Goal: Task Accomplishment & Management: Use online tool/utility

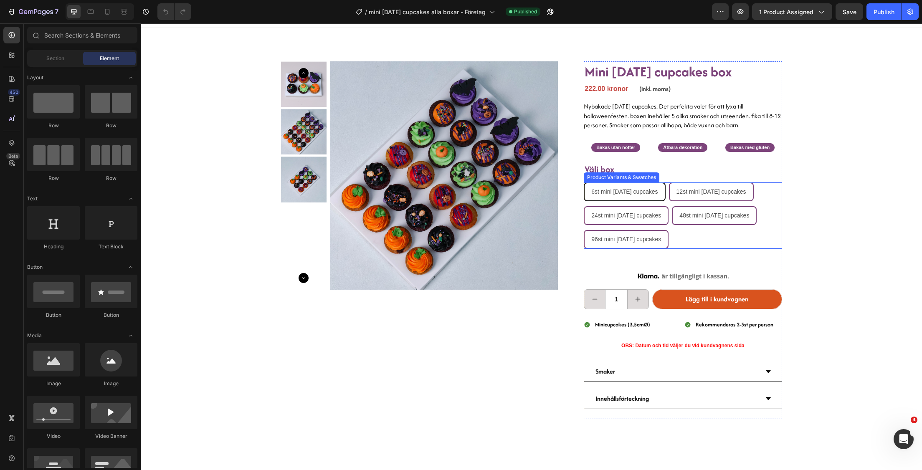
click at [661, 198] on div "6st mini [DATE] cupcakes" at bounding box center [625, 191] width 80 height 17
click at [584, 182] on input "6st mini [DATE] cupcakes 6st mini [DATE] cupcakes 6st mini [DATE] cupcakes" at bounding box center [583, 182] width 0 height 0
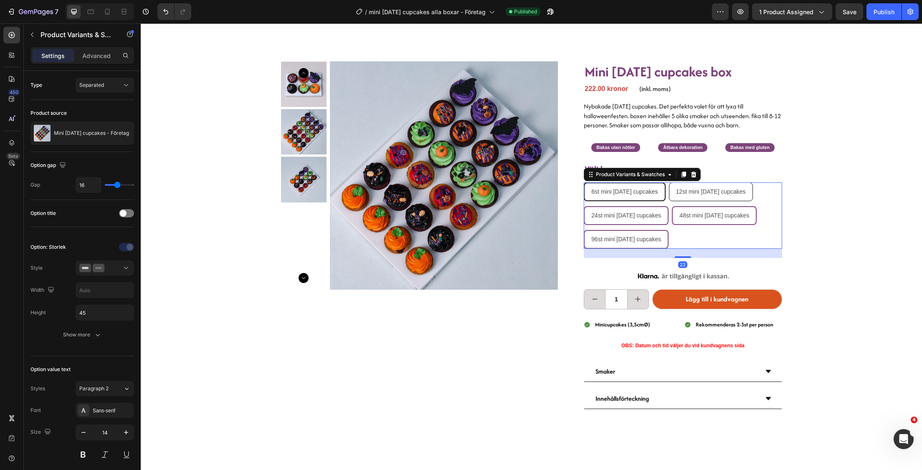
click at [716, 183] on div "12st mini [DATE] cupcakes" at bounding box center [710, 191] width 83 height 17
click at [669, 182] on input "12st mini [DATE] cupcakes 12st mini [DATE] cupcakes 12st mini [DATE] cupcakes" at bounding box center [668, 182] width 0 height 0
radio input "true"
click at [718, 190] on span "12st mini [DATE] cupcakes" at bounding box center [711, 191] width 70 height 7
click at [669, 182] on input "12st mini [DATE] cupcakes 12st mini [DATE] cupcakes 12st mini [DATE] cupcakes" at bounding box center [668, 182] width 0 height 0
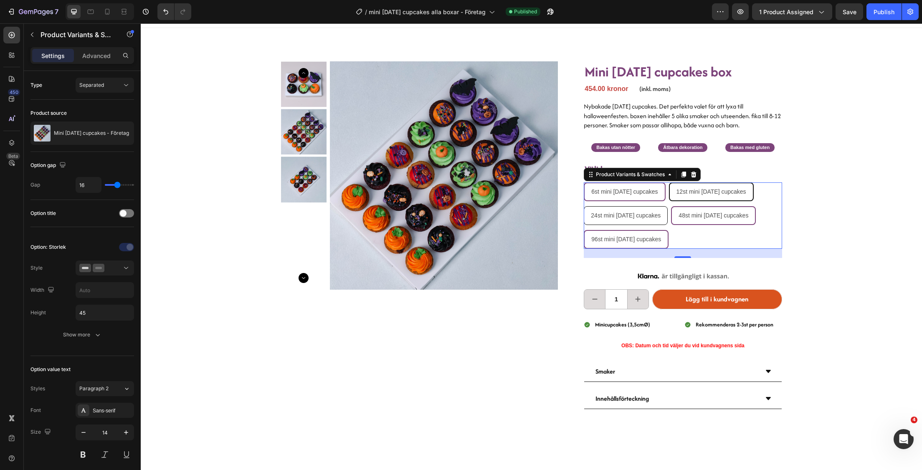
click at [623, 207] on div "24st mini [DATE] cupcakes" at bounding box center [625, 215] width 83 height 17
click at [584, 206] on input "24st mini [DATE] cupcakes 24st mini [DATE] cupcakes 24st mini [DATE] cupcakes" at bounding box center [583, 206] width 0 height 0
radio input "true"
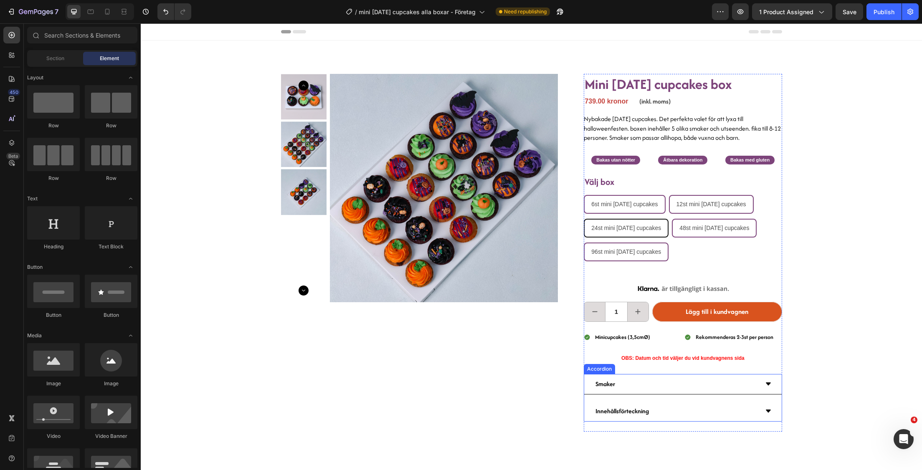
click at [591, 374] on div "Smaker" at bounding box center [682, 384] width 197 height 20
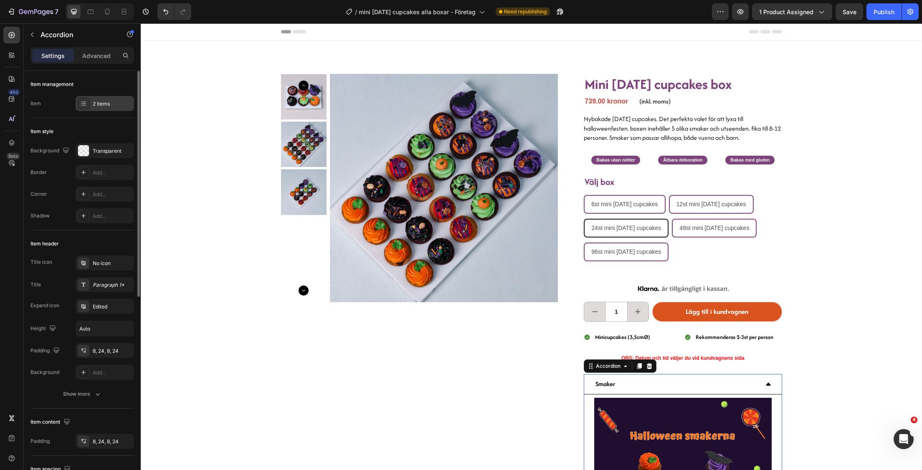
click at [105, 106] on div "2 items" at bounding box center [112, 104] width 39 height 8
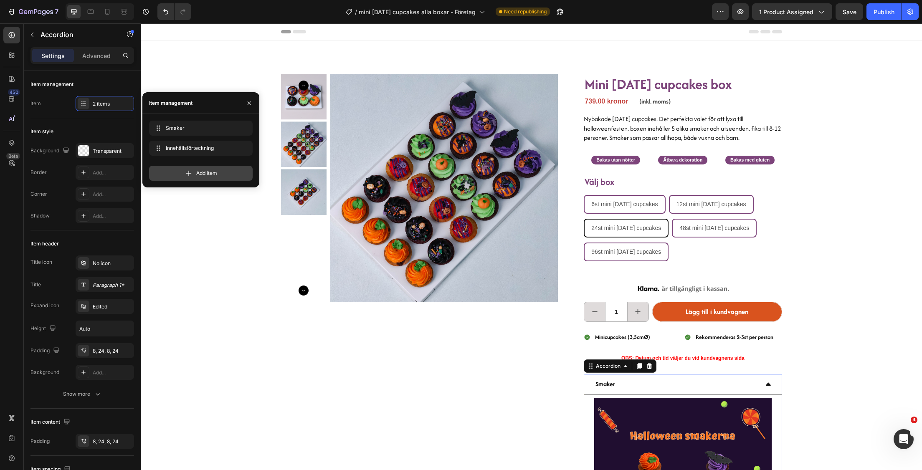
click at [206, 175] on span "Add item" at bounding box center [206, 174] width 21 height 8
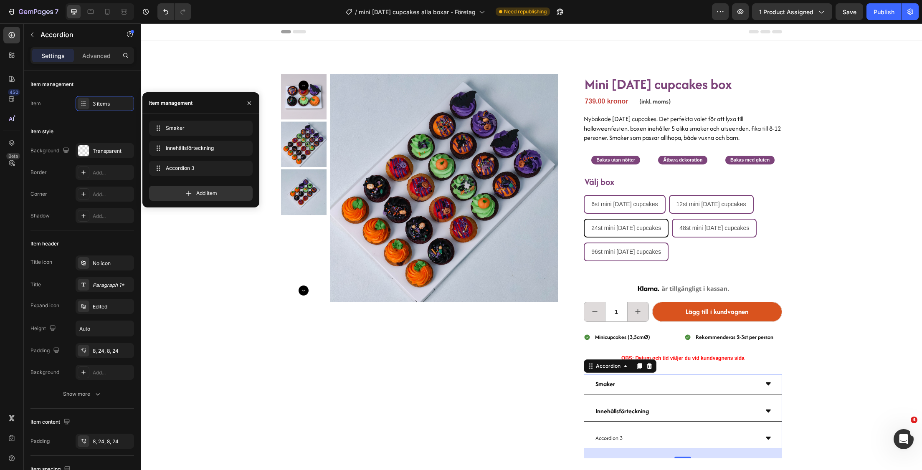
click at [608, 442] on div "Accordion 3" at bounding box center [609, 438] width 30 height 13
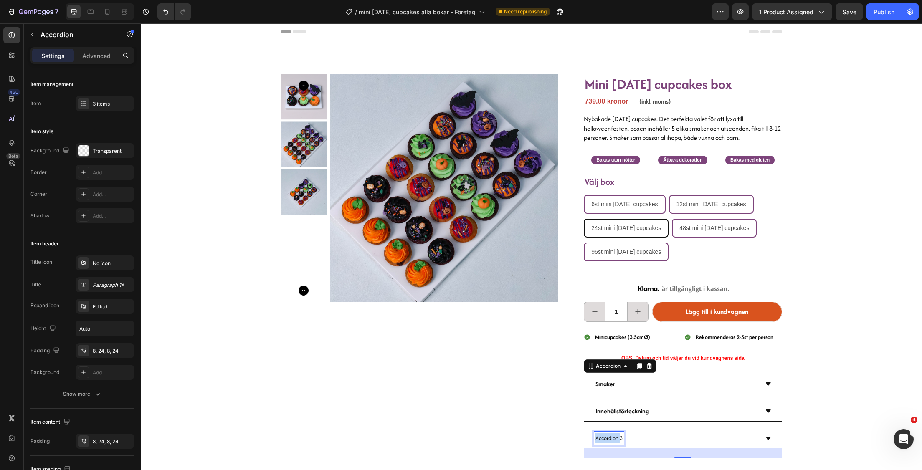
click at [608, 442] on div "Accordion 3" at bounding box center [609, 438] width 30 height 13
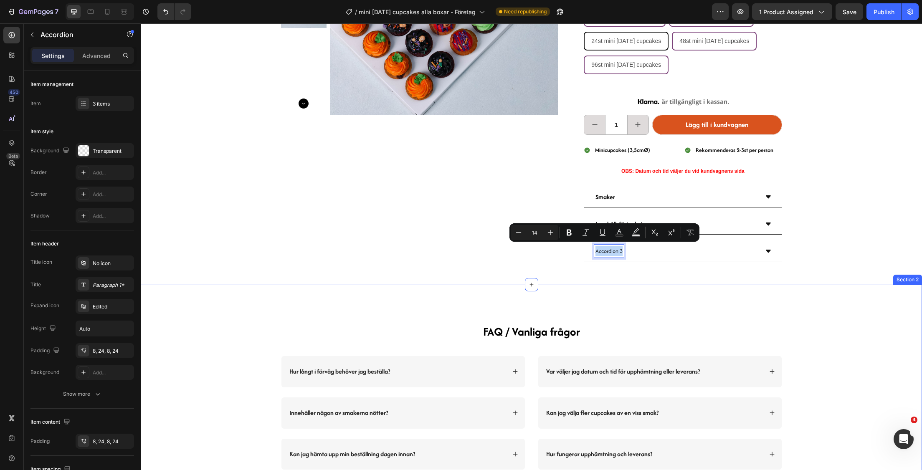
scroll to position [187, 0]
click at [866, 249] on div "Product Images Mini [DATE] cupcakes box Heading 739.00 kronor Product Price Pro…" at bounding box center [531, 69] width 781 height 431
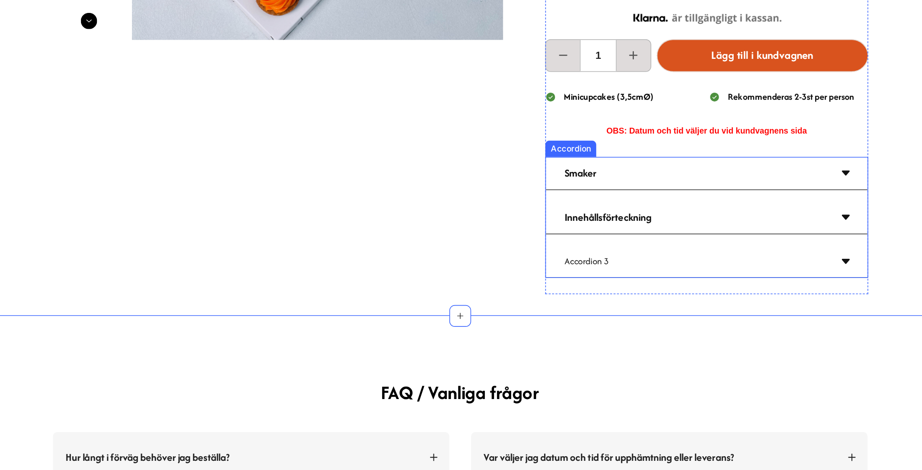
click at [400, 65] on div "Smaker" at bounding box center [359, 63] width 164 height 13
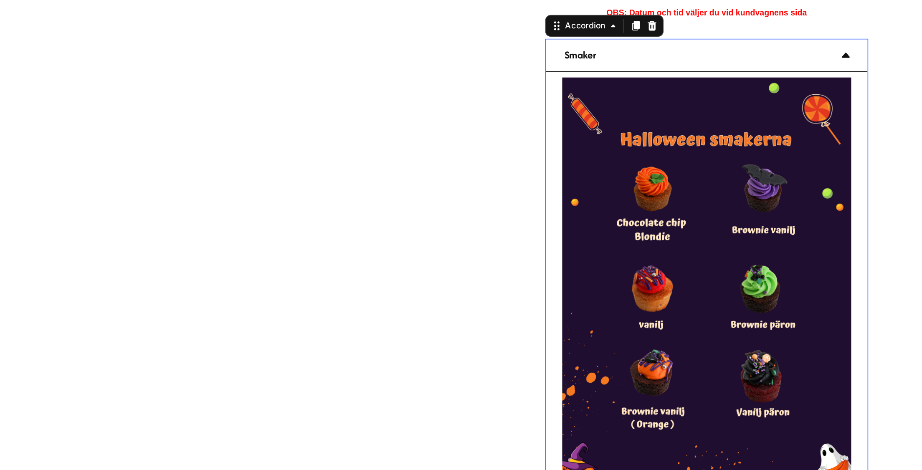
scroll to position [167, 0]
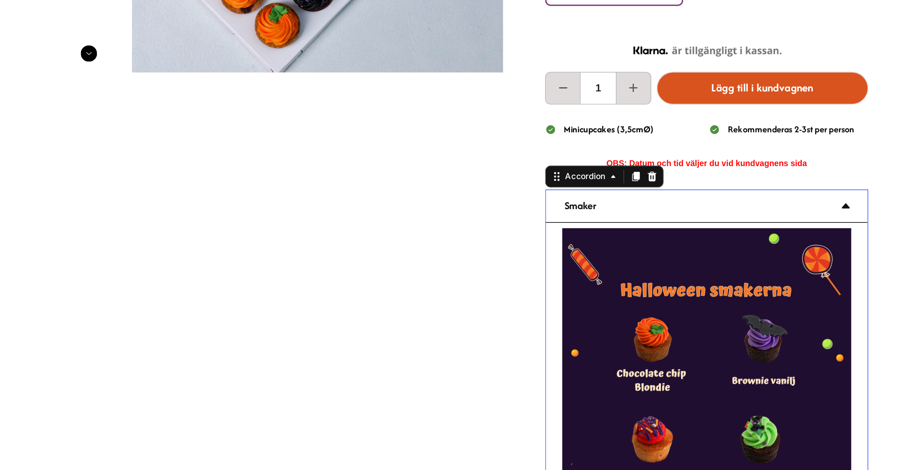
click at [448, 81] on icon at bounding box center [451, 84] width 7 height 7
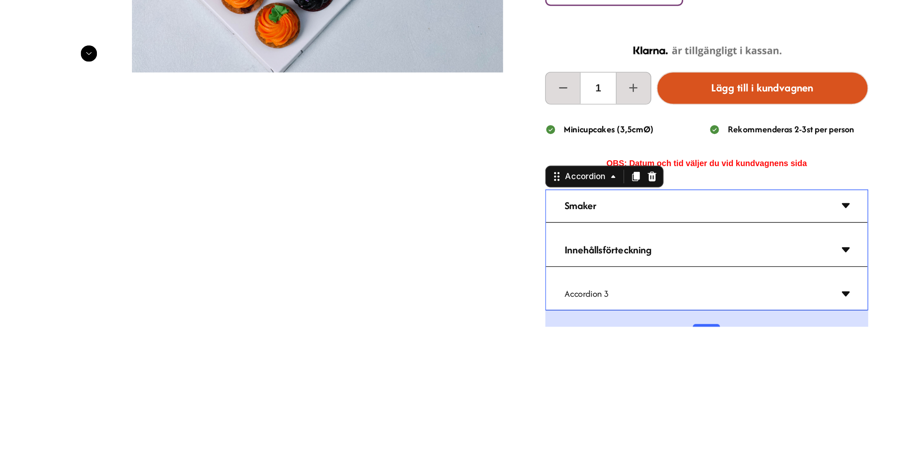
click at [354, 112] on div "Innehållsförteckning" at bounding box center [359, 110] width 164 height 13
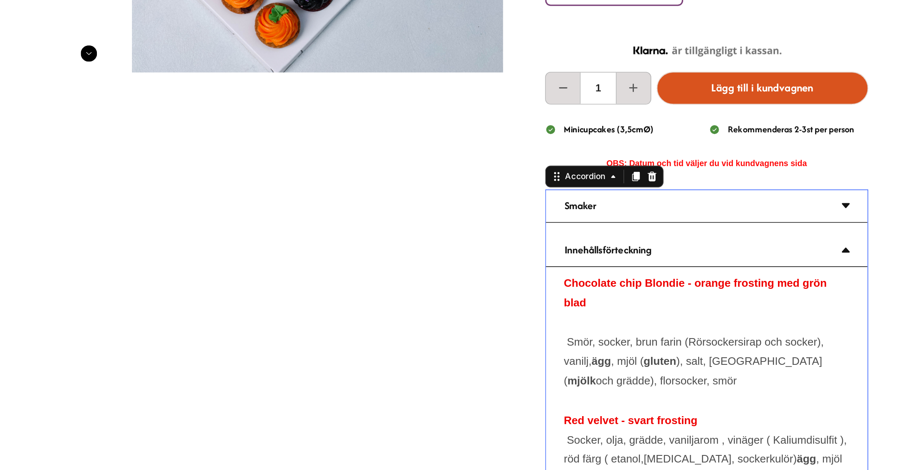
click at [342, 108] on div "Innehållsförteckning" at bounding box center [359, 110] width 164 height 13
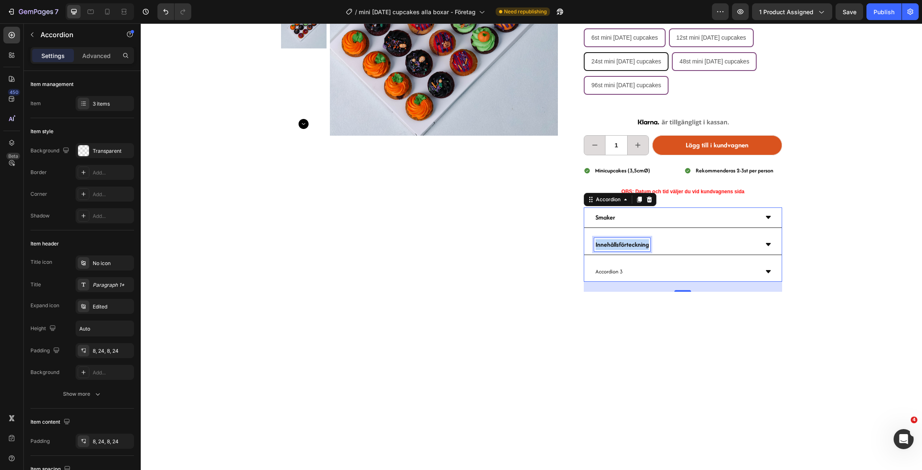
click at [639, 243] on strong "Innehållsförteckning" at bounding box center [621, 244] width 53 height 9
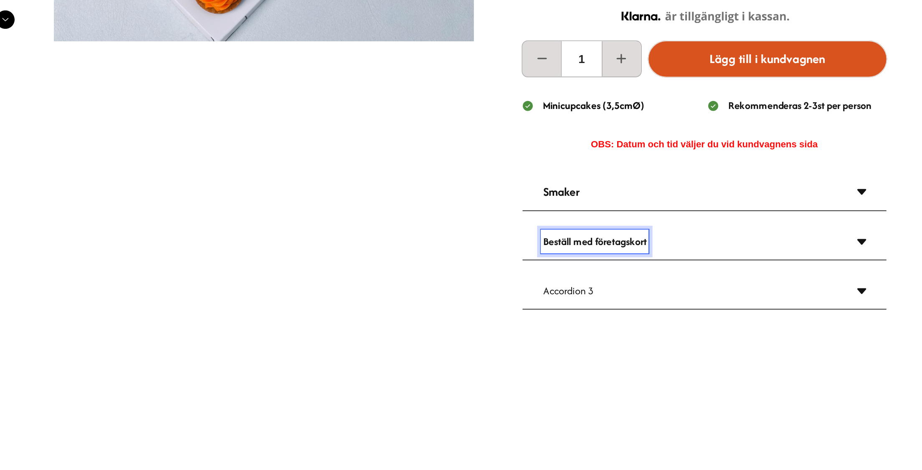
click at [335, 55] on div "Beställ med företagskort" at bounding box center [247, 56] width 197 height 20
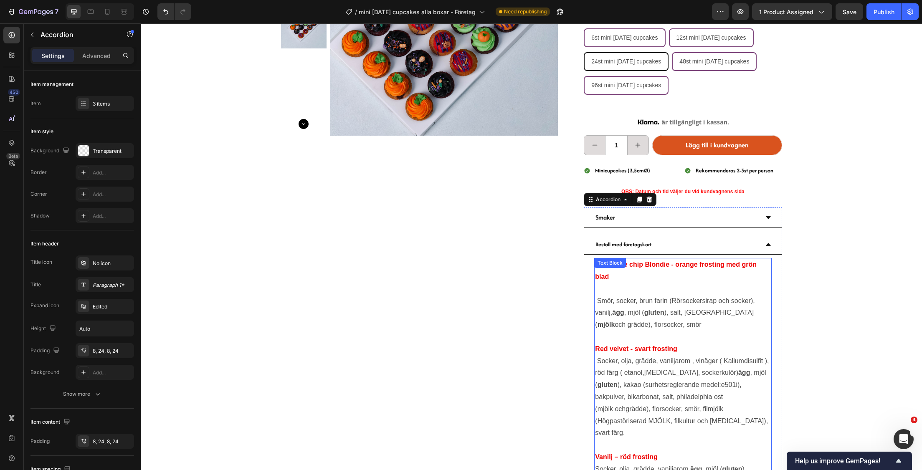
click at [643, 274] on p "Chocolate chip Blondie - orange frosting med grön blad" at bounding box center [682, 271] width 175 height 24
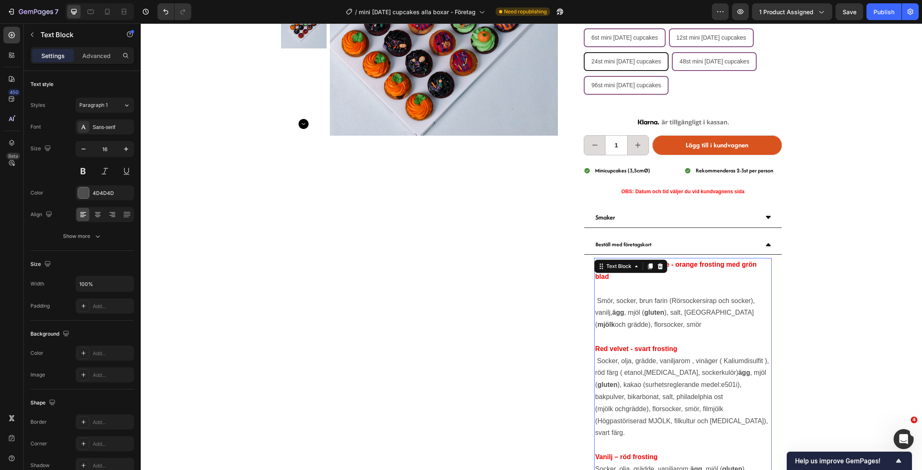
click at [643, 274] on p "Chocolate chip Blondie - orange frosting med grön blad" at bounding box center [682, 271] width 175 height 24
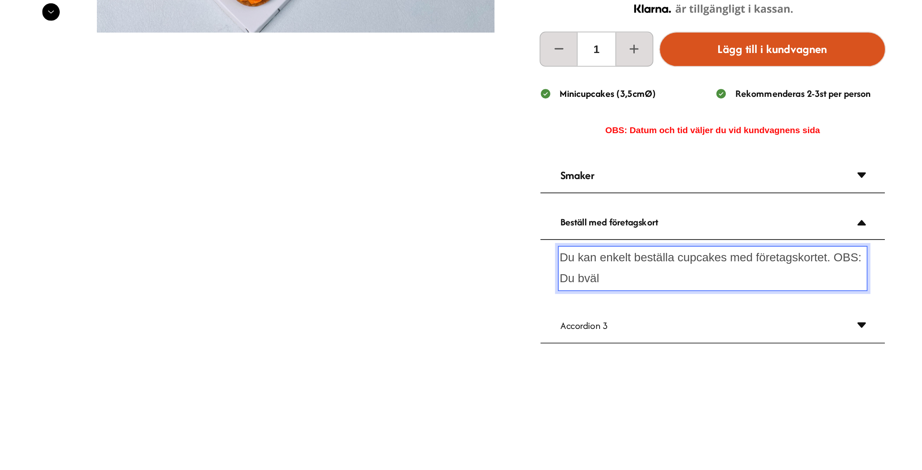
click at [244, 89] on p "Du kan enkelt beställa cupcakes med företagskortet. OBS: Du bväl" at bounding box center [308, 84] width 175 height 24
click at [353, 86] on p "Du kan enkelt beställa cupcakes med företagskortet. OBS: datum och tid väljer d…" at bounding box center [308, 84] width 175 height 24
click at [347, 91] on p "Du kan enkelt beställa cupcakes med företagskortet. OBS: datum och tid väljer d…" at bounding box center [308, 84] width 175 height 24
click at [342, 89] on p "Du kan enkelt beställa cupcakes med företagskortet. OBS: datum och tid väljer d…" at bounding box center [308, 84] width 175 height 24
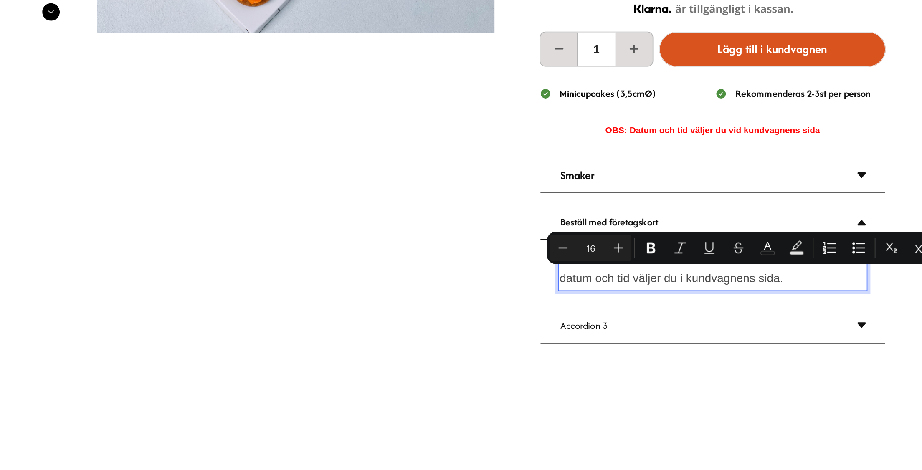
click at [348, 89] on p "Du kan enkelt beställa cupcakes med företagskortet. OBS: datum och tid väljer d…" at bounding box center [308, 84] width 175 height 24
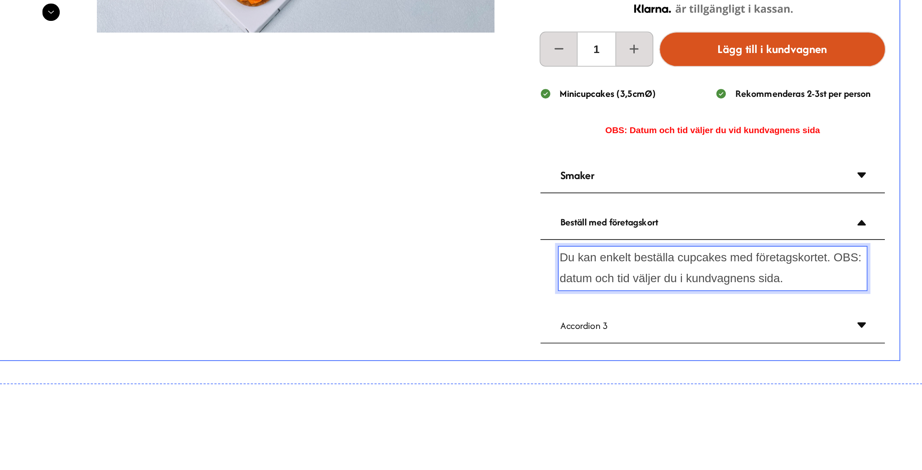
drag, startPoint x: 347, startPoint y: 90, endPoint x: 182, endPoint y: 66, distance: 167.5
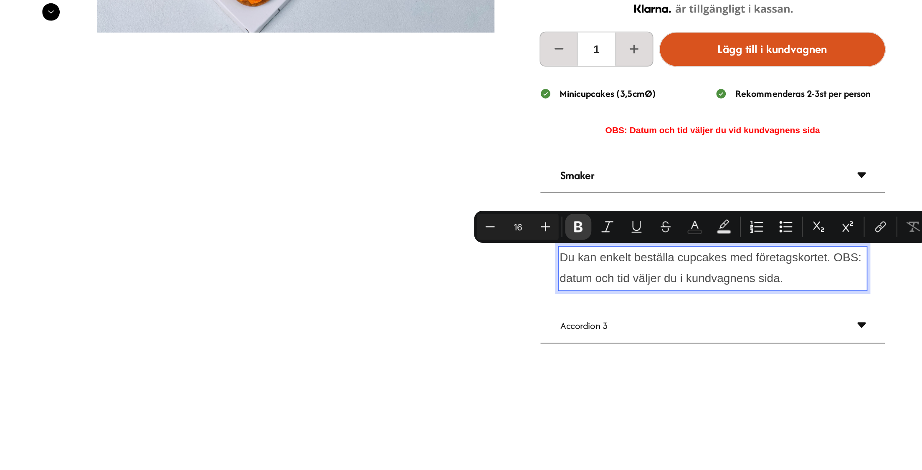
click at [608, 248] on icon "Editor contextual toolbar" at bounding box center [606, 247] width 8 height 8
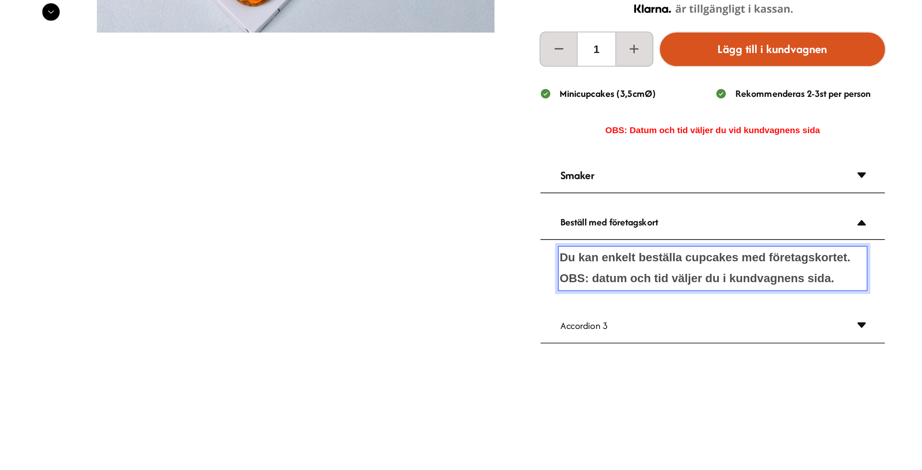
click at [366, 90] on strong "Du kan enkelt beställa cupcakes med företagskortet. OBS: datum och tid väljer d…" at bounding box center [304, 83] width 167 height 19
click at [379, 88] on p "Du kan enkelt beställa cupcakes med företagskortet. OBS: datum och tid väljer d…" at bounding box center [308, 84] width 175 height 24
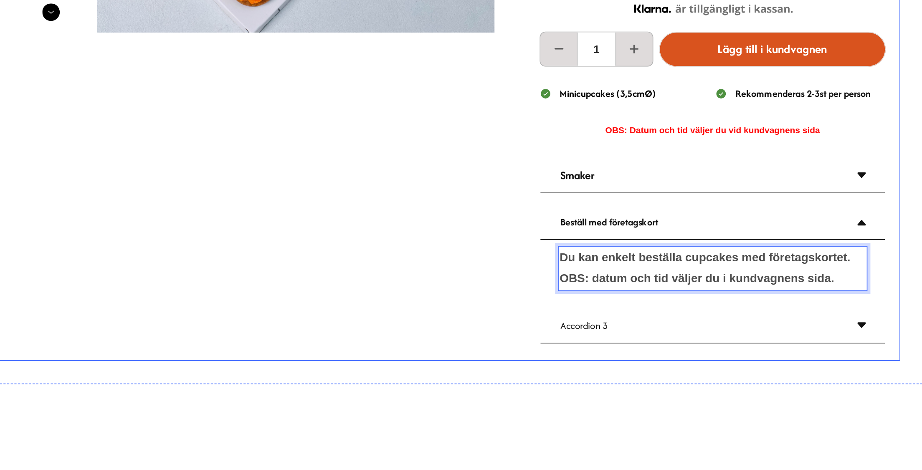
drag, startPoint x: 379, startPoint y: 88, endPoint x: 142, endPoint y: 64, distance: 238.4
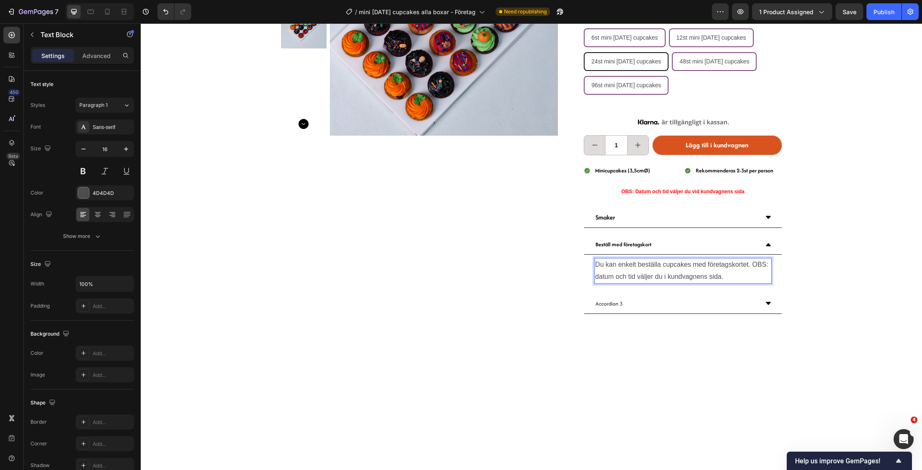
click at [713, 279] on p "Du kan enkelt beställa cupcakes med företagskortet. OBS: datum och tid väljer d…" at bounding box center [682, 271] width 175 height 24
click at [119, 132] on div "Sans-serif" at bounding box center [105, 126] width 58 height 15
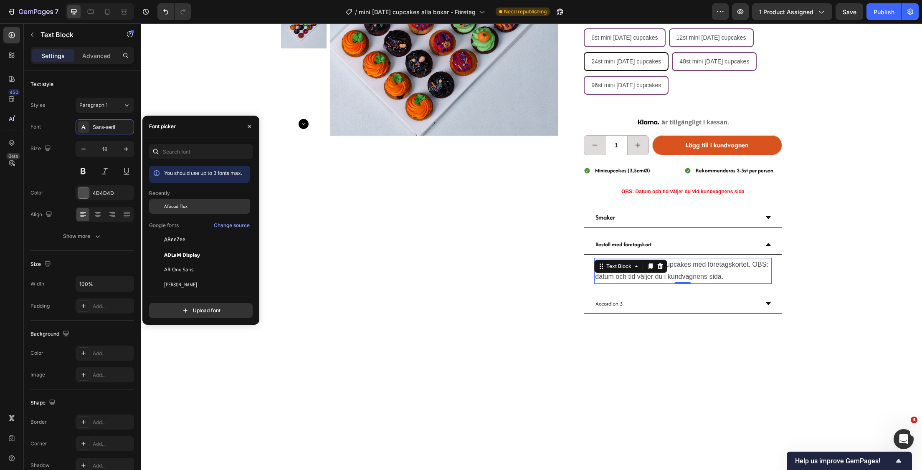
click at [175, 203] on span "Afacad Flux" at bounding box center [175, 207] width 23 height 8
click at [460, 258] on div "Product Images" at bounding box center [419, 115] width 277 height 417
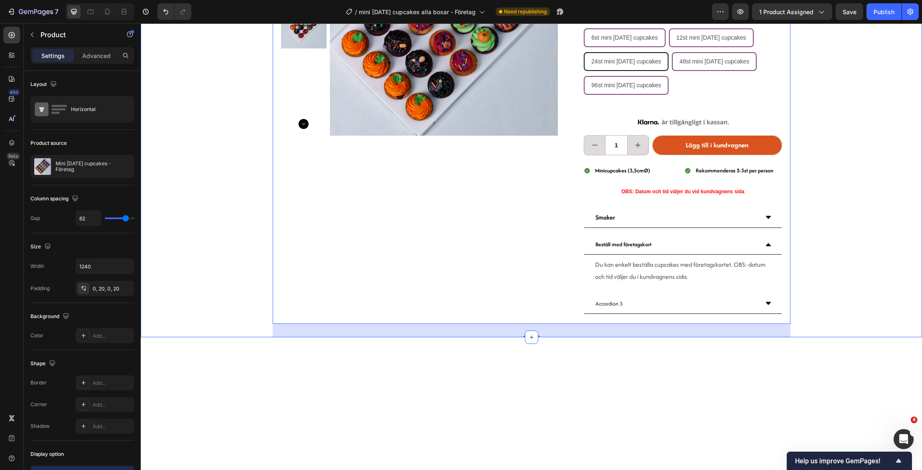
click at [819, 230] on div "Product Images Mini [DATE] cupcakes box Heading 739.00 kronor Product Price Pro…" at bounding box center [531, 105] width 781 height 463
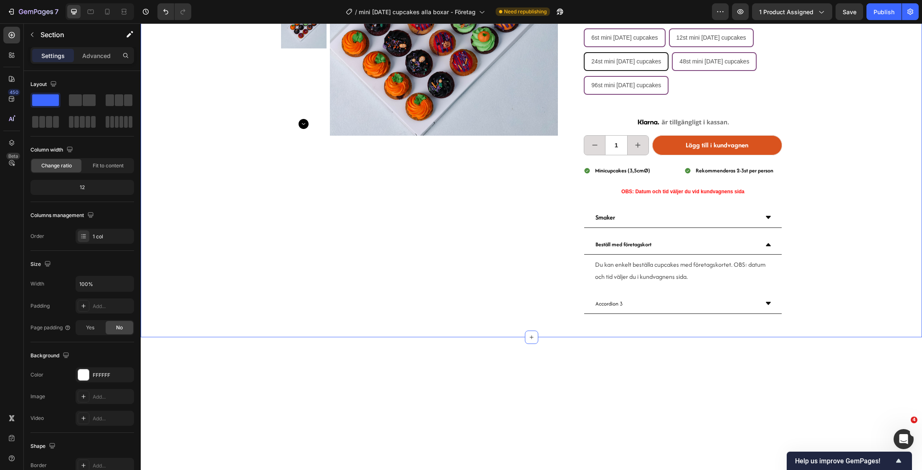
click at [820, 230] on div "Product Images Mini [DATE] cupcakes box Heading 739.00 kronor Product Price Pro…" at bounding box center [531, 105] width 781 height 463
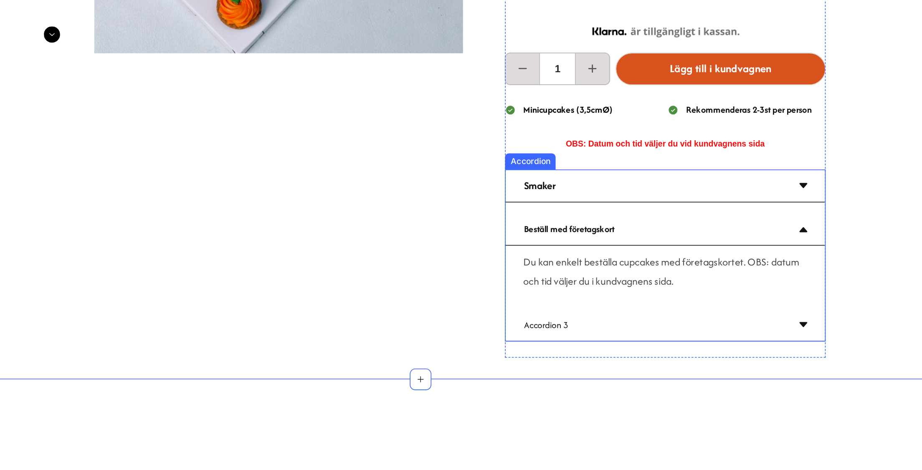
click at [414, 93] on icon at bounding box center [416, 92] width 5 height 3
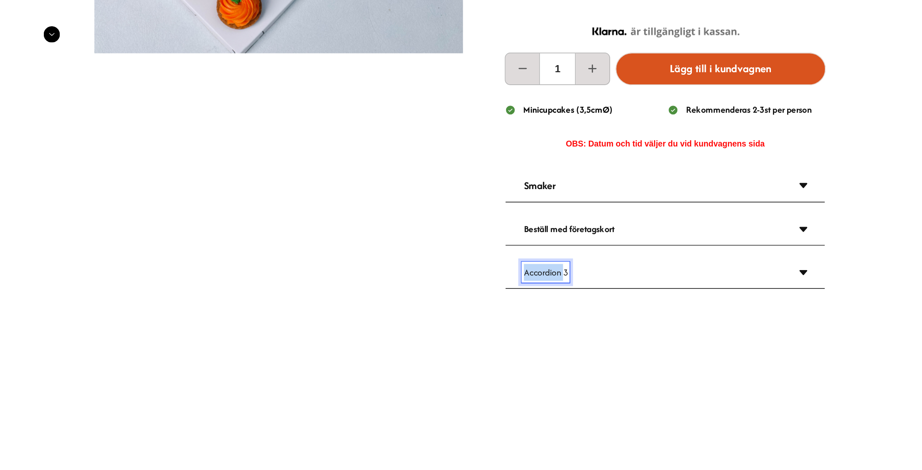
click at [251, 122] on p "Accordion 3" at bounding box center [256, 119] width 27 height 10
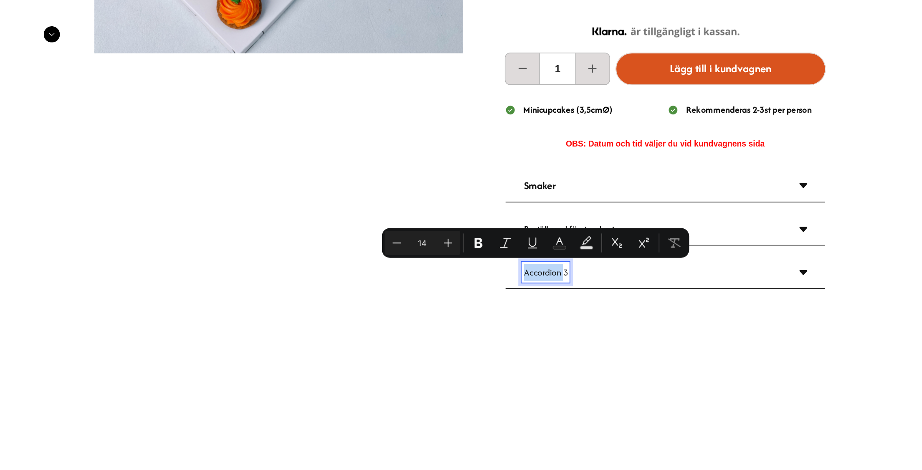
click at [251, 121] on p "Accordion 3" at bounding box center [256, 119] width 27 height 10
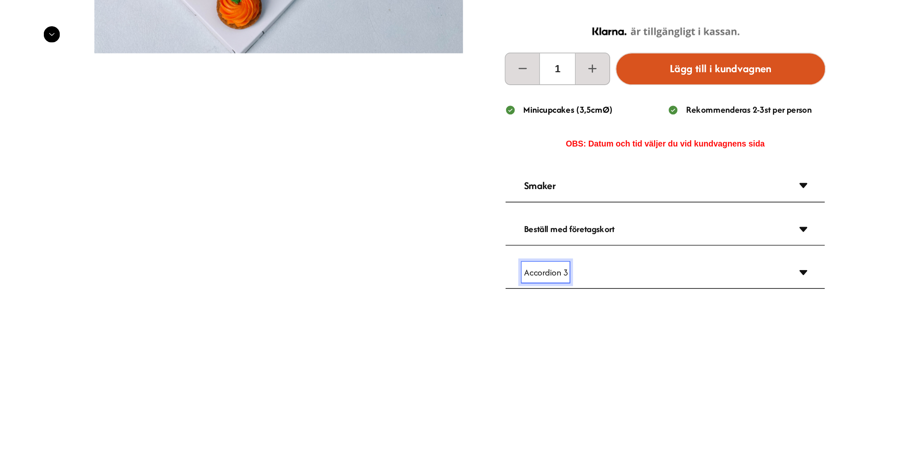
click at [253, 120] on p "Accordion 3" at bounding box center [256, 119] width 27 height 10
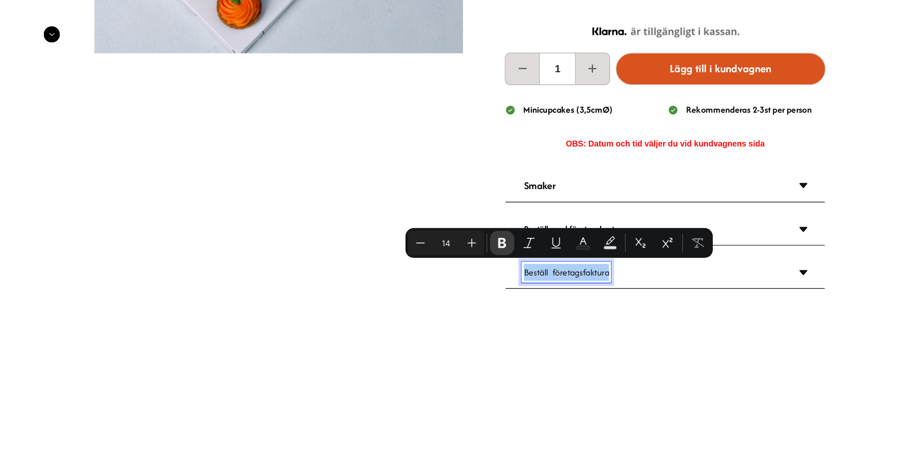
click at [582, 251] on icon "Editor contextual toolbar" at bounding box center [582, 253] width 8 height 8
click at [308, 172] on div at bounding box center [179, 299] width 781 height 293
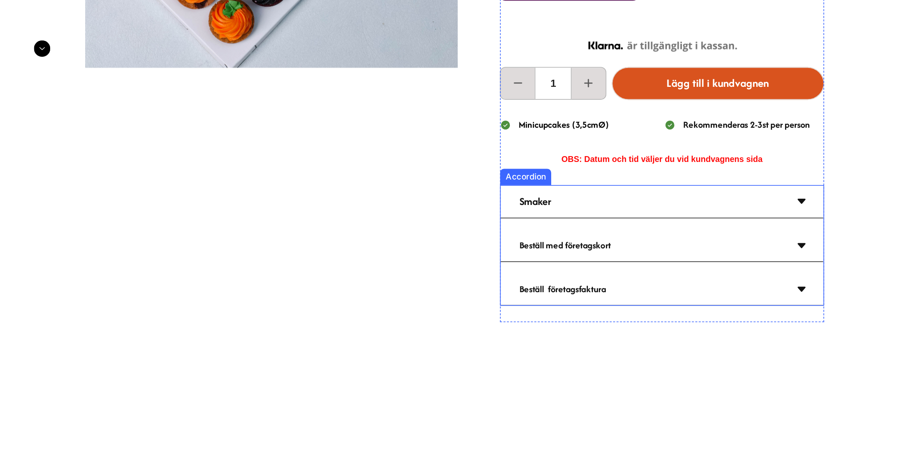
click at [352, 129] on div "Beställ företagsfaktura" at bounding box center [312, 132] width 164 height 13
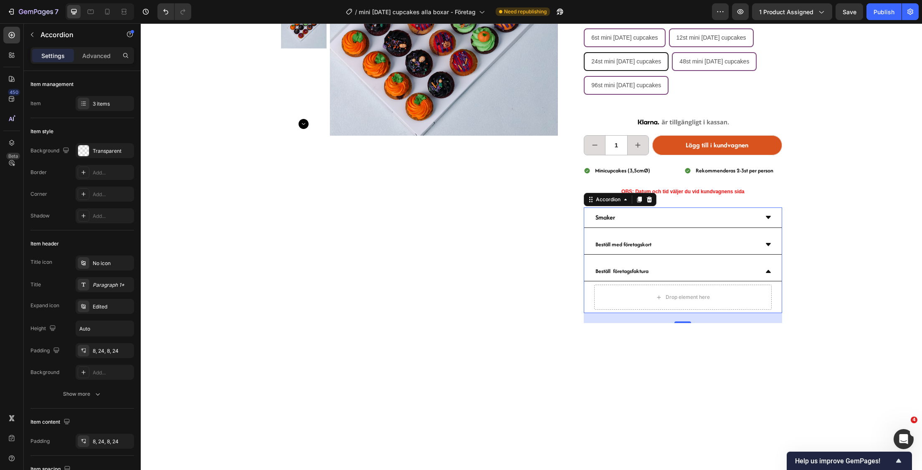
click at [33, 20] on div "7 Version history / mini [DATE] cupcakes alla boxar - Företag Need republishing…" at bounding box center [461, 12] width 922 height 24
click at [34, 29] on button "button" at bounding box center [31, 34] width 13 height 13
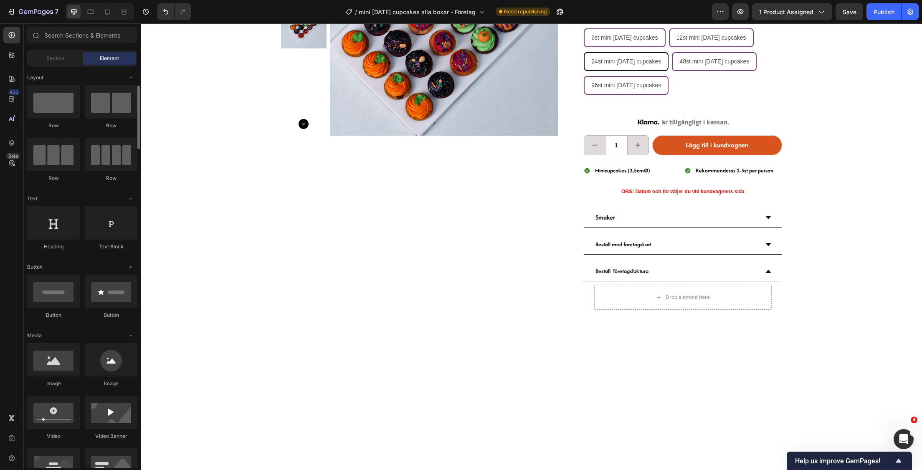
scroll to position [16, 0]
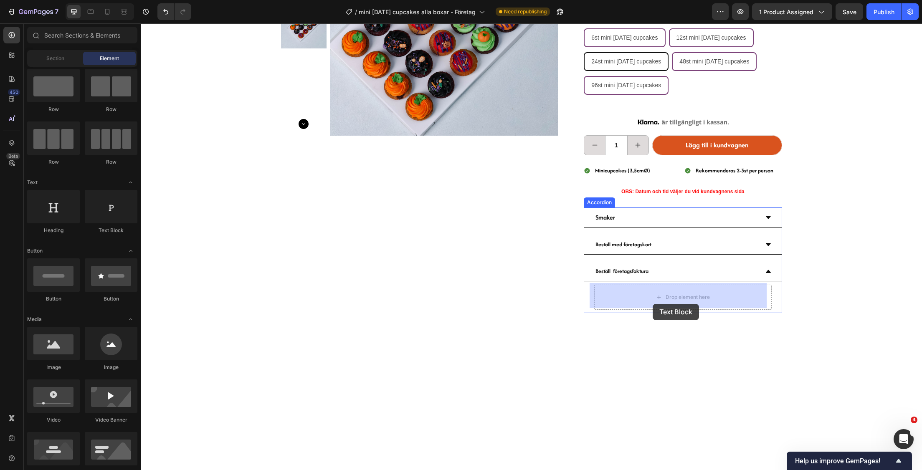
drag, startPoint x: 267, startPoint y: 234, endPoint x: 653, endPoint y: 304, distance: 392.1
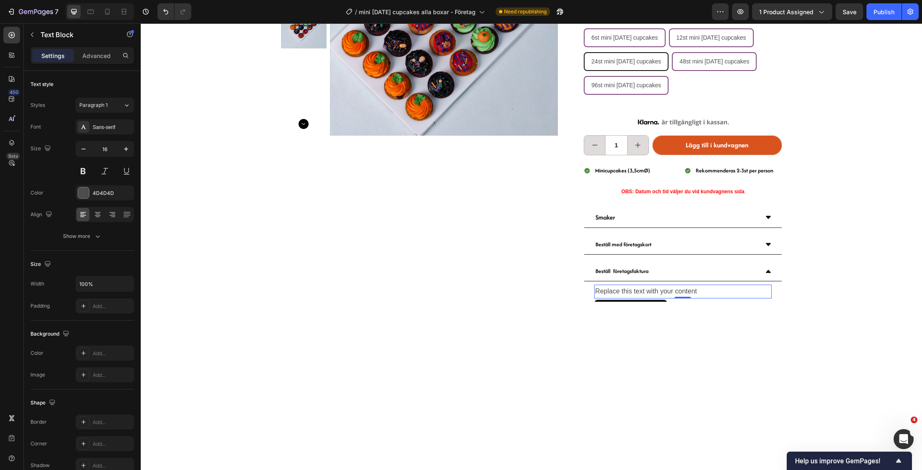
click at [653, 292] on div "Replace this text with your content" at bounding box center [682, 292] width 177 height 14
click at [653, 292] on p "Replace this text with your content" at bounding box center [682, 292] width 175 height 12
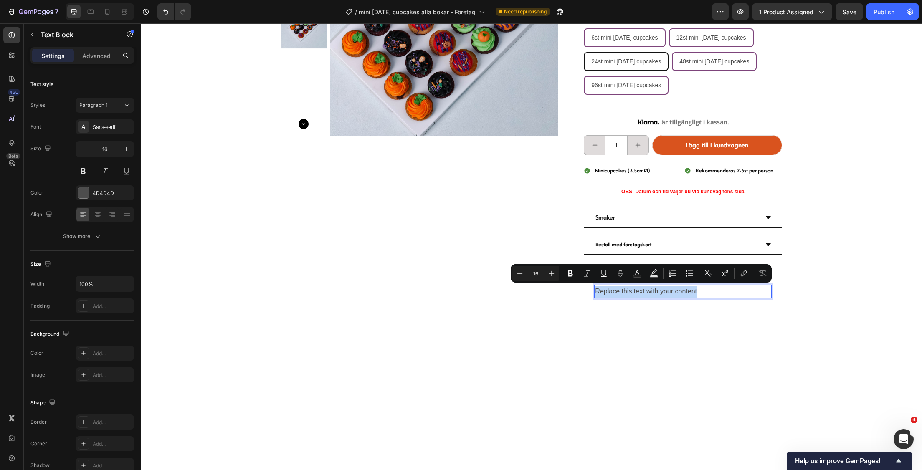
click at [653, 292] on p "Replace this text with your content" at bounding box center [682, 292] width 175 height 12
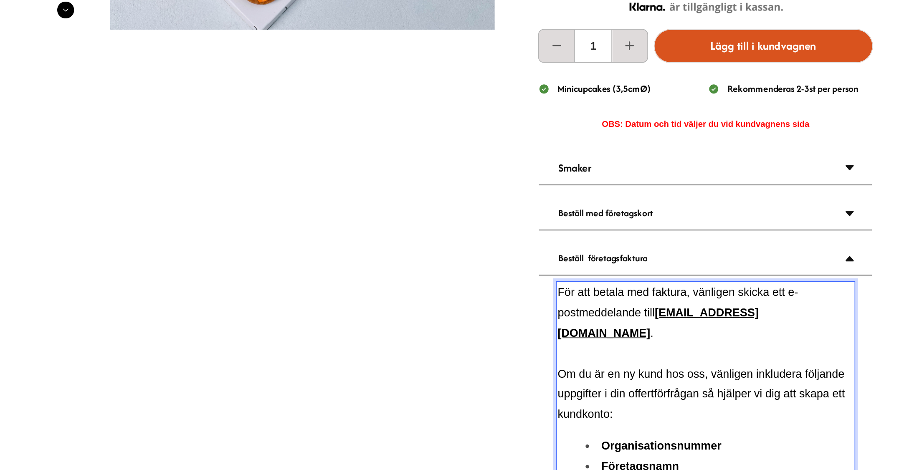
click at [301, 107] on span "För att betala med faktura, vänligen skicka ett e-postmeddelande till" at bounding box center [317, 114] width 143 height 19
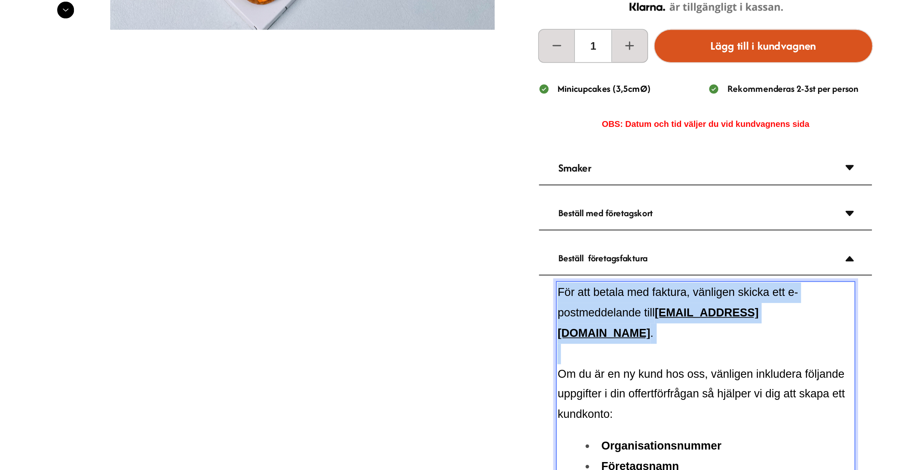
click at [301, 107] on span "För att betala med faktura, vänligen skicka ett e-postmeddelande till" at bounding box center [317, 114] width 143 height 19
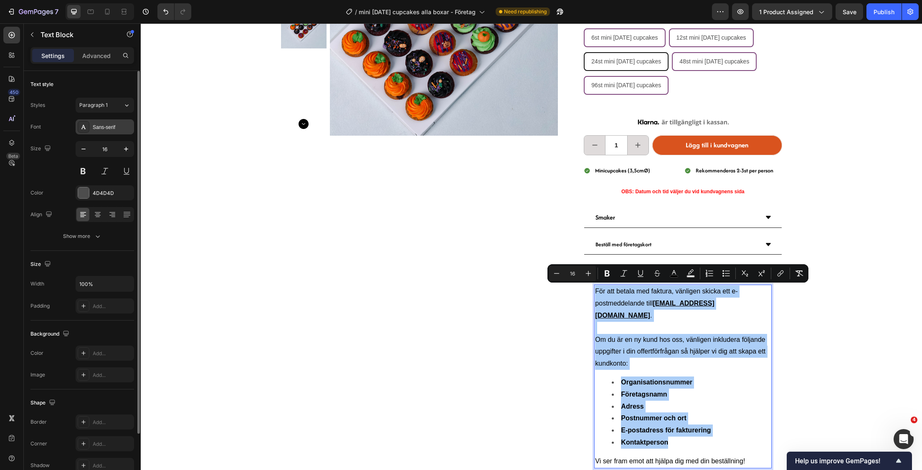
click at [113, 126] on div "Sans-serif" at bounding box center [112, 128] width 39 height 8
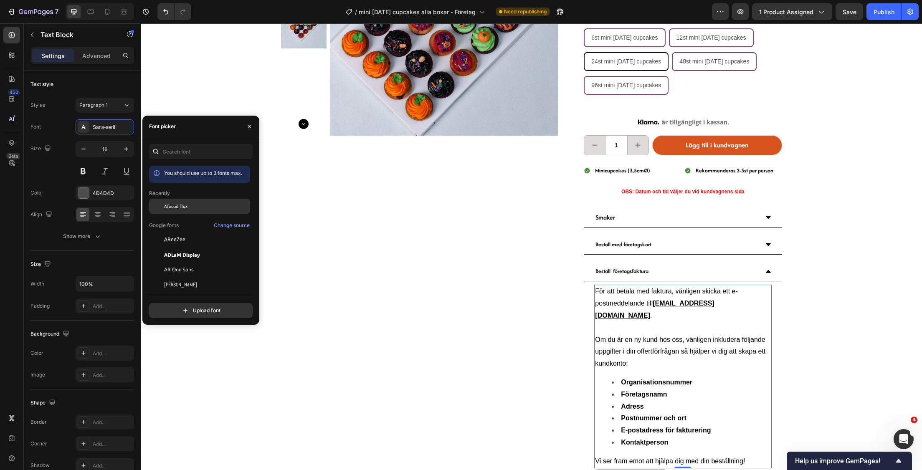
click at [181, 207] on span "Afacad Flux" at bounding box center [175, 207] width 23 height 8
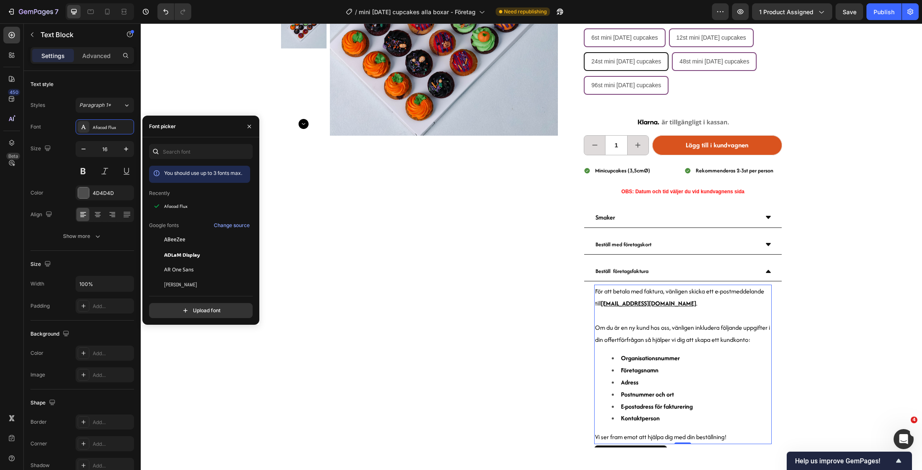
click at [824, 296] on div "Product Images Mini [DATE] cupcakes box Heading 739.00 kronor Product Price Pro…" at bounding box center [531, 172] width 781 height 597
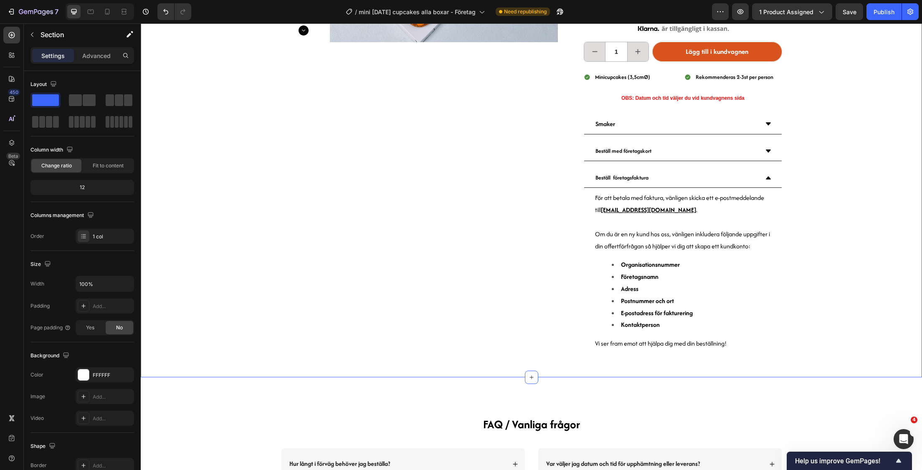
scroll to position [259, 0]
click at [839, 183] on div "Product Images Mini [DATE] cupcakes box Heading 739.00 kronor Product Price Pro…" at bounding box center [531, 79] width 781 height 597
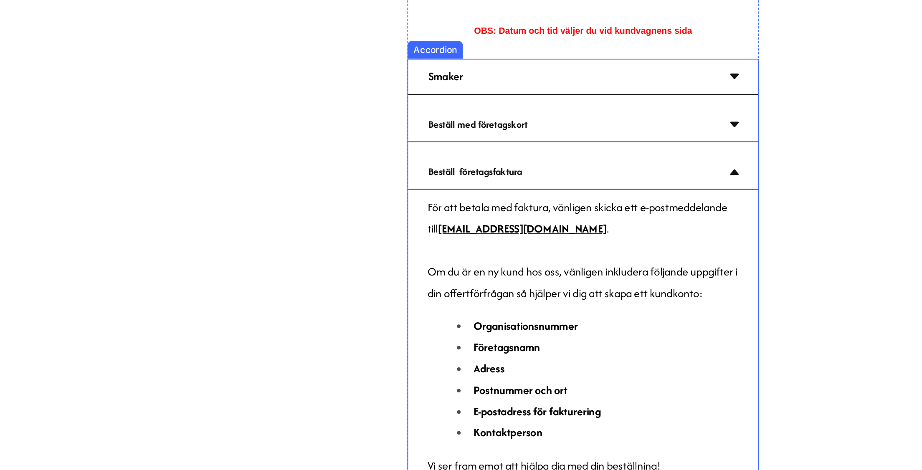
click at [248, 50] on icon at bounding box center [250, 52] width 7 height 7
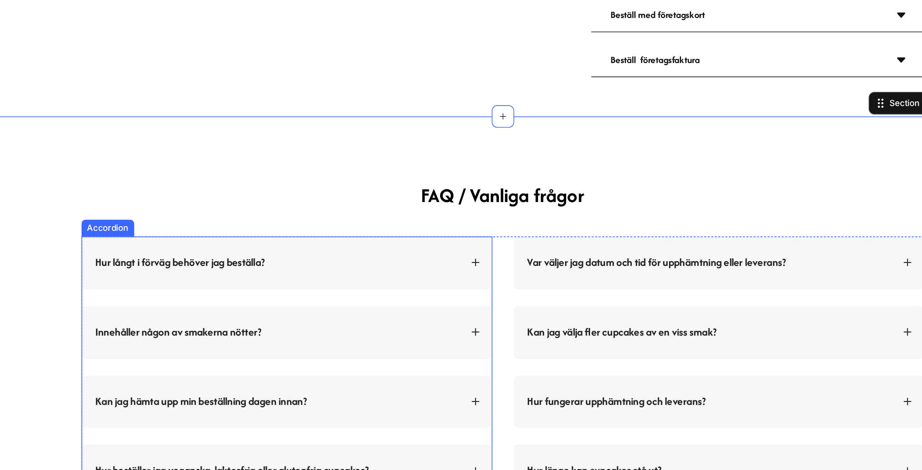
scroll to position [289, 0]
click at [202, 95] on div "Hur långt i förväg behöver jag beställa?" at bounding box center [102, 96] width 218 height 11
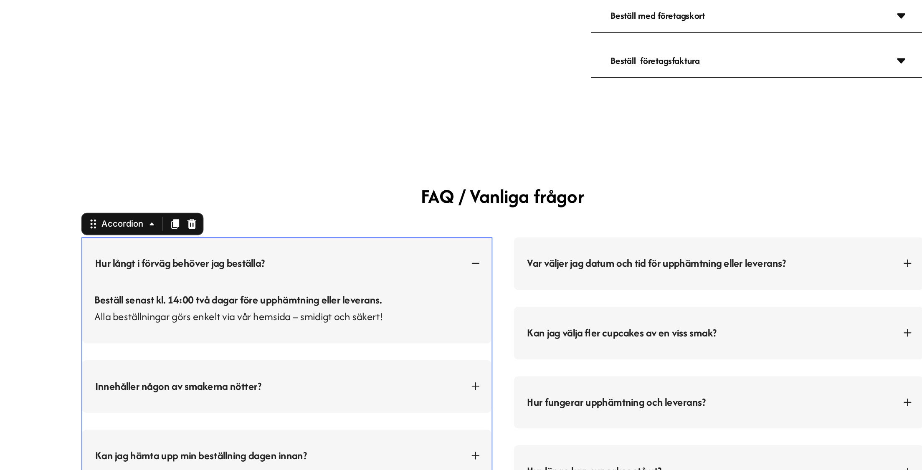
click at [67, 95] on strong "Hur långt i förväg behöver jag beställa?" at bounding box center [44, 95] width 101 height 9
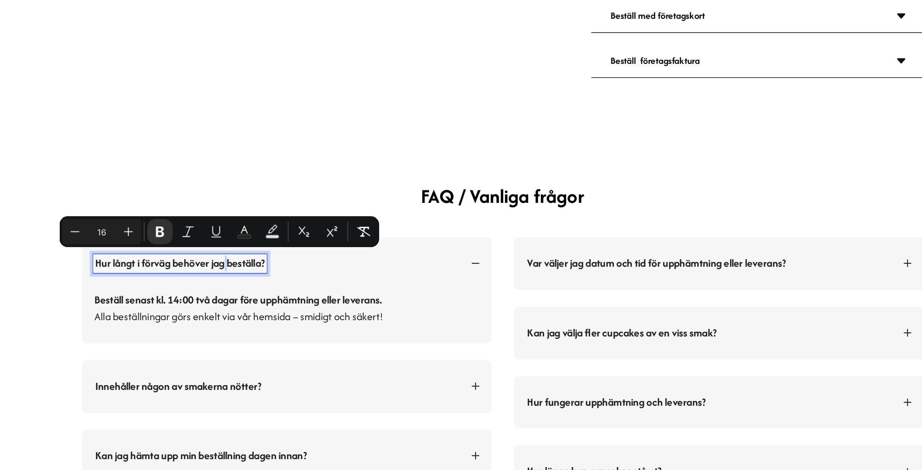
click at [67, 95] on strong "Hur långt i förväg behöver jag beställa?" at bounding box center [44, 95] width 101 height 9
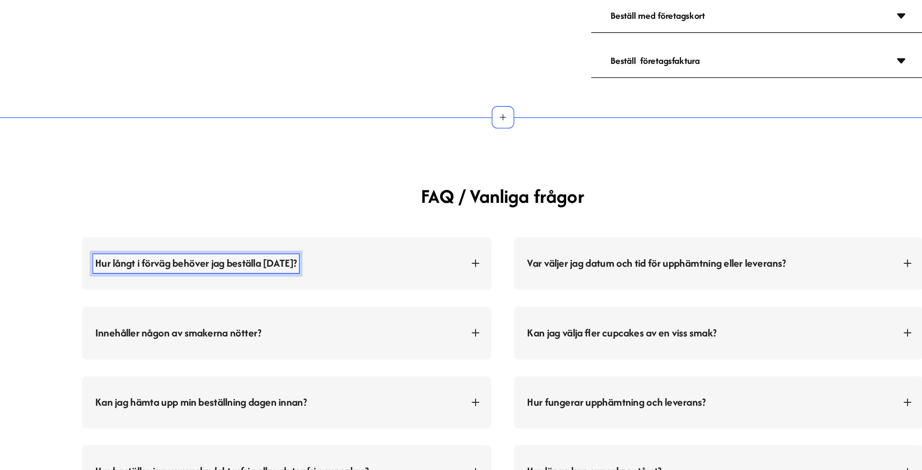
click at [275, 28] on div "FAQ / Vanliga frågor Heading Row Hur långt i förväg behöver jag beställa [DATE]…" at bounding box center [236, 156] width 781 height 294
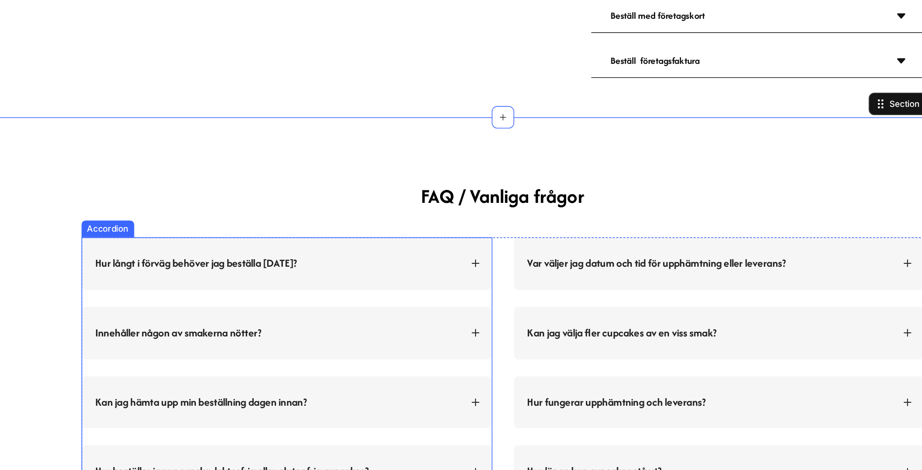
drag, startPoint x: 213, startPoint y: 93, endPoint x: 208, endPoint y: 107, distance: 14.8
click at [217, 93] on icon at bounding box center [220, 96] width 6 height 6
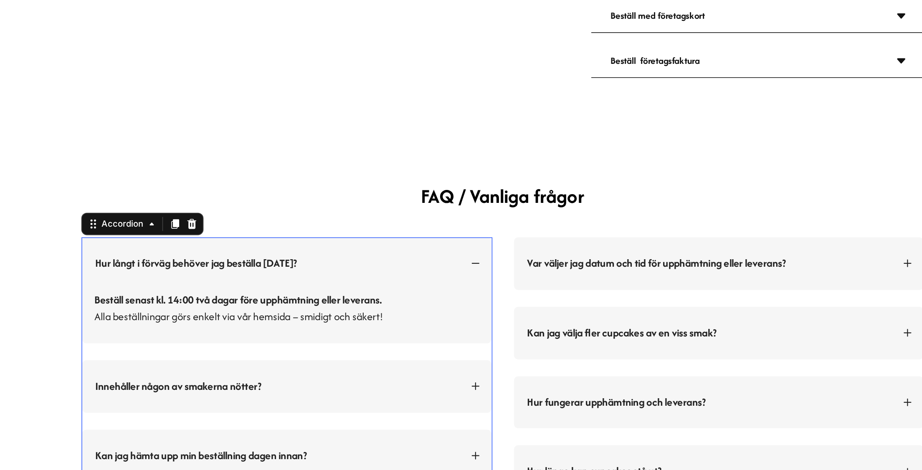
click at [217, 93] on icon at bounding box center [220, 96] width 6 height 6
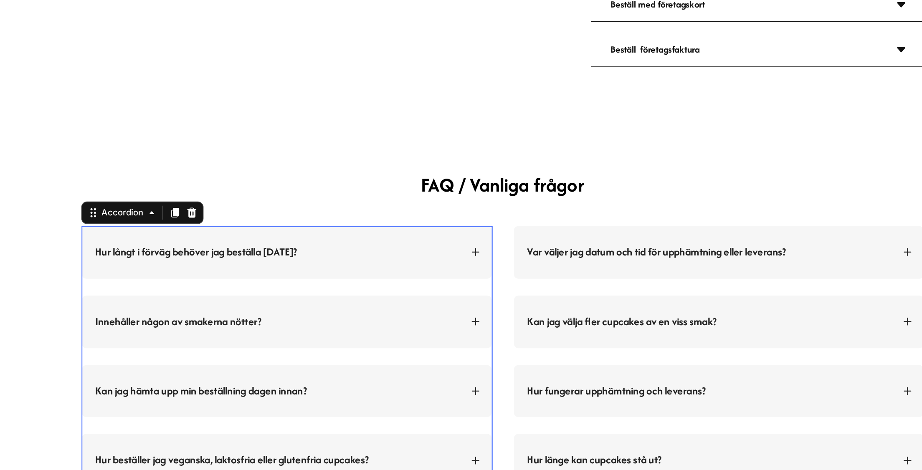
scroll to position [296, 0]
click at [217, 128] on icon at bounding box center [220, 131] width 6 height 6
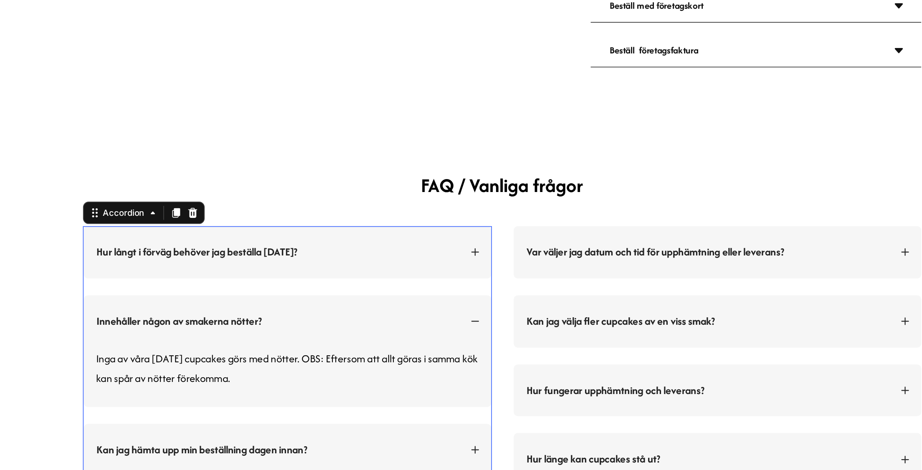
click at [214, 129] on div "Innehåller någon av smakerna nötter?" at bounding box center [110, 132] width 243 height 31
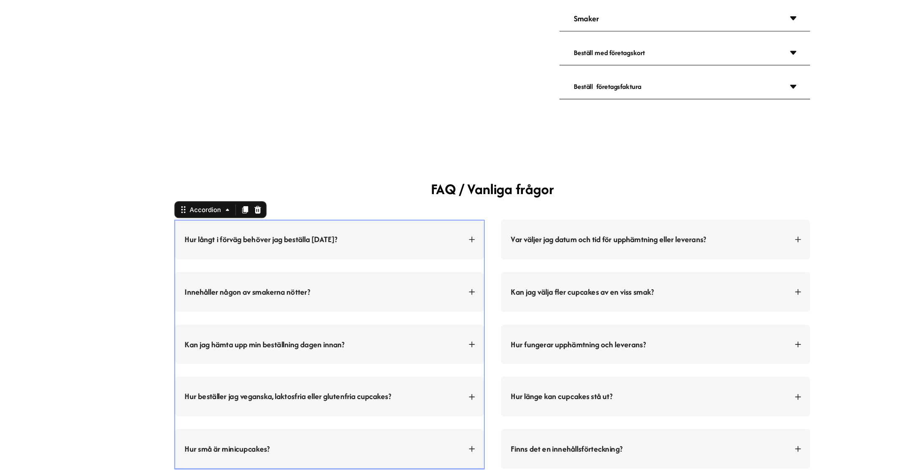
scroll to position [319, 0]
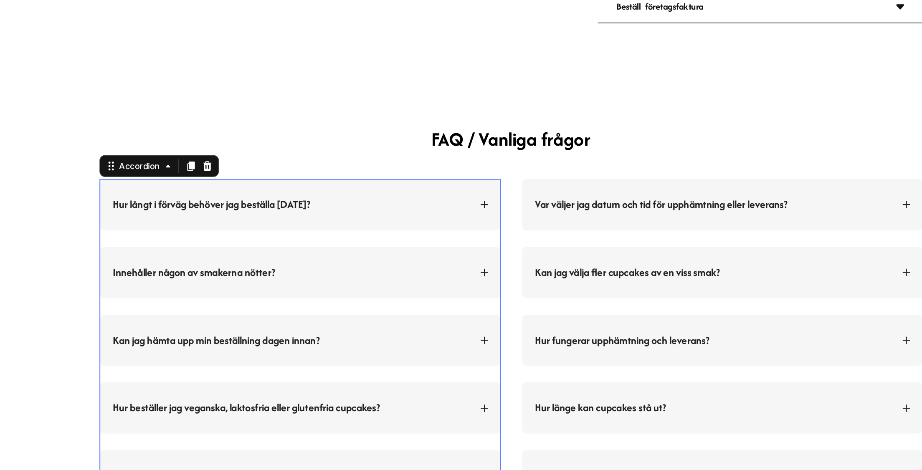
click at [234, 144] on div "Kan jag hämta upp min beställning dagen innan?" at bounding box center [131, 148] width 243 height 31
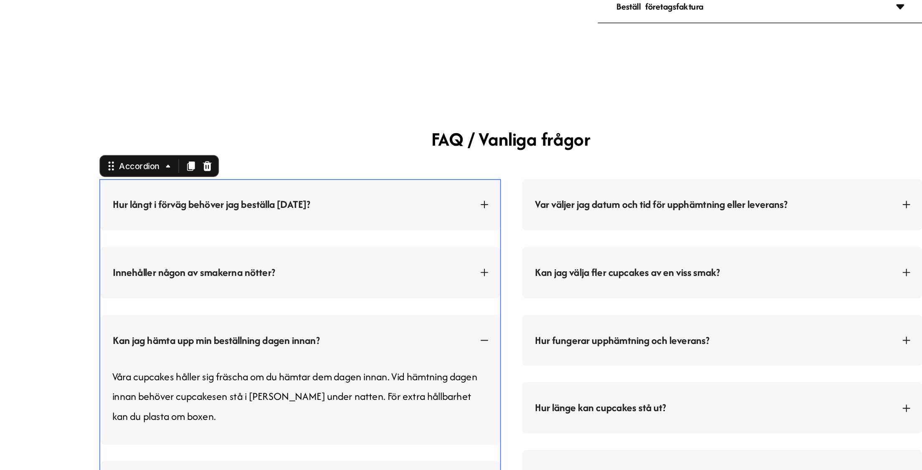
click at [241, 145] on icon at bounding box center [244, 148] width 6 height 6
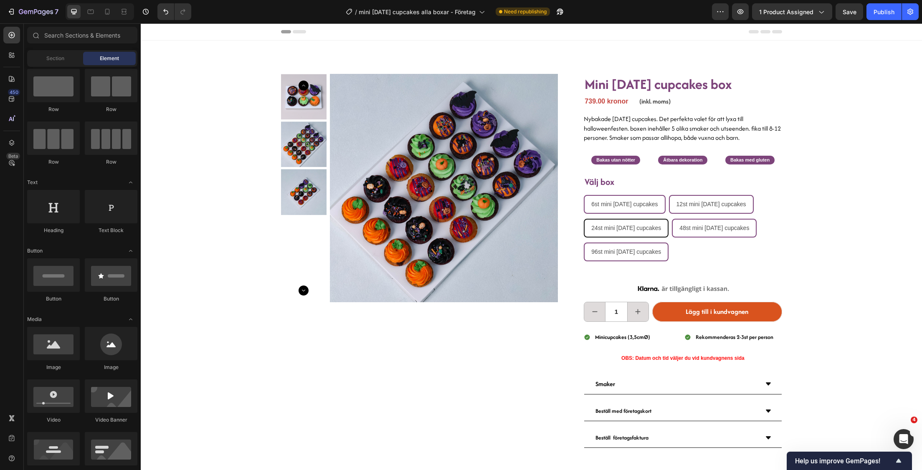
scroll to position [14, 0]
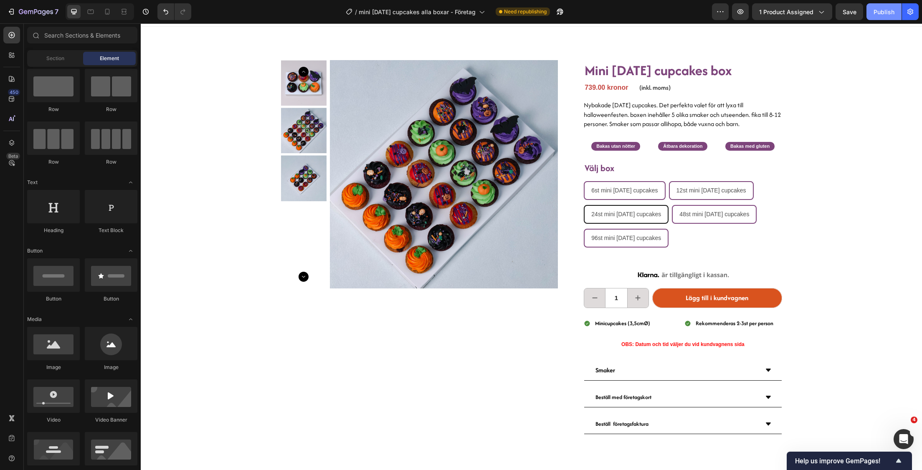
click at [888, 17] on button "Publish" at bounding box center [883, 11] width 35 height 17
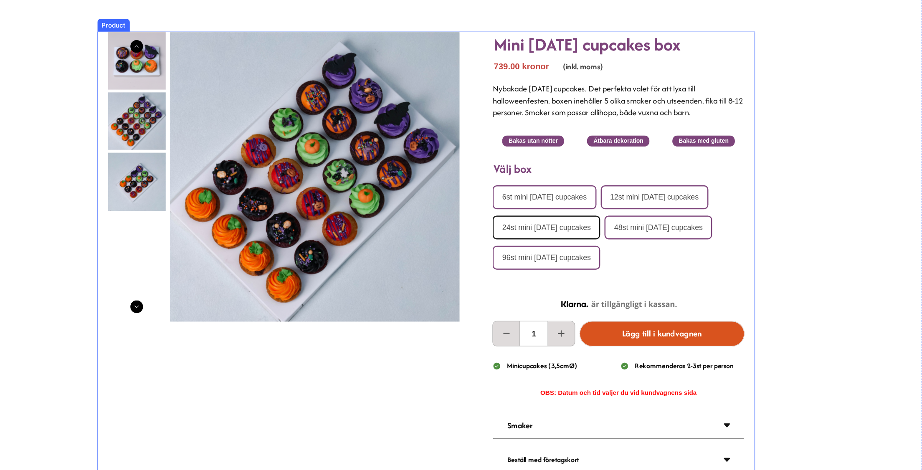
scroll to position [0, 0]
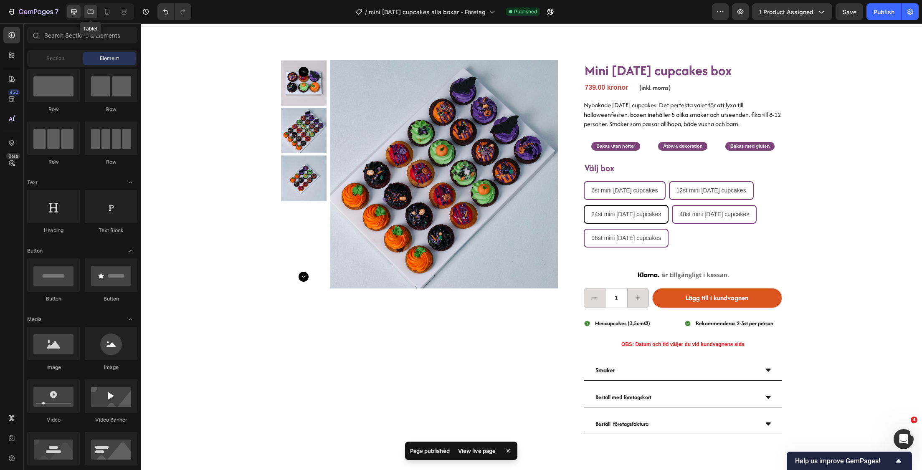
click at [91, 8] on icon at bounding box center [90, 12] width 8 height 8
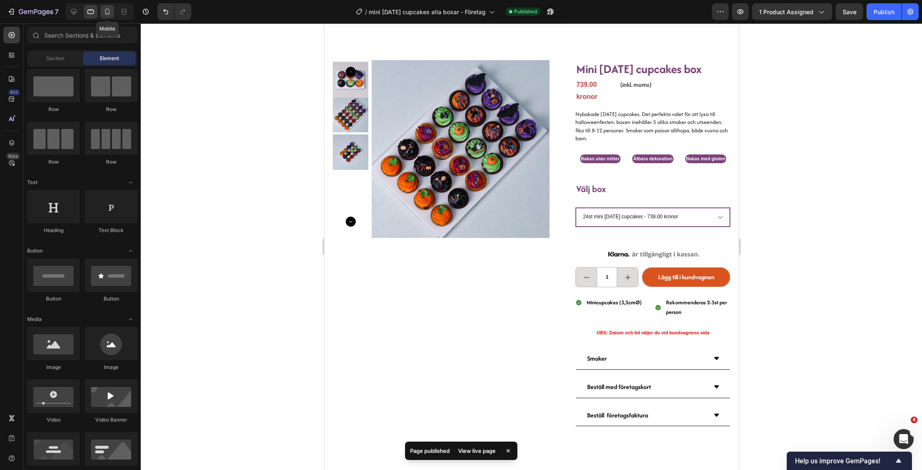
click at [104, 10] on div at bounding box center [107, 11] width 13 height 13
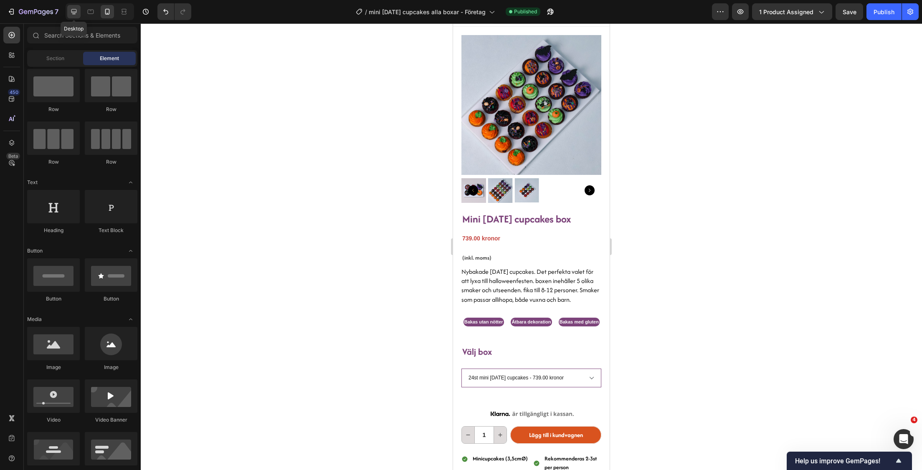
click at [76, 13] on icon at bounding box center [74, 12] width 8 height 8
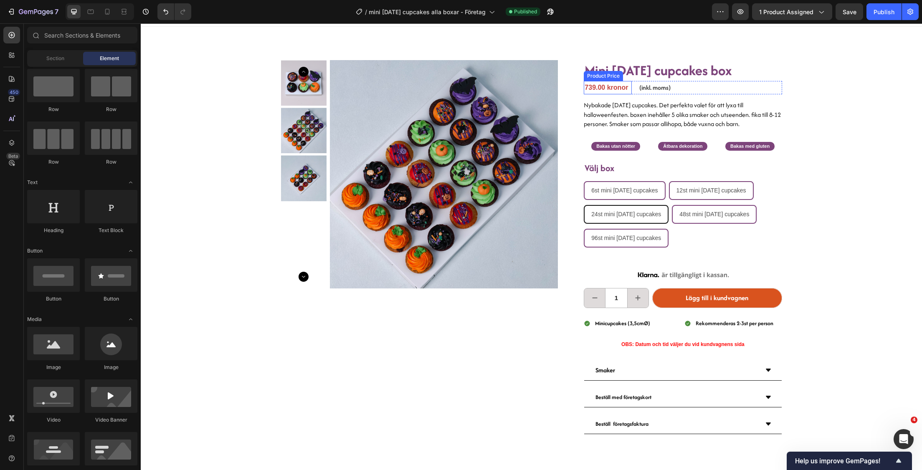
click at [602, 85] on div "739.00 kronor" at bounding box center [608, 88] width 48 height 14
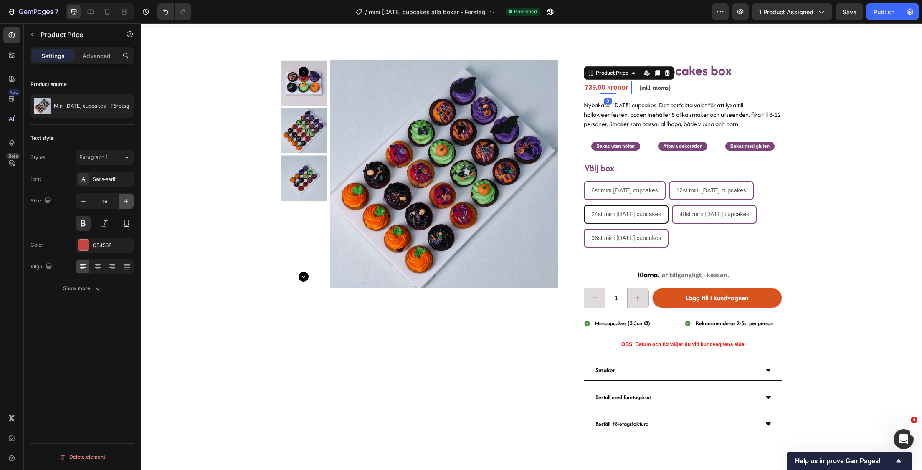
click at [127, 201] on icon "button" at bounding box center [126, 201] width 8 height 8
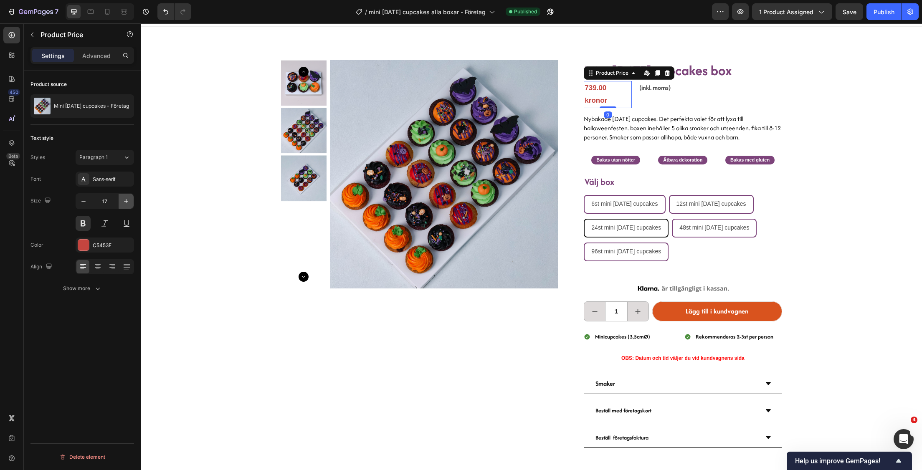
click at [127, 201] on icon "button" at bounding box center [126, 201] width 8 height 8
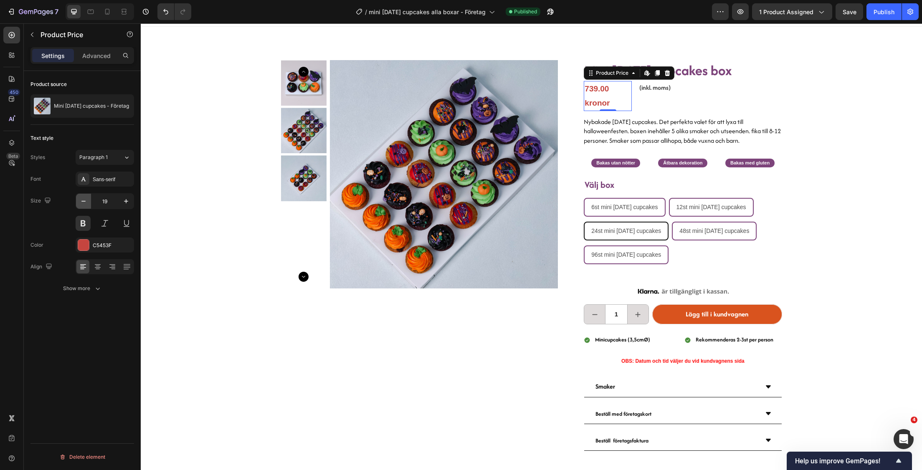
click at [83, 201] on icon "button" at bounding box center [83, 201] width 4 height 1
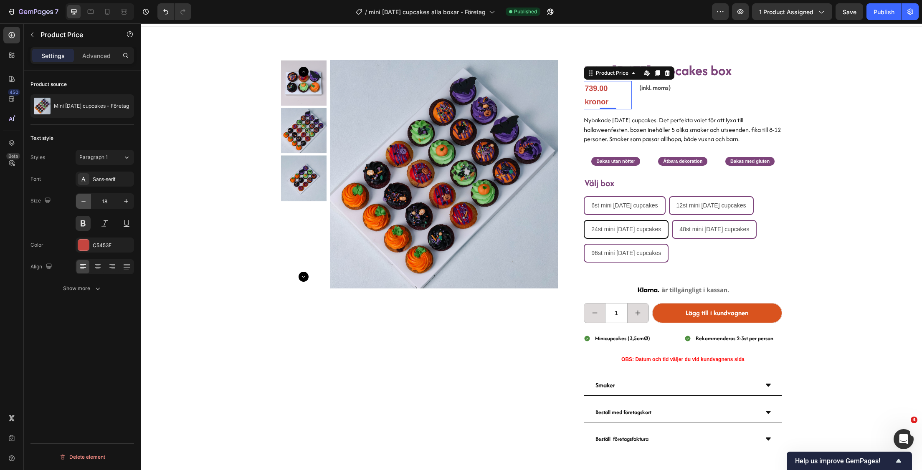
click at [83, 201] on icon "button" at bounding box center [83, 201] width 4 height 1
type input "17"
click at [103, 48] on div "Settings Advanced" at bounding box center [82, 55] width 104 height 17
click at [96, 56] on p "Advanced" at bounding box center [96, 55] width 28 height 9
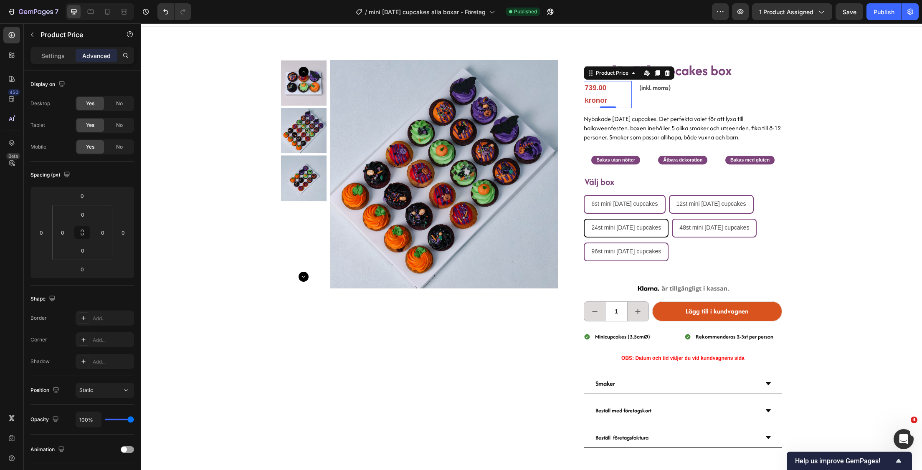
click at [613, 78] on div "Product Price Edit content in Shopify" at bounding box center [629, 72] width 91 height 13
click at [612, 73] on div "Product Price" at bounding box center [612, 73] width 36 height 8
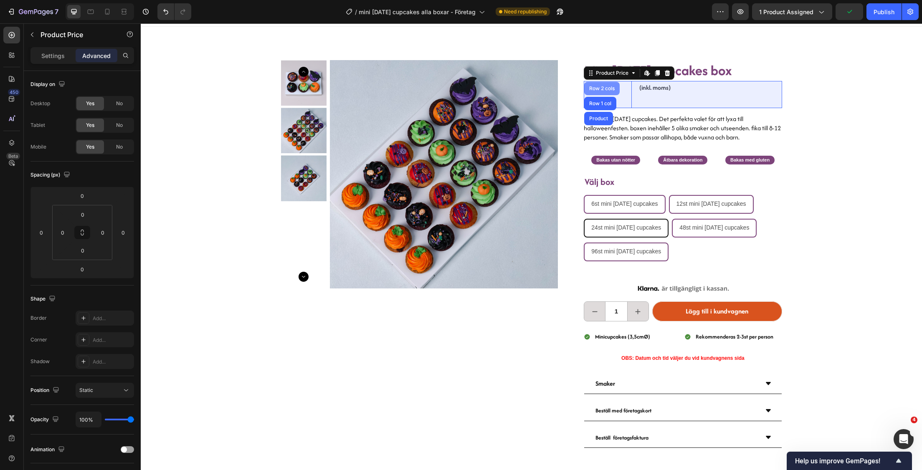
click at [599, 88] on div "Row 2 cols" at bounding box center [601, 88] width 29 height 5
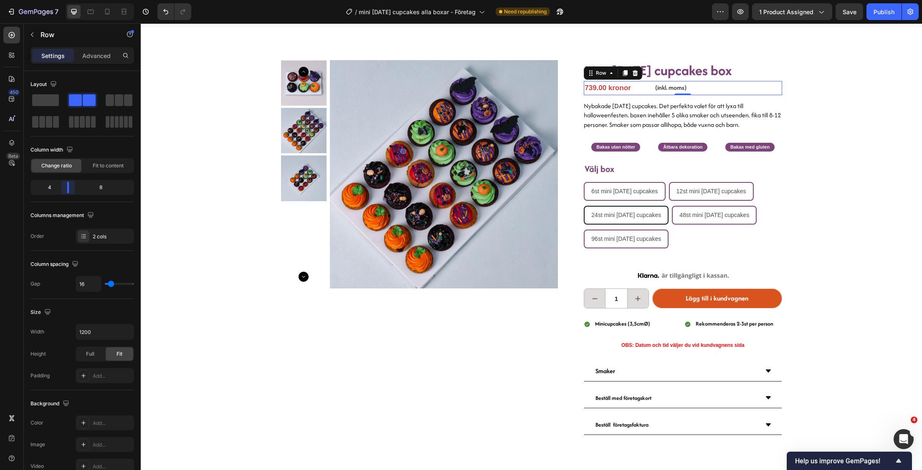
drag, startPoint x: 61, startPoint y: 189, endPoint x: 68, endPoint y: 188, distance: 6.3
click at [68, 0] on body "7 Version history / mini [DATE] cupcakes alla boxar - Företag Need republishing…" at bounding box center [461, 0] width 922 height 0
click at [894, 132] on div "Product Images Mini [DATE] cupcakes box Heading 739.00 kronor Product Price Pro…" at bounding box center [531, 243] width 781 height 432
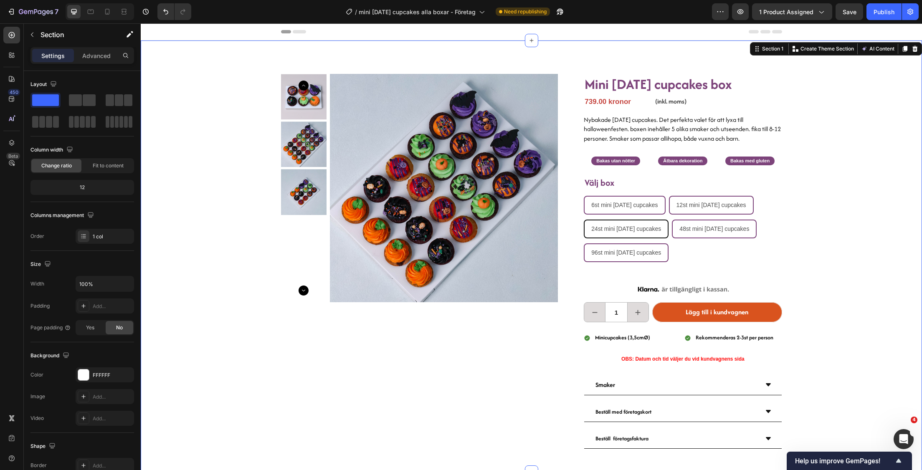
click at [857, 132] on div "Product Images Mini [DATE] cupcakes box Heading 739.00 kronor Product Price Pro…" at bounding box center [531, 257] width 781 height 432
click at [90, 12] on icon at bounding box center [90, 12] width 8 height 8
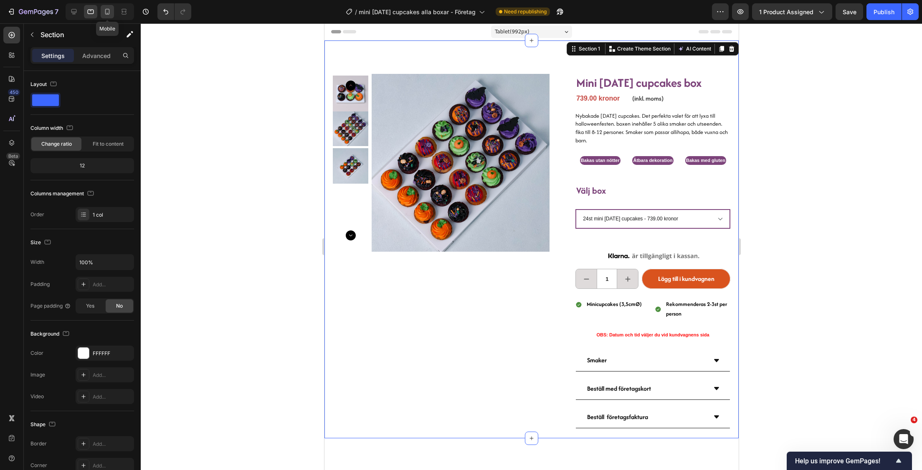
click at [108, 14] on icon at bounding box center [107, 12] width 5 height 6
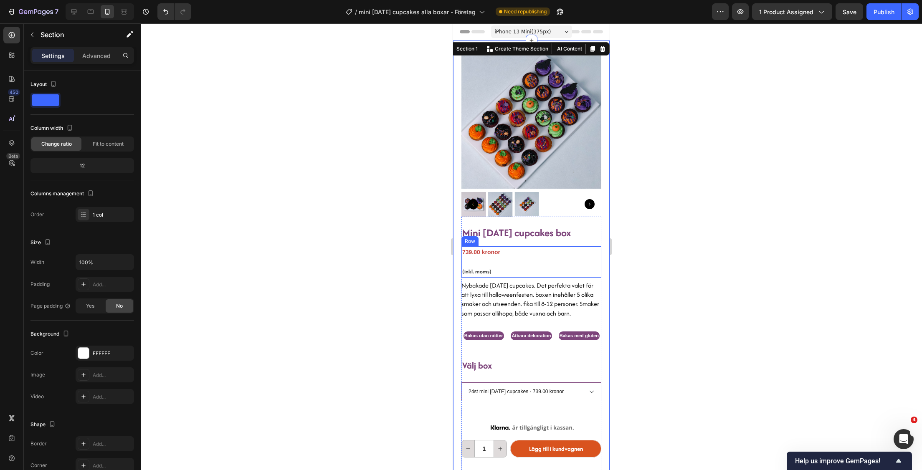
click at [519, 249] on div "739.00 kronor Product Price Product Price (inkl. moms) Text Block Row" at bounding box center [531, 261] width 140 height 31
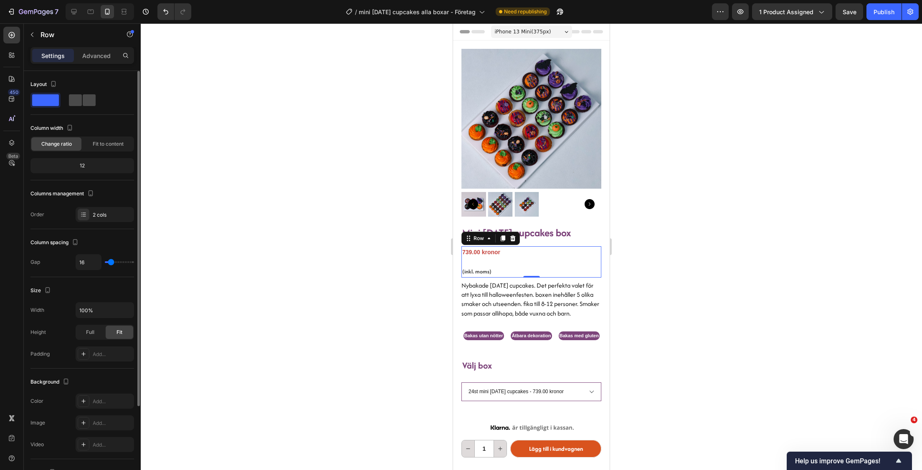
click at [81, 102] on span at bounding box center [75, 100] width 13 height 12
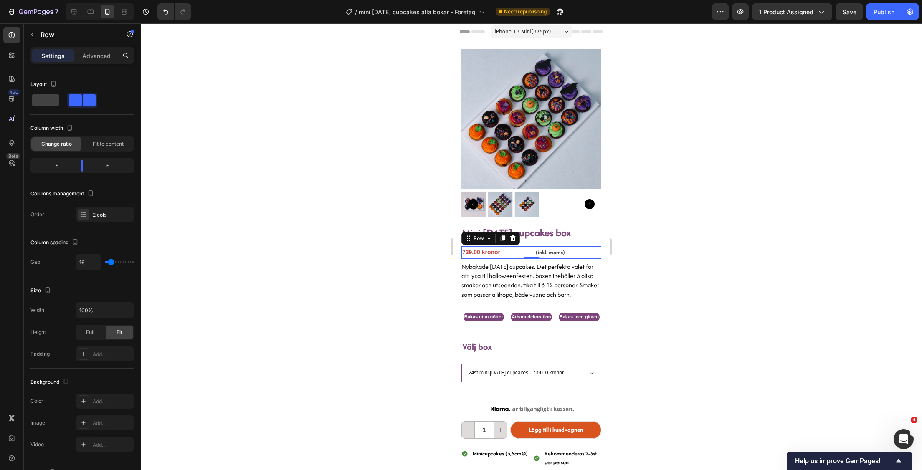
click at [654, 229] on div at bounding box center [531, 246] width 781 height 447
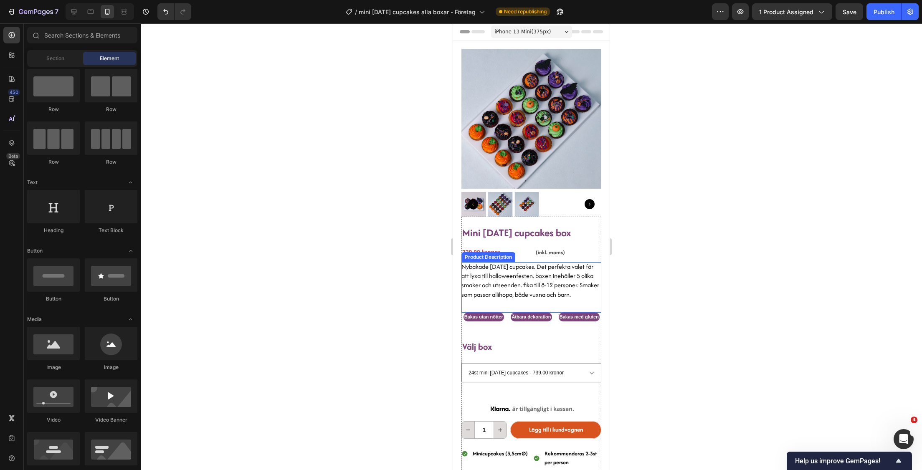
click at [340, 225] on div at bounding box center [531, 246] width 781 height 447
drag, startPoint x: 151, startPoint y: 223, endPoint x: 812, endPoint y: 256, distance: 661.8
click at [812, 256] on div at bounding box center [531, 246] width 781 height 447
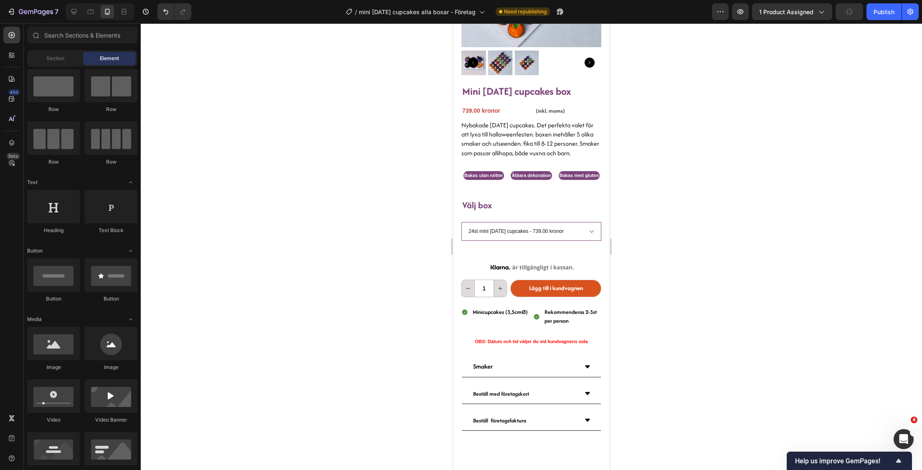
scroll to position [144, 0]
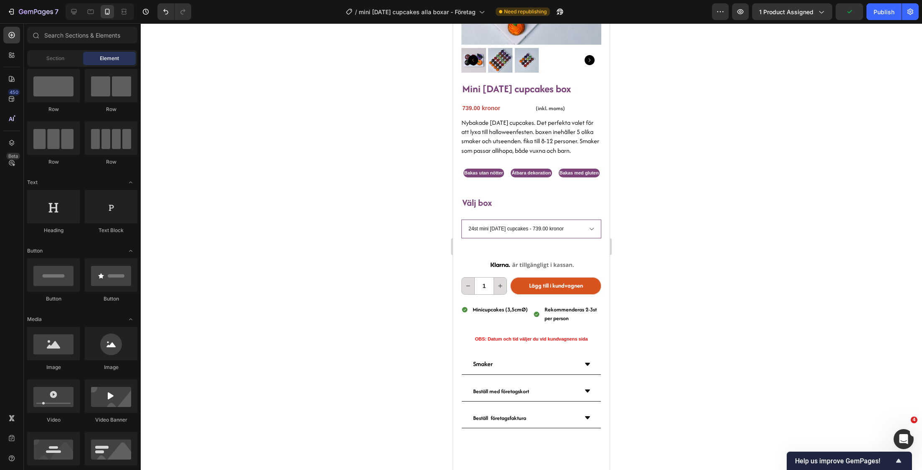
drag, startPoint x: 608, startPoint y: 124, endPoint x: 1070, endPoint y: 199, distance: 468.7
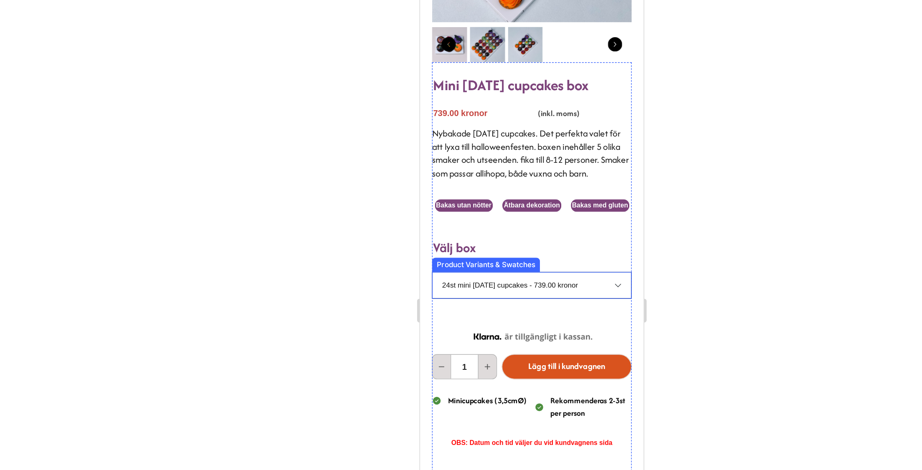
click at [549, 198] on select "6st mini [DATE] cupcakes - 222.00 kronor 12st mini [DATE] cupcakes - 454.00 kro…" at bounding box center [498, 197] width 140 height 19
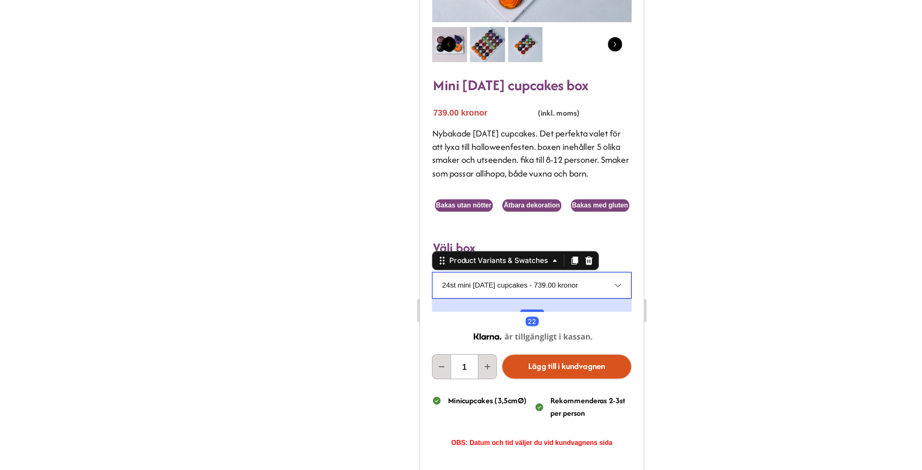
click at [549, 198] on select "6st mini [DATE] cupcakes - 222.00 kronor 12st mini [DATE] cupcakes - 454.00 kro…" at bounding box center [498, 197] width 140 height 19
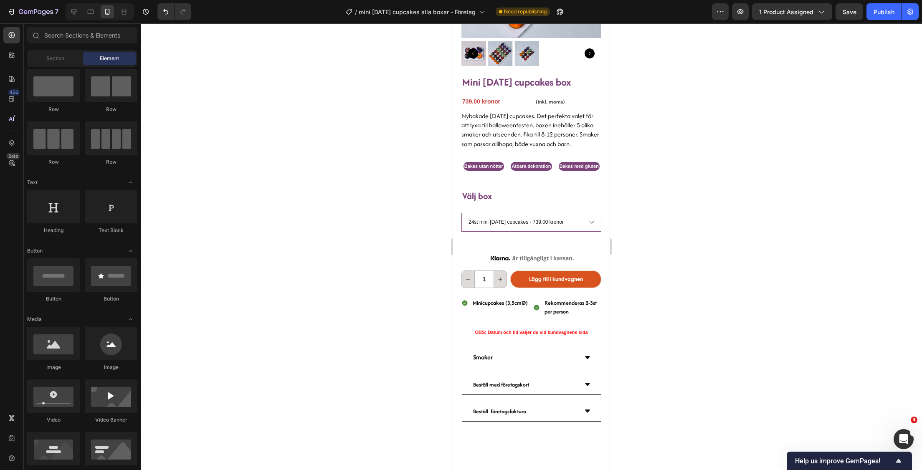
scroll to position [148, 0]
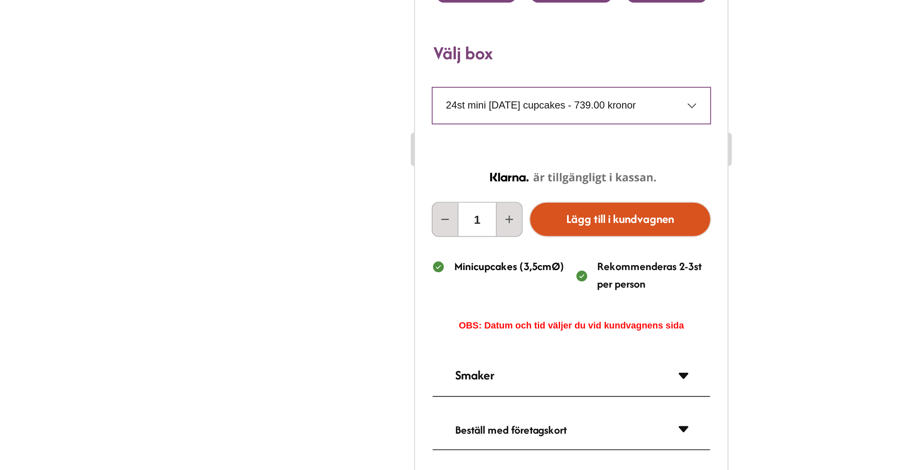
click at [649, 289] on div at bounding box center [531, 246] width 781 height 447
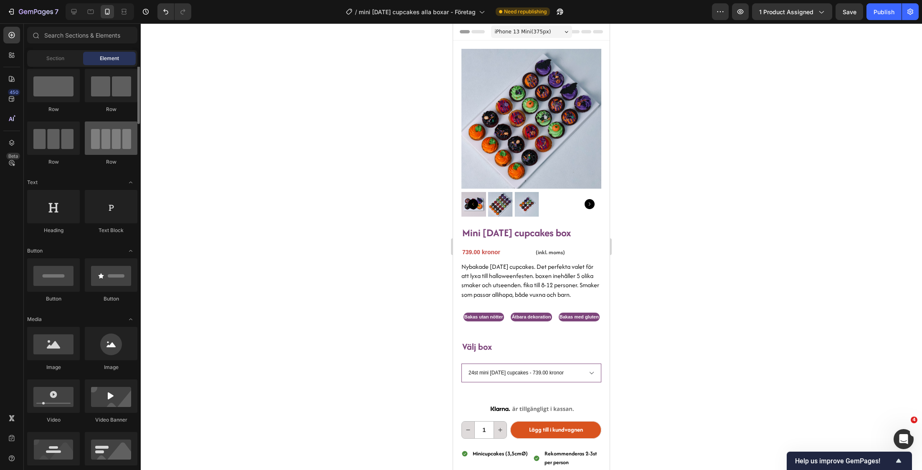
scroll to position [0, 0]
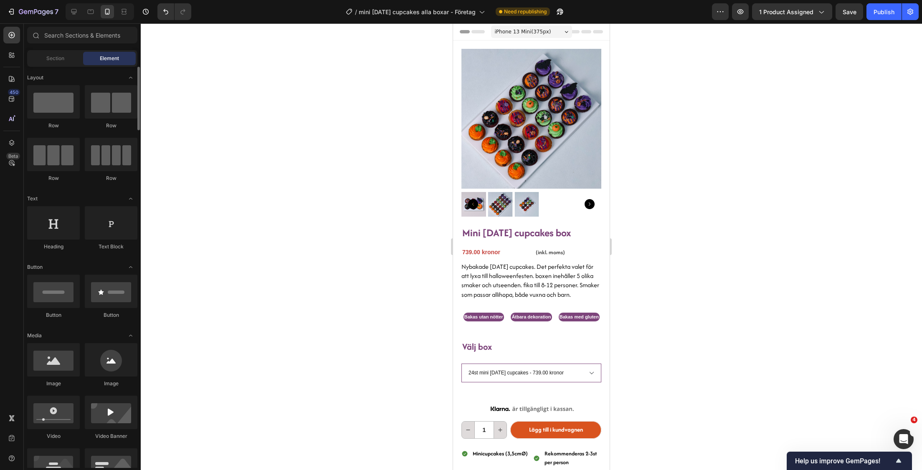
click at [328, 147] on div at bounding box center [531, 246] width 781 height 447
click at [76, 13] on icon at bounding box center [74, 12] width 8 height 8
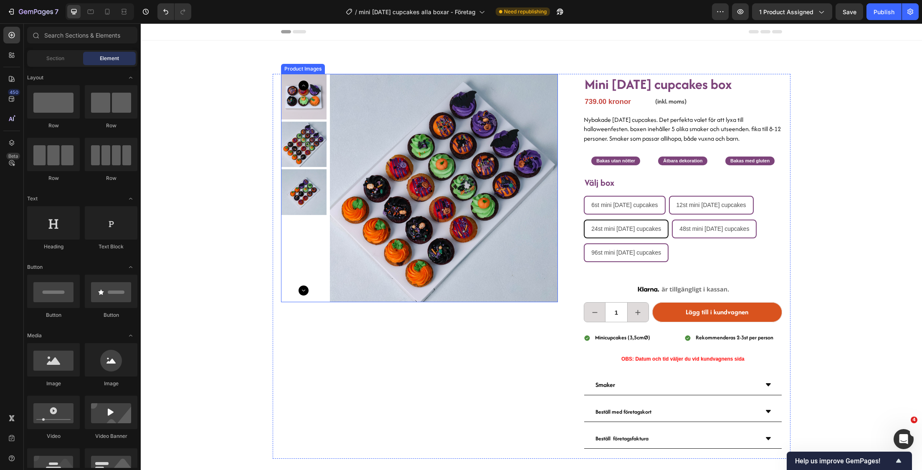
click at [490, 143] on img at bounding box center [444, 188] width 228 height 228
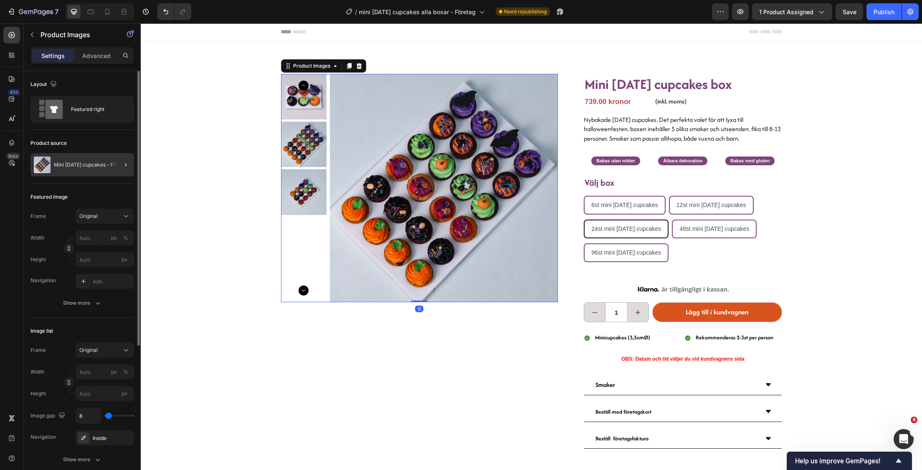
click at [109, 164] on p "Mini [DATE] cupcakes - Företag" at bounding box center [91, 165] width 75 height 6
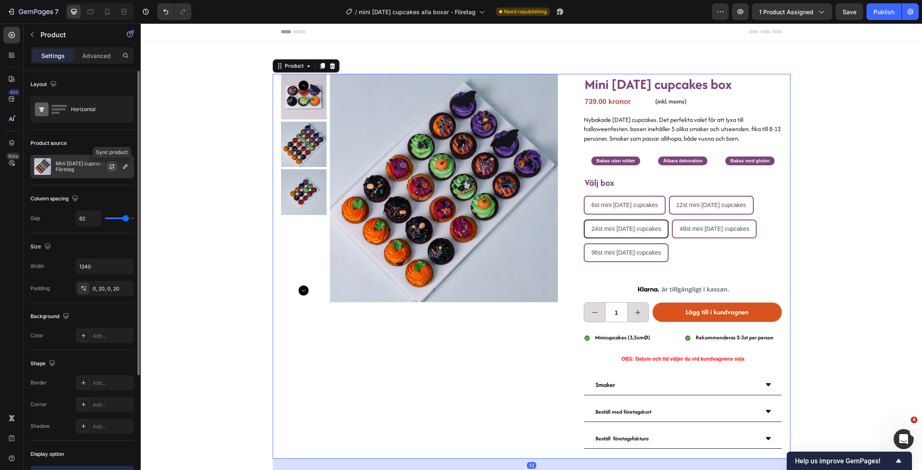
click at [113, 168] on icon "button" at bounding box center [112, 166] width 7 height 7
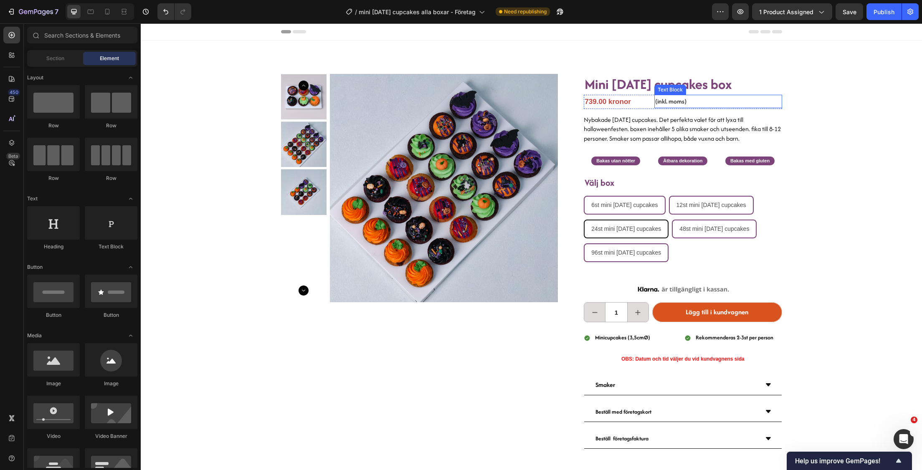
click at [709, 90] on span "Mini [DATE] cupcakes box" at bounding box center [658, 84] width 147 height 20
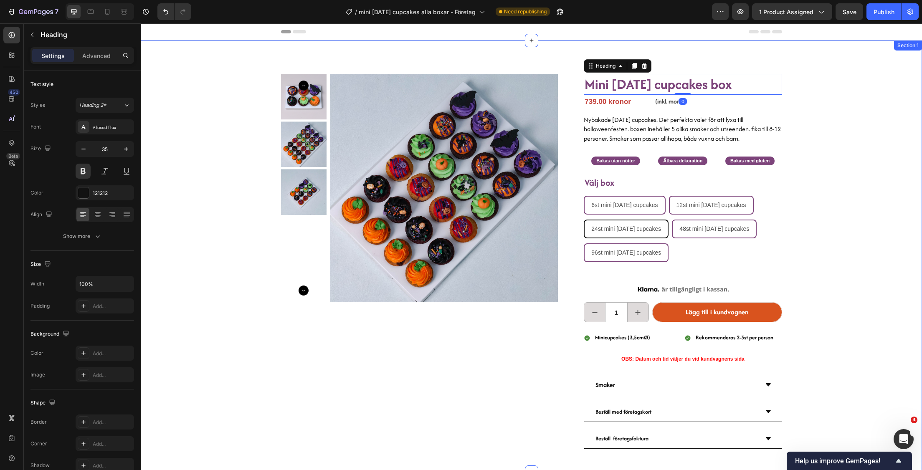
click at [866, 106] on div "Product Images Mini [DATE] cupcakes box Heading 0 739.00 kronor Product Price P…" at bounding box center [531, 257] width 781 height 432
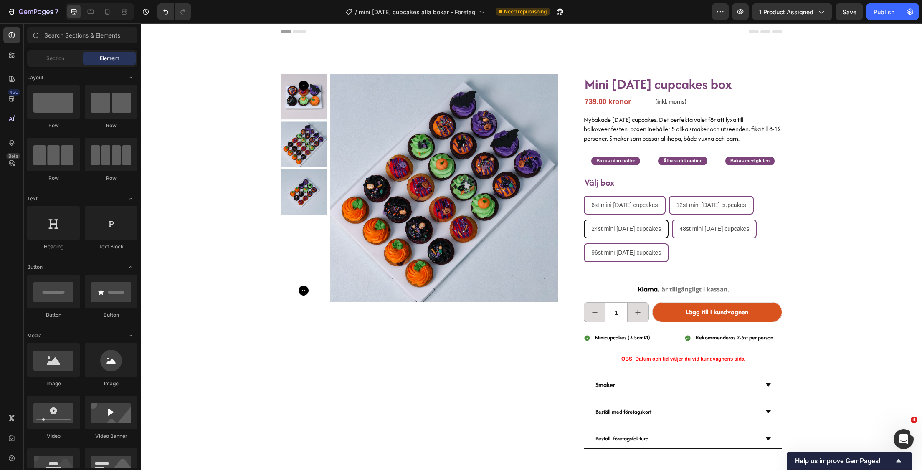
scroll to position [2, 0]
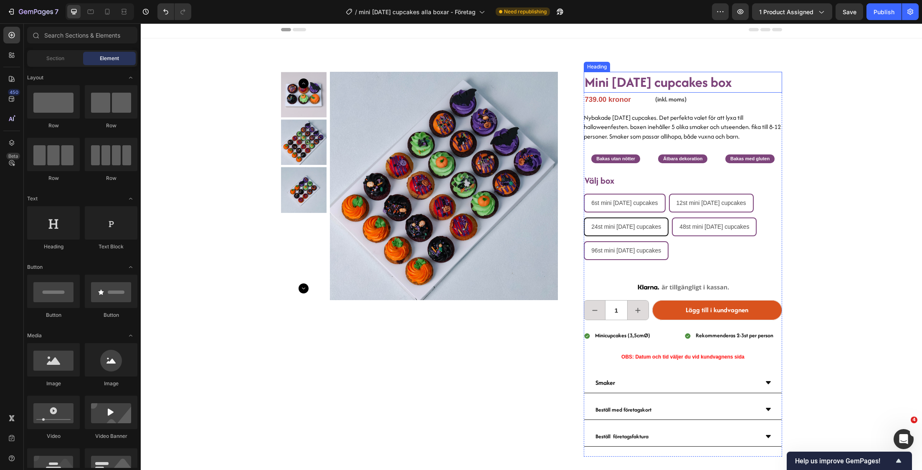
click at [635, 86] on span "Mini [DATE] cupcakes box" at bounding box center [658, 82] width 147 height 20
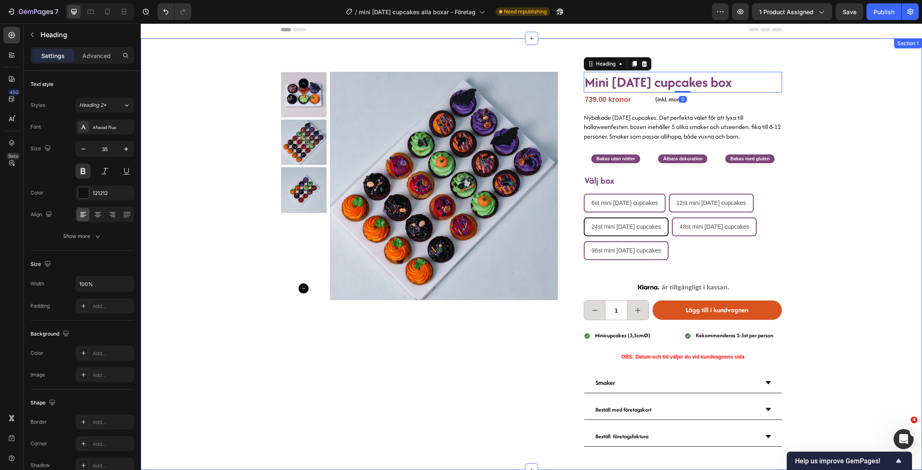
click at [856, 98] on div "Product Images Mini [DATE] cupcakes box Heading 0 739.00 kronor Product Price P…" at bounding box center [531, 254] width 781 height 432
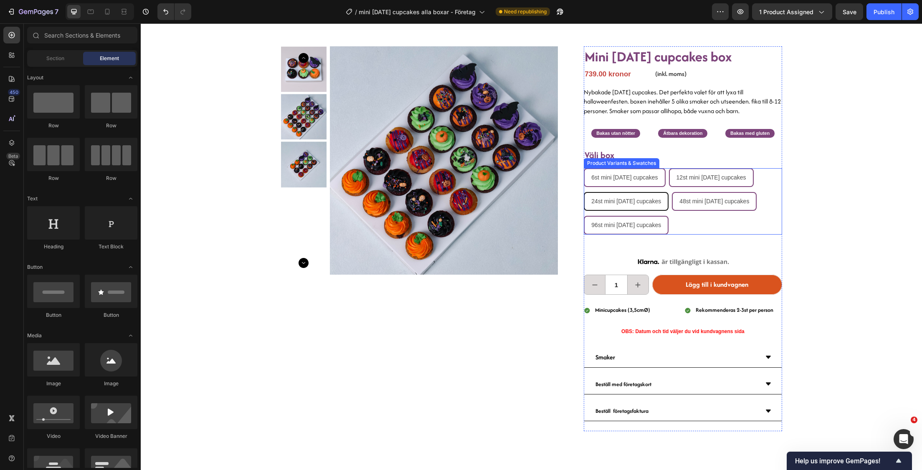
scroll to position [0, 0]
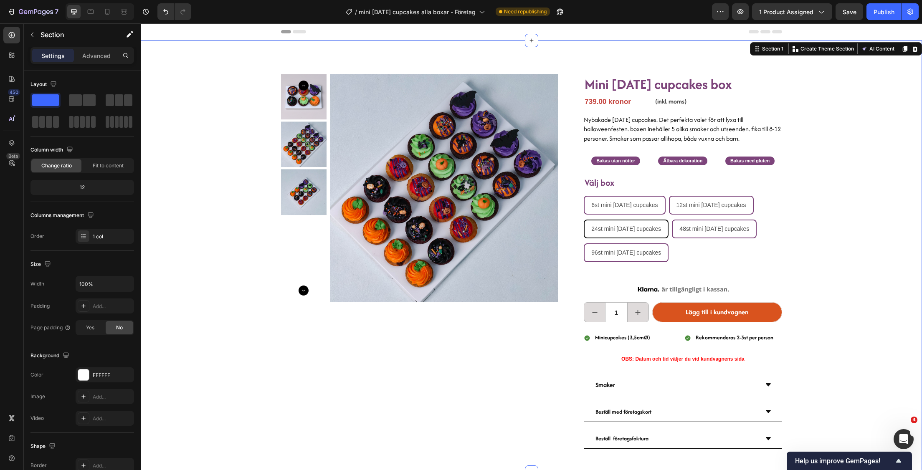
click at [799, 123] on div "Product Images Mini [DATE] cupcakes box Heading 739.00 kronor Product Price Pro…" at bounding box center [531, 257] width 781 height 432
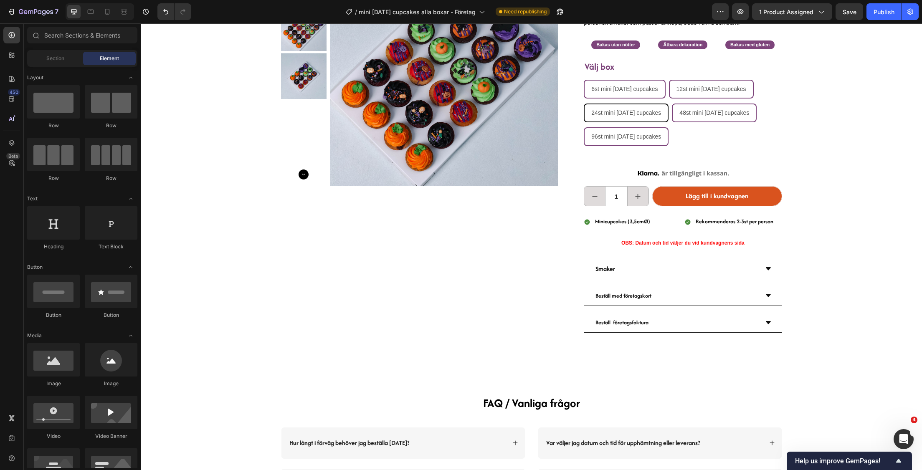
scroll to position [78, 0]
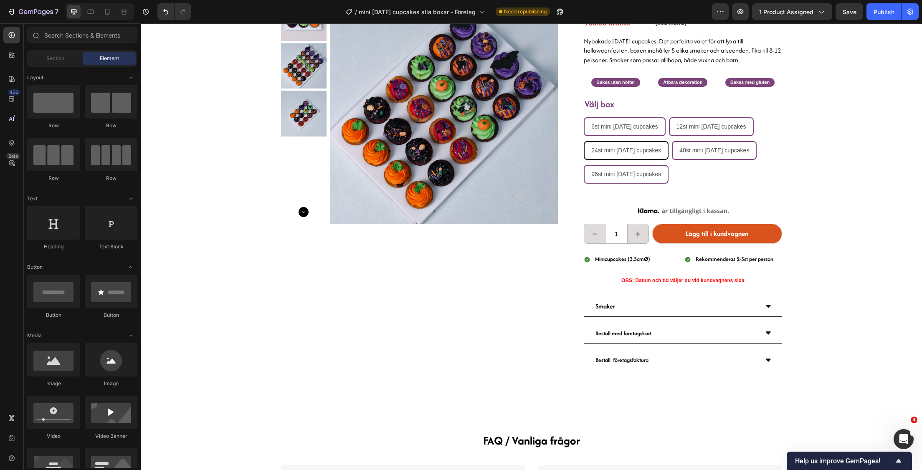
drag, startPoint x: 921, startPoint y: 88, endPoint x: 1061, endPoint y: 46, distance: 146.4
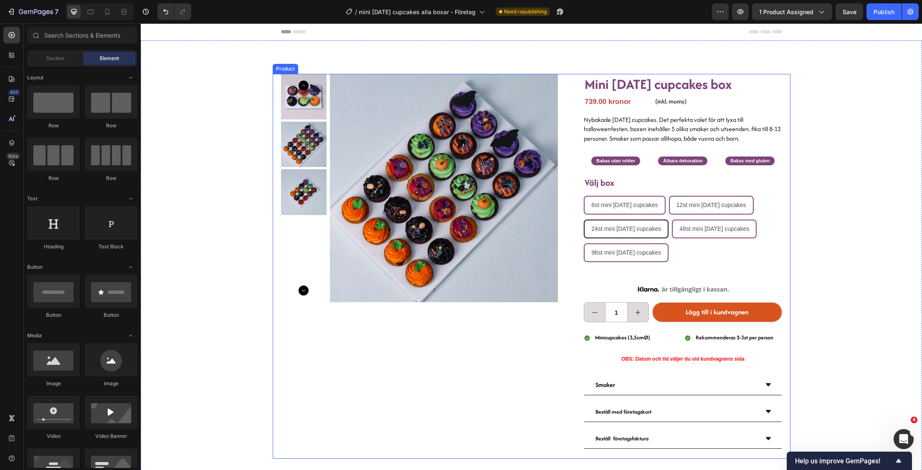
click at [824, 234] on div "Product Images Mini [DATE] cupcakes box Heading 739.00 kronor Product Price Pro…" at bounding box center [531, 257] width 781 height 432
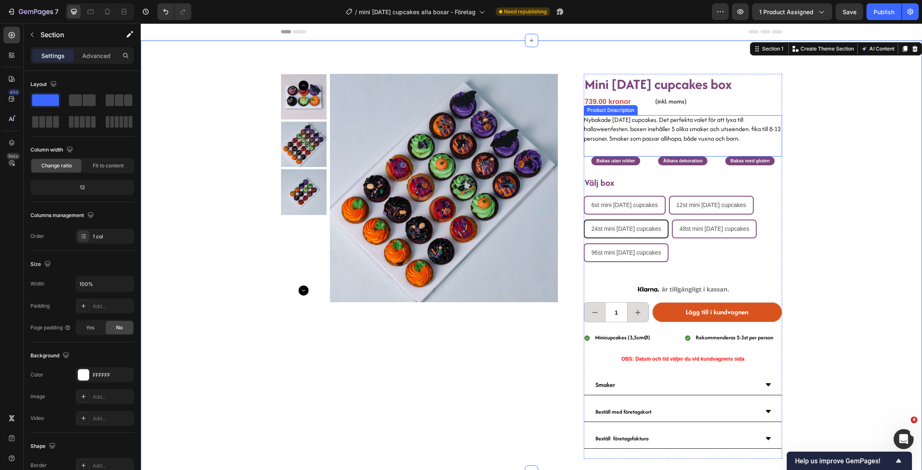
click at [642, 138] on p "Nybakade [DATE] cupcakes. Det perfekta valet för att lyxa till halloweenfesten.…" at bounding box center [682, 129] width 197 height 28
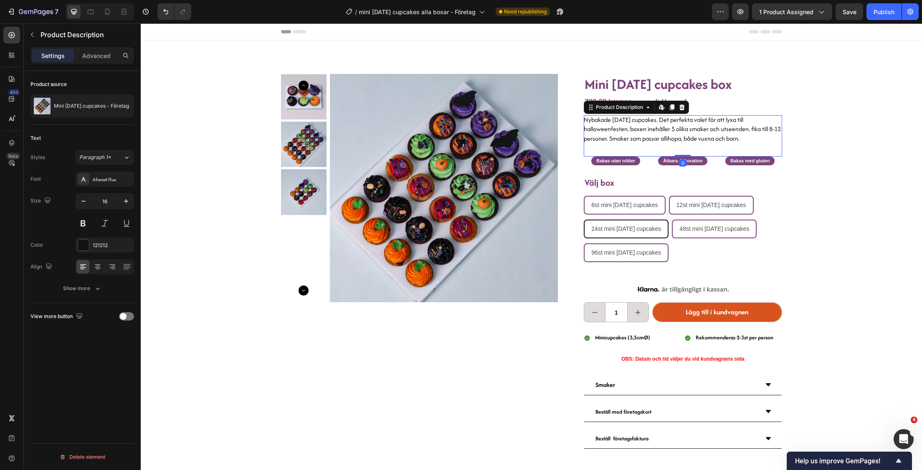
click at [667, 215] on div "6st mini [DATE] cupcakes 6st mini [DATE] cupcakes 6st mini [DATE] cupcakes 12st…" at bounding box center [683, 229] width 198 height 66
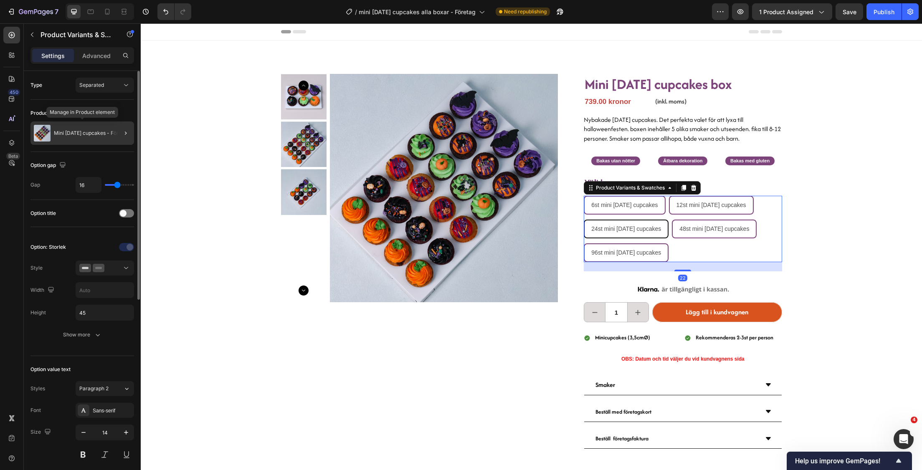
click at [84, 136] on p "Mini [DATE] cupcakes - Företag" at bounding box center [91, 133] width 75 height 6
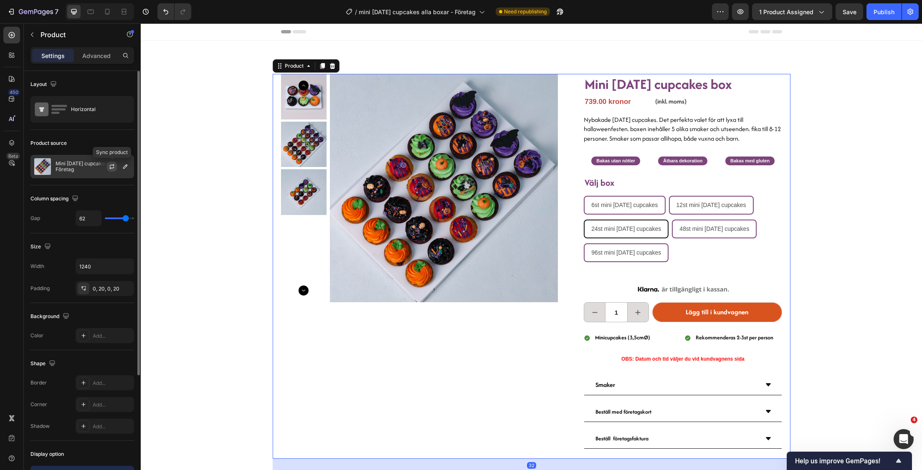
click at [110, 166] on icon "button" at bounding box center [112, 166] width 7 height 7
click at [610, 101] on div "739.00 kronor" at bounding box center [616, 102] width 64 height 15
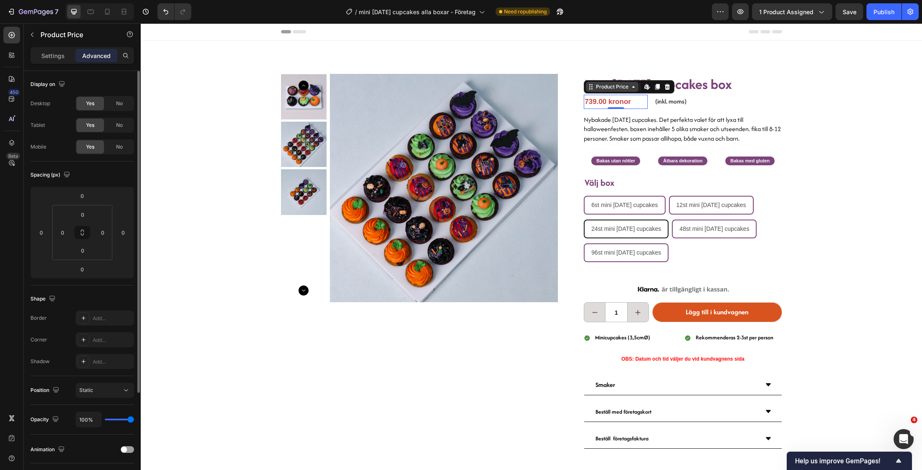
click at [616, 86] on div "Product Price" at bounding box center [612, 87] width 36 height 8
click at [57, 55] on p "Settings" at bounding box center [52, 55] width 23 height 9
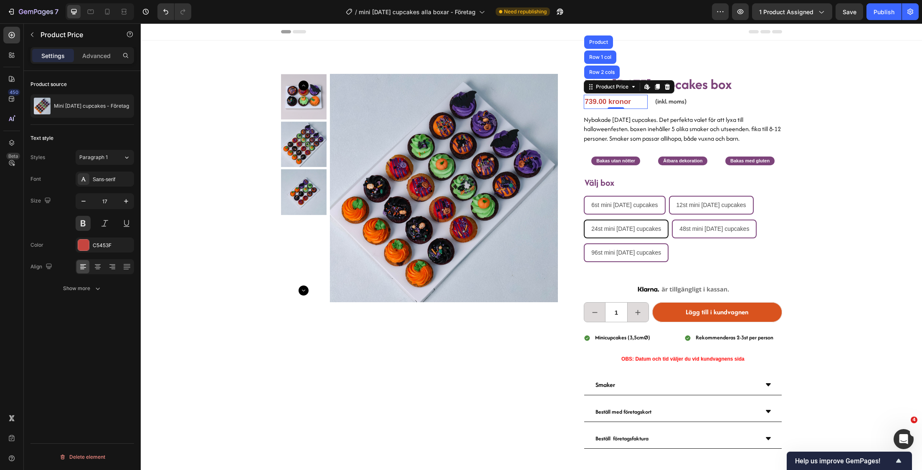
click at [633, 100] on div "739.00 kronor" at bounding box center [616, 102] width 64 height 15
click at [663, 102] on strong "(inkl. moms)" at bounding box center [670, 101] width 31 height 9
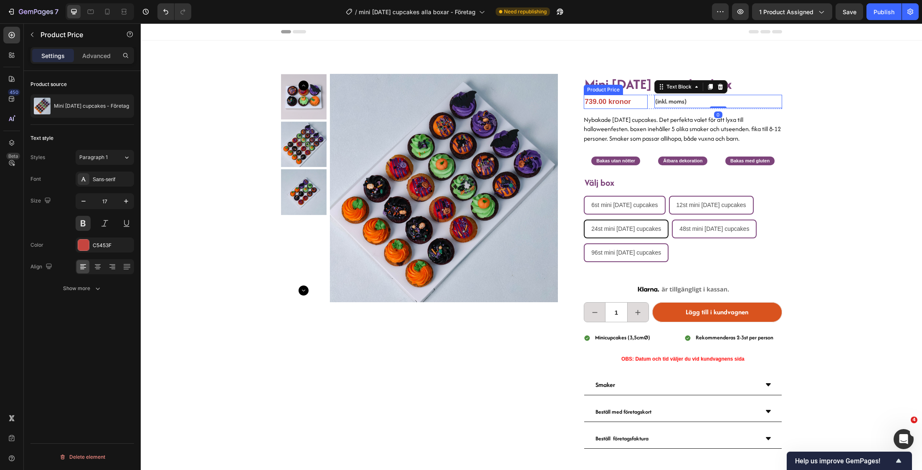
click at [621, 102] on div "739.00 kronor" at bounding box center [616, 102] width 64 height 15
click at [101, 48] on div "Settings Advanced" at bounding box center [82, 55] width 104 height 17
click at [96, 55] on p "Advanced" at bounding box center [96, 55] width 28 height 9
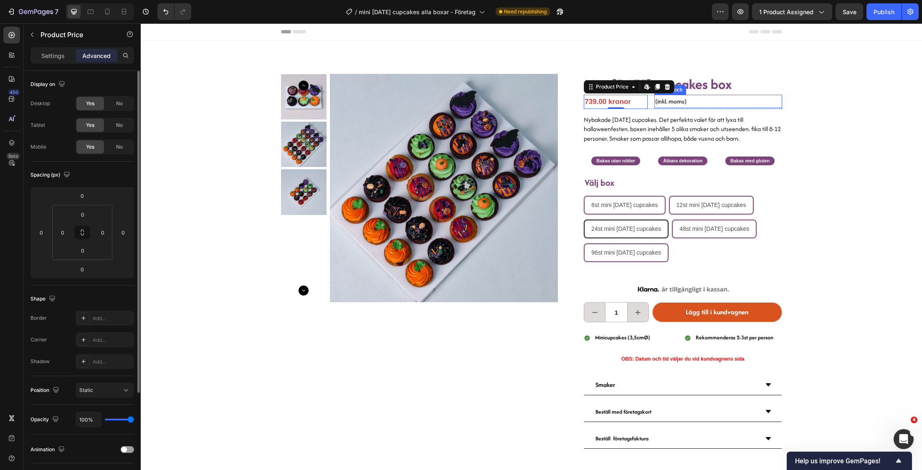
click at [681, 95] on div "(inkl. moms) Text Block" at bounding box center [717, 102] width 127 height 14
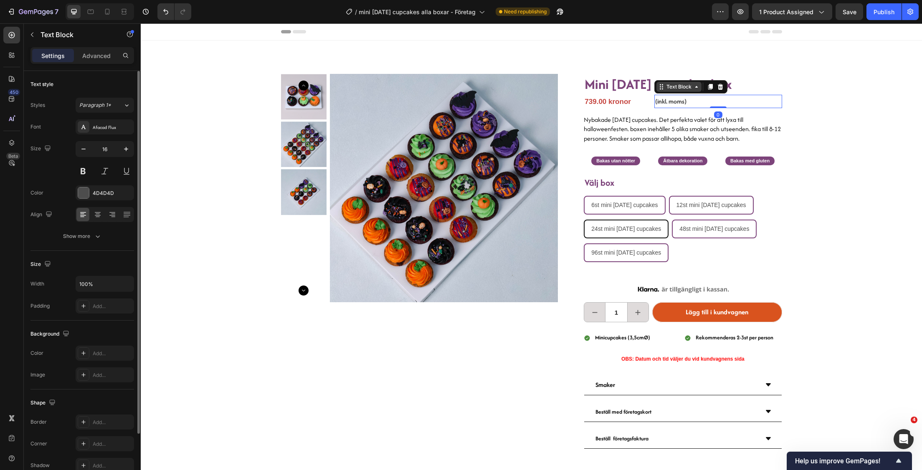
click at [669, 86] on div "Text Block" at bounding box center [679, 87] width 28 height 8
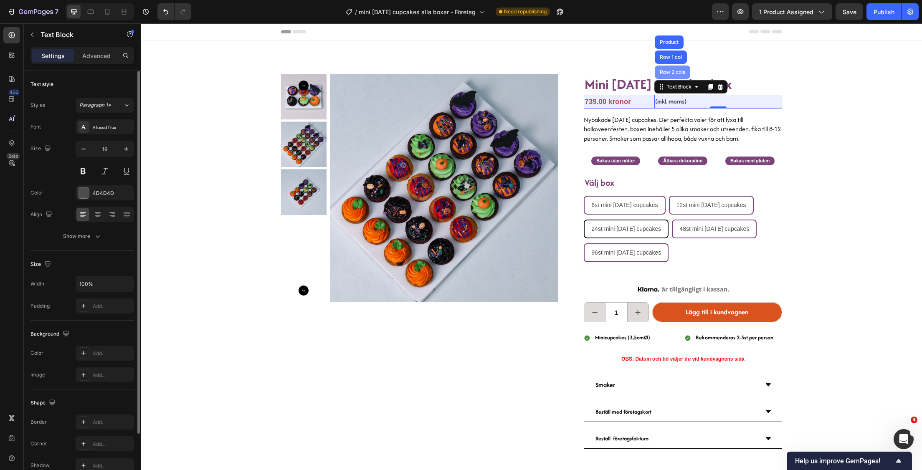
click at [664, 74] on div "Row 2 cols" at bounding box center [672, 72] width 29 height 5
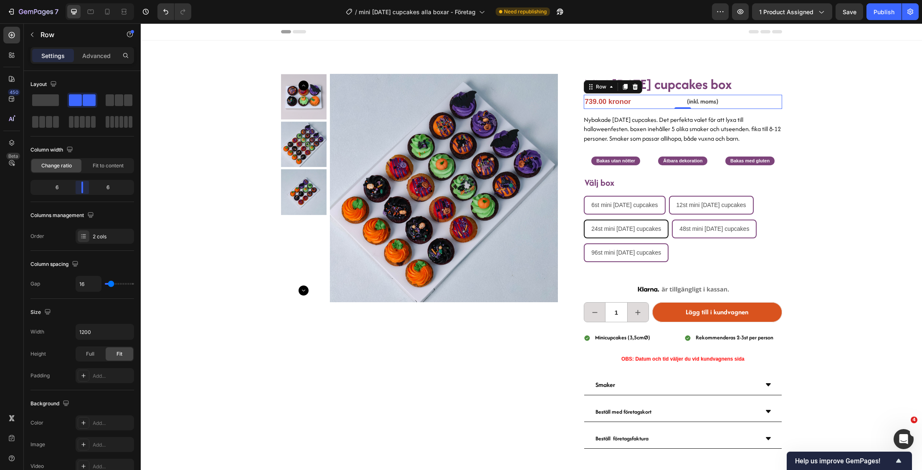
drag, startPoint x: 66, startPoint y: 188, endPoint x: 81, endPoint y: 190, distance: 14.8
click at [81, 0] on body "7 Version history / mini [DATE] cupcakes alla boxar - Företag Need republishing…" at bounding box center [461, 0] width 922 height 0
click at [900, 15] on button "Publish" at bounding box center [883, 11] width 35 height 17
click at [595, 187] on strong "Välj box" at bounding box center [600, 182] width 30 height 13
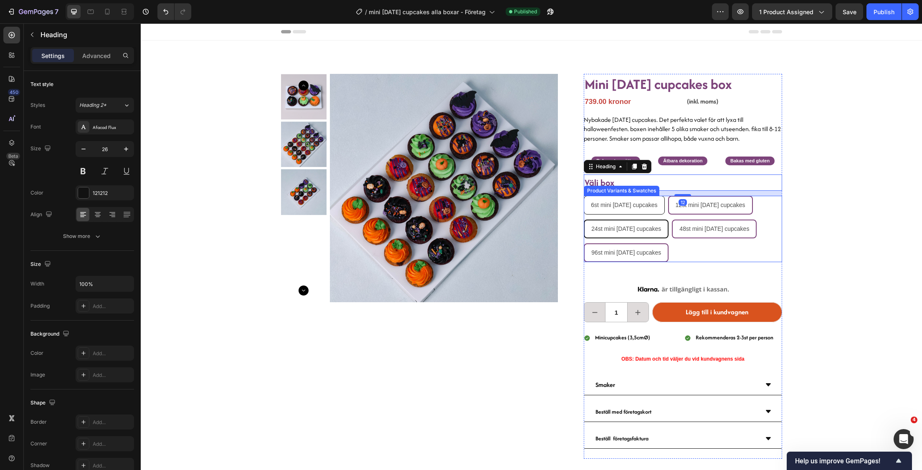
click at [626, 204] on span "6st mini [DATE] cupcakes" at bounding box center [624, 205] width 66 height 7
click at [584, 196] on input "6st mini [DATE] cupcakes 6st mini [DATE] cupcakes 6st mini [DATE] cupcakes" at bounding box center [583, 195] width 0 height 0
radio input "true"
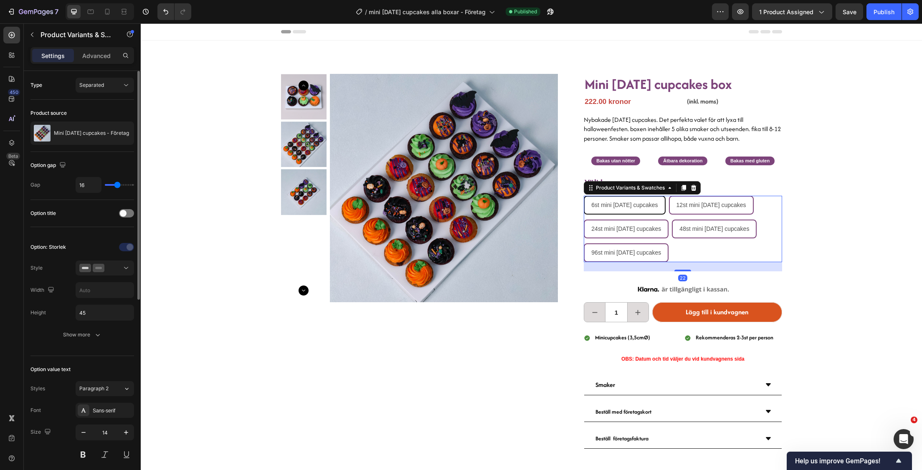
click at [119, 95] on div "Type Separated" at bounding box center [82, 85] width 104 height 29
click at [119, 87] on div "Separated" at bounding box center [100, 85] width 43 height 8
click at [99, 125] on div "Combine" at bounding box center [96, 121] width 68 height 16
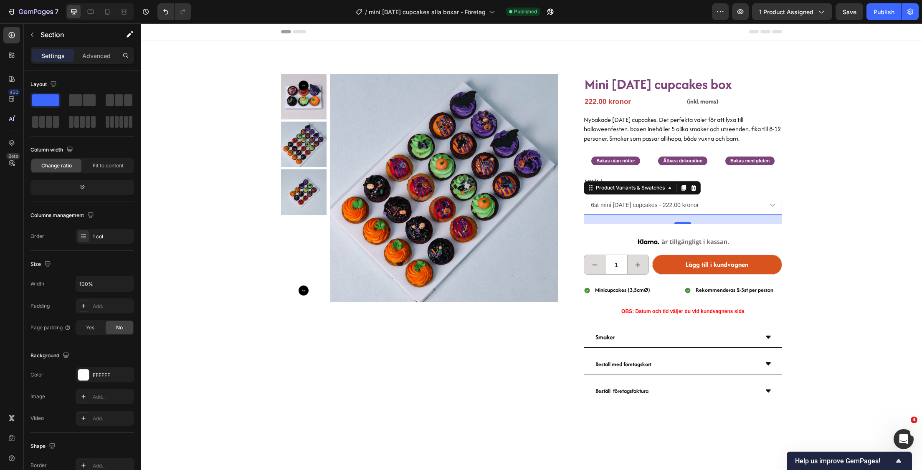
click at [834, 195] on div "Product Images Mini [DATE] cupcakes box Heading 222.00 kronor Product Price Pro…" at bounding box center [531, 233] width 781 height 384
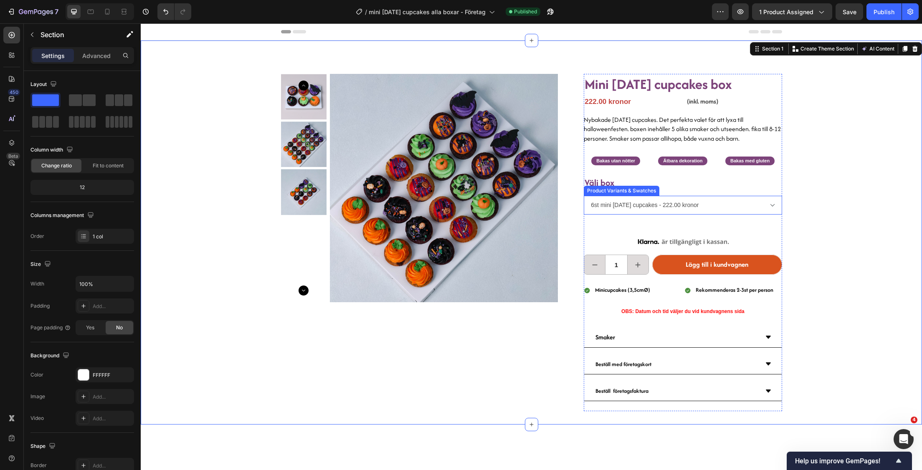
click at [770, 198] on select "6st mini [DATE] cupcakes - 222.00 kronor 12st mini [DATE] cupcakes - 454.00 kro…" at bounding box center [683, 205] width 198 height 19
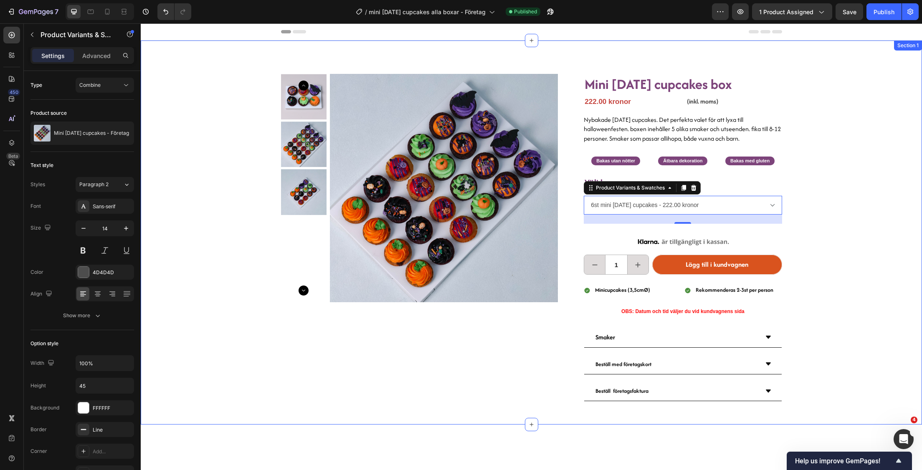
click at [873, 169] on div "Product Images Mini [DATE] cupcakes box Heading 222.00 kronor Product Price Pro…" at bounding box center [531, 233] width 781 height 384
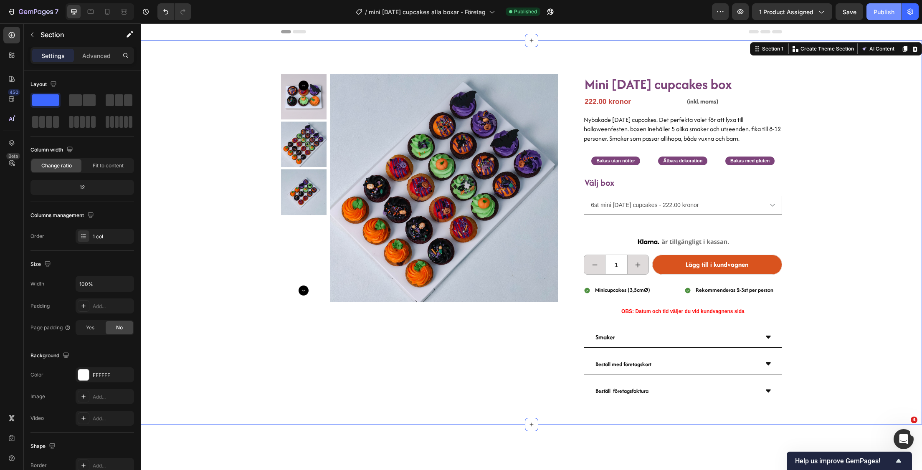
click at [885, 10] on div "Publish" at bounding box center [883, 12] width 21 height 9
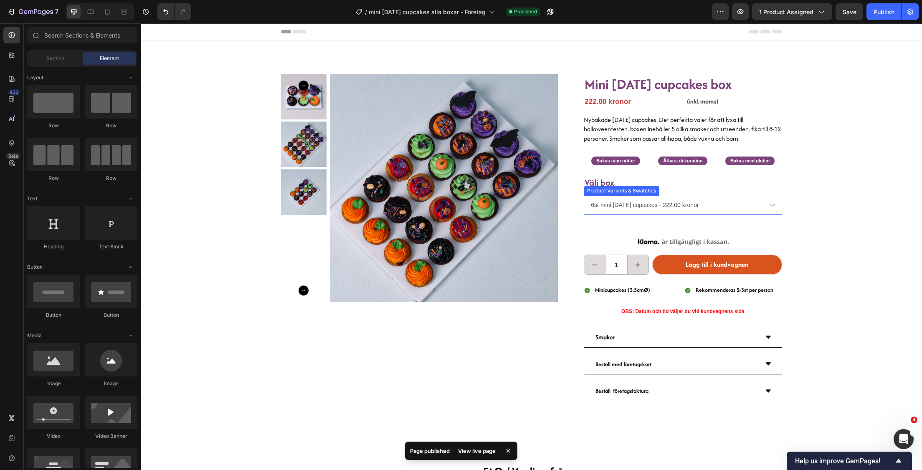
click at [729, 210] on select "6st mini [DATE] cupcakes - 222.00 kronor 12st mini [DATE] cupcakes - 454.00 kro…" at bounding box center [683, 205] width 198 height 19
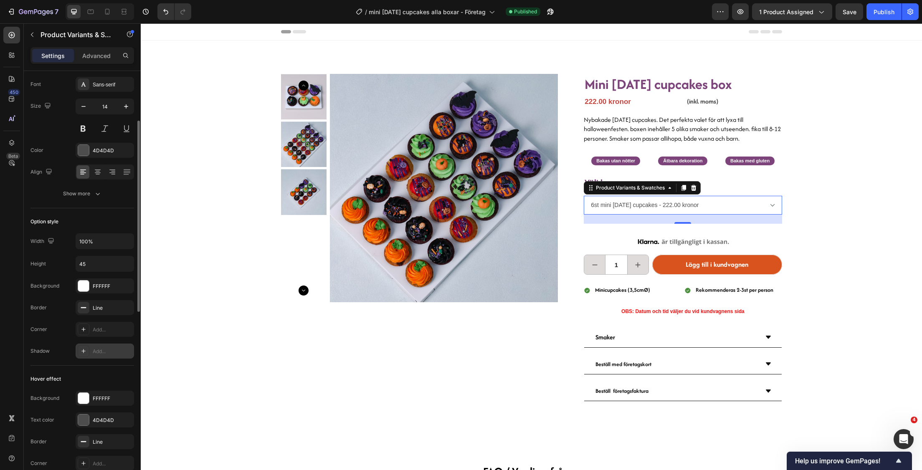
scroll to position [127, 0]
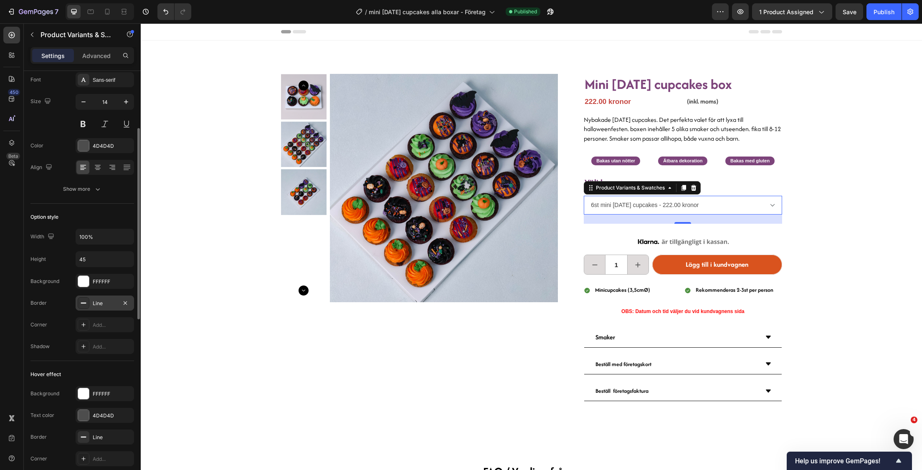
click at [86, 302] on icon at bounding box center [83, 303] width 7 height 7
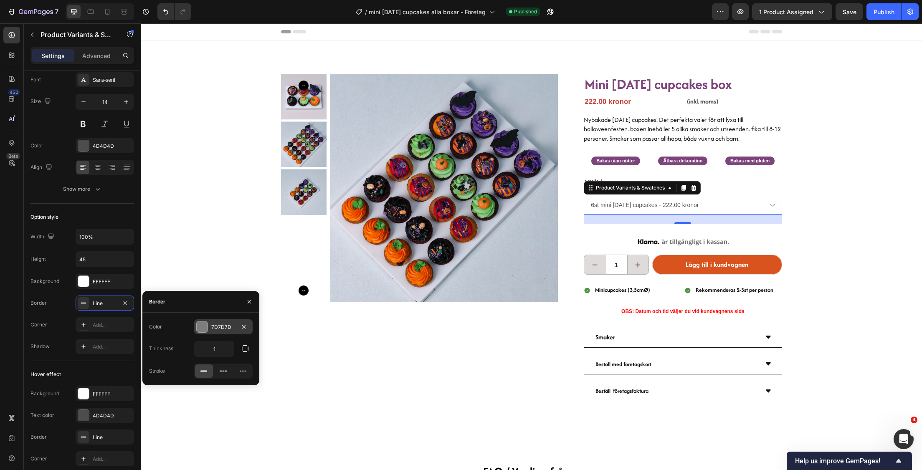
click at [206, 325] on div at bounding box center [202, 327] width 11 height 11
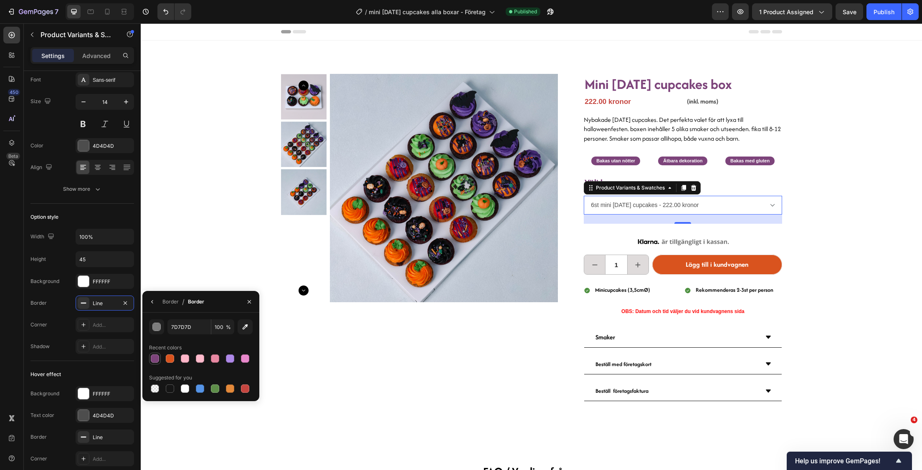
click at [157, 362] on div at bounding box center [155, 358] width 8 height 8
type input "7D447B"
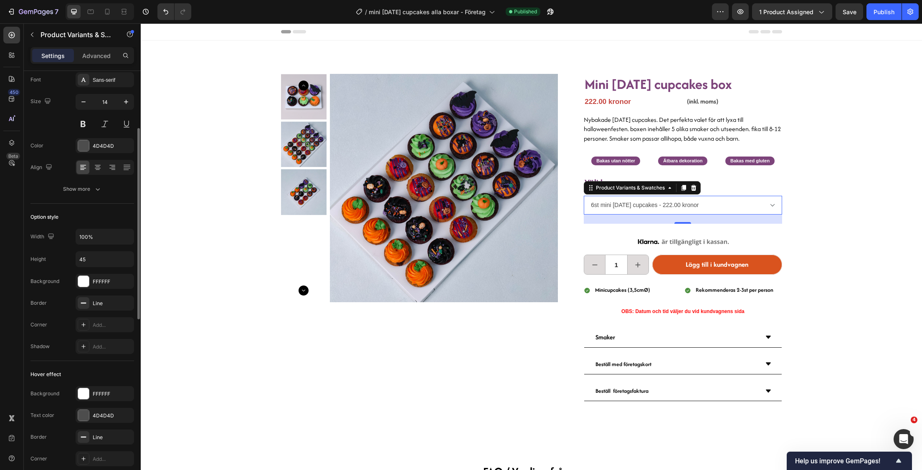
click at [48, 303] on div "Border Line" at bounding box center [82, 303] width 104 height 15
click at [94, 303] on div "Line" at bounding box center [105, 304] width 24 height 8
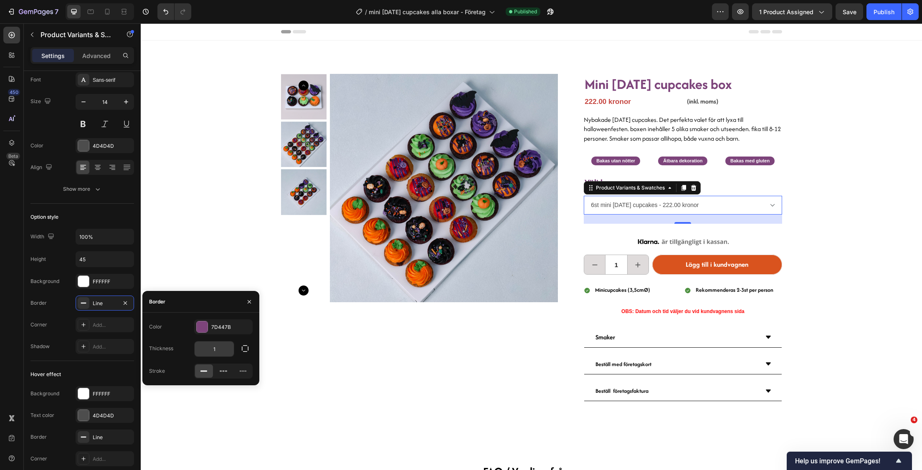
click at [215, 349] on input "1" at bounding box center [214, 349] width 39 height 15
type input "2"
click at [213, 259] on div "Product Images Mini [DATE] cupcakes box Heading 222.00 kronor Product Price Pro…" at bounding box center [531, 233] width 781 height 384
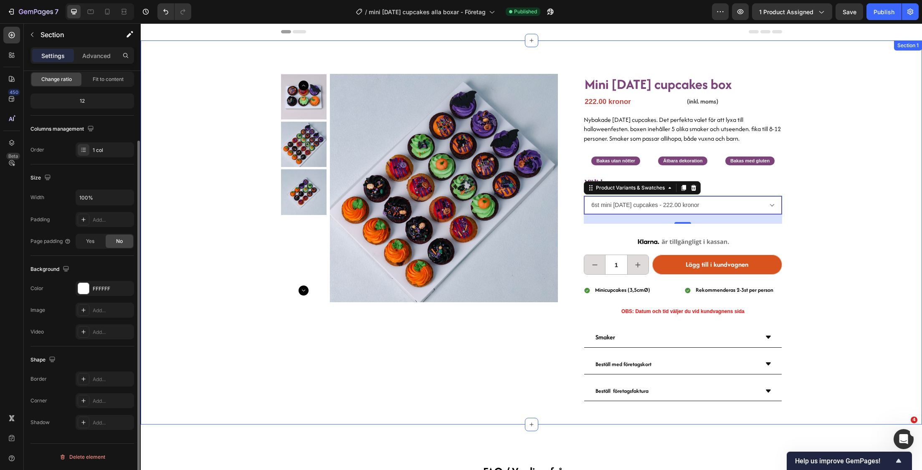
scroll to position [0, 0]
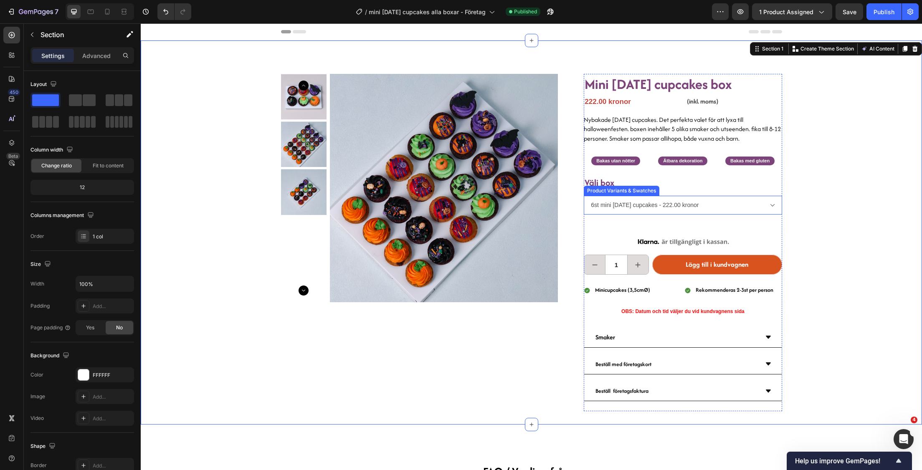
click at [729, 204] on select "6st mini [DATE] cupcakes - 222.00 kronor 12st mini [DATE] cupcakes - 454.00 kro…" at bounding box center [683, 205] width 198 height 19
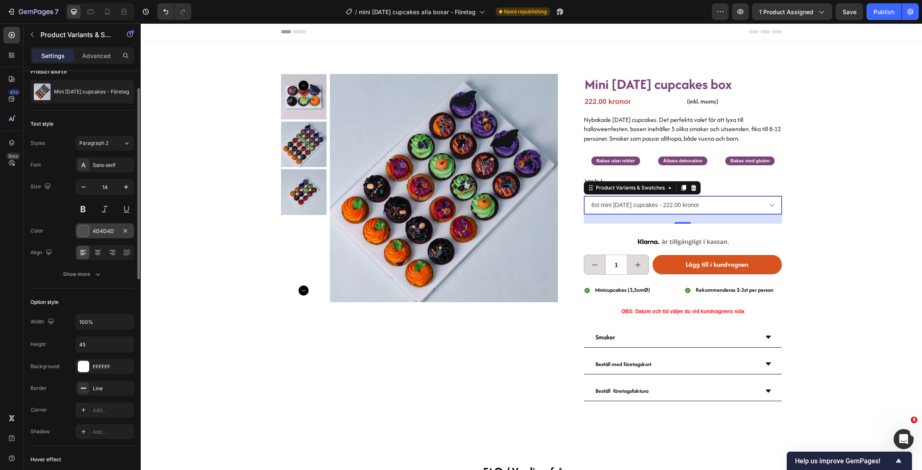
scroll to position [39, 0]
click at [101, 233] on div "4D4D4D" at bounding box center [105, 234] width 24 height 8
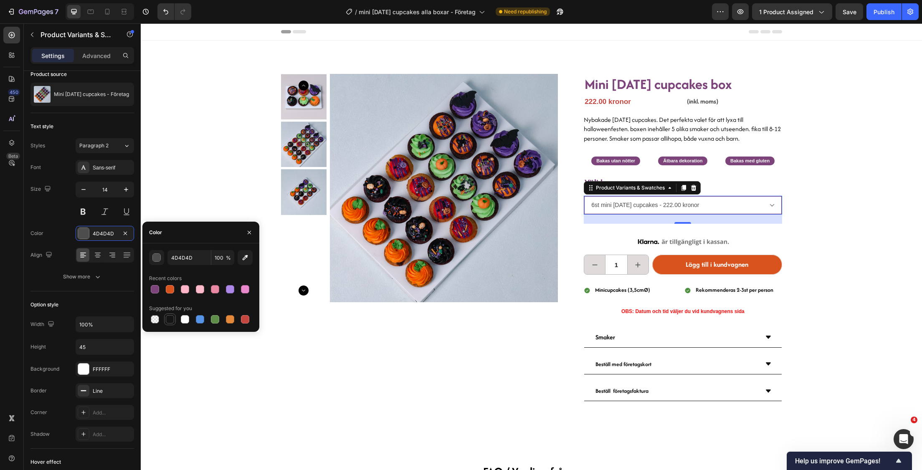
click at [171, 321] on div at bounding box center [170, 319] width 8 height 8
type input "151515"
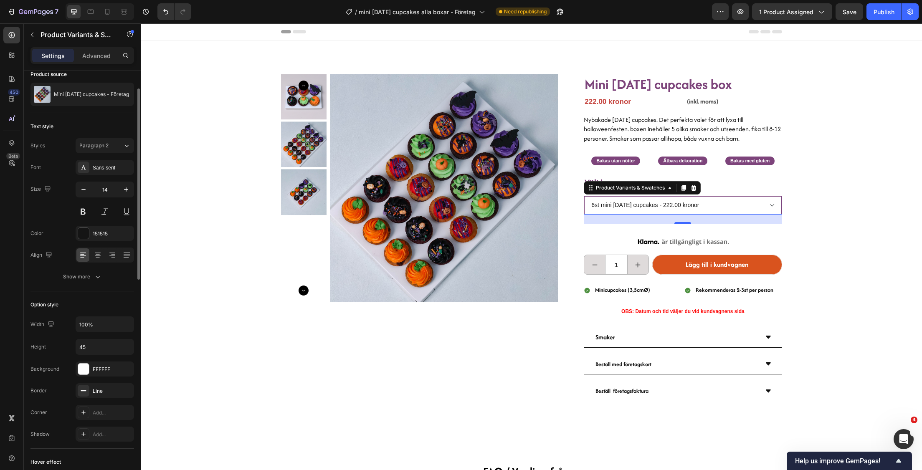
click at [55, 235] on div "Color 151515" at bounding box center [82, 233] width 104 height 15
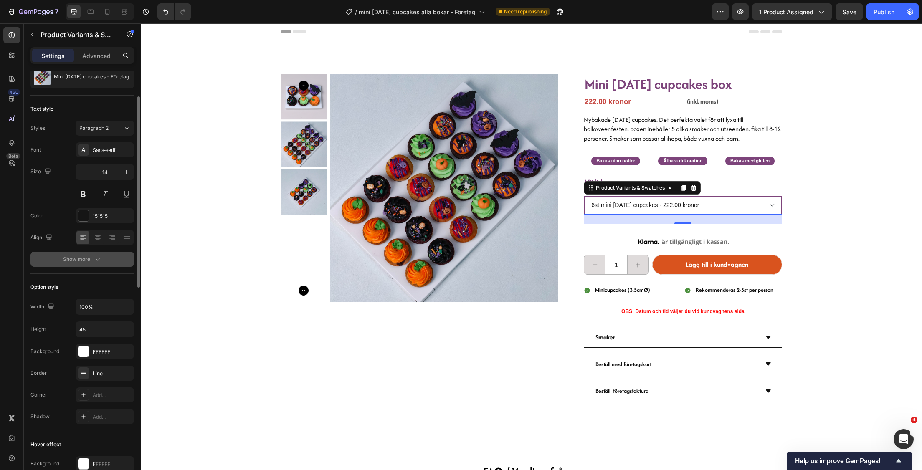
click at [93, 262] on div "Show more" at bounding box center [82, 259] width 39 height 8
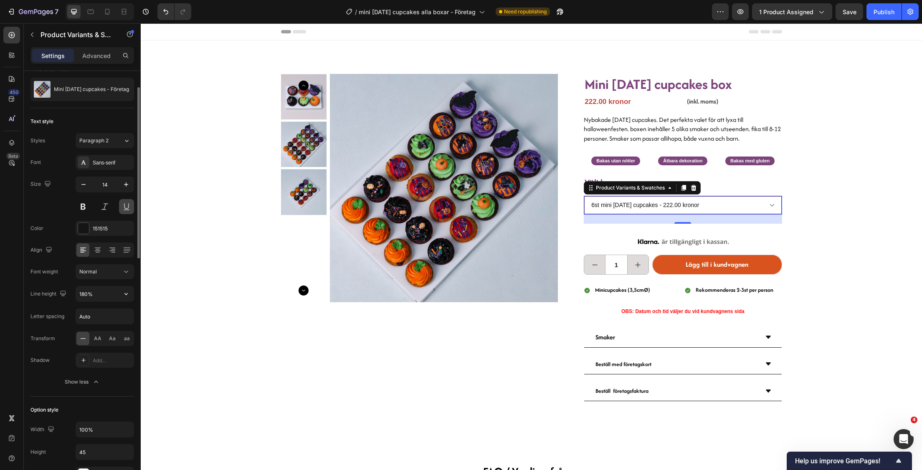
scroll to position [43, 0]
click at [103, 161] on div "Sans-serif" at bounding box center [112, 164] width 39 height 8
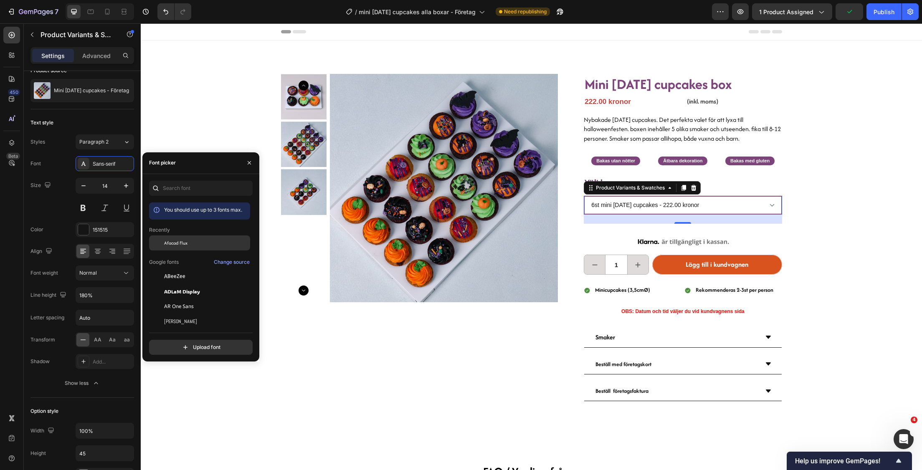
click at [180, 240] on span "Afacad Flux" at bounding box center [175, 243] width 23 height 8
click at [122, 185] on icon "button" at bounding box center [126, 186] width 8 height 8
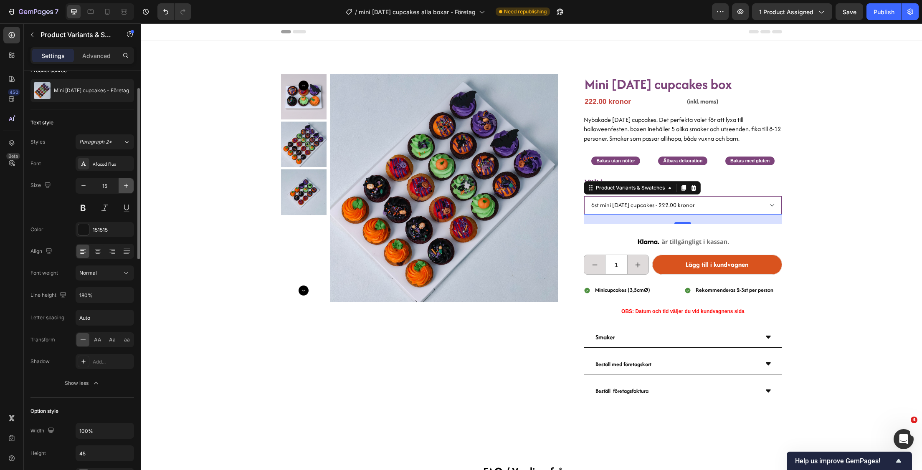
click at [122, 185] on icon "button" at bounding box center [126, 186] width 8 height 8
drag, startPoint x: 122, startPoint y: 185, endPoint x: 120, endPoint y: 179, distance: 5.7
click at [122, 184] on icon "button" at bounding box center [126, 186] width 8 height 8
click at [78, 187] on button "button" at bounding box center [83, 185] width 15 height 15
type input "16"
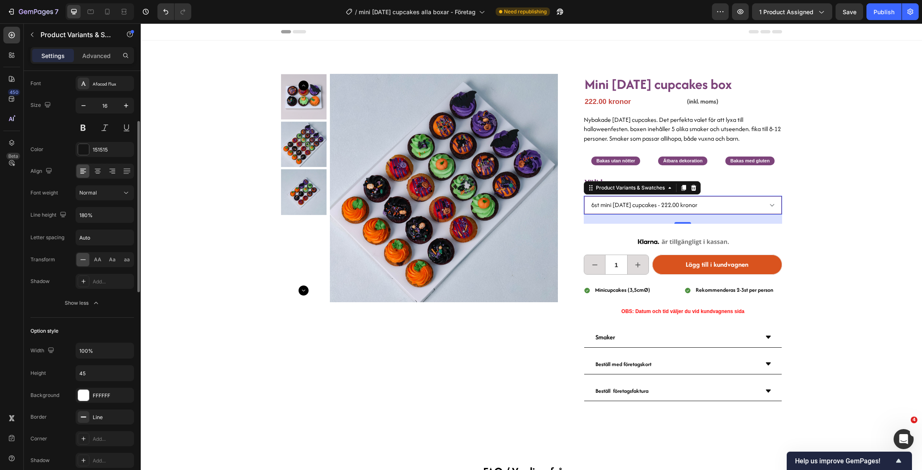
scroll to position [124, 0]
click at [99, 261] on div "AA" at bounding box center [97, 258] width 13 height 13
click at [85, 257] on icon at bounding box center [83, 258] width 8 height 8
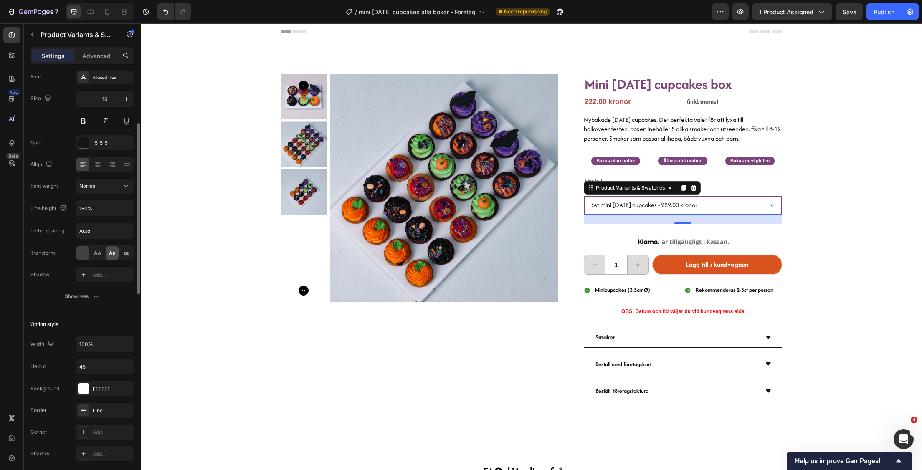
click at [110, 253] on span "Aa" at bounding box center [112, 253] width 7 height 8
click at [701, 207] on select "6st mini [DATE] cupcakes - 222.00 kronor 12st mini [DATE] cupcakes - 454.00 kro…" at bounding box center [683, 205] width 198 height 19
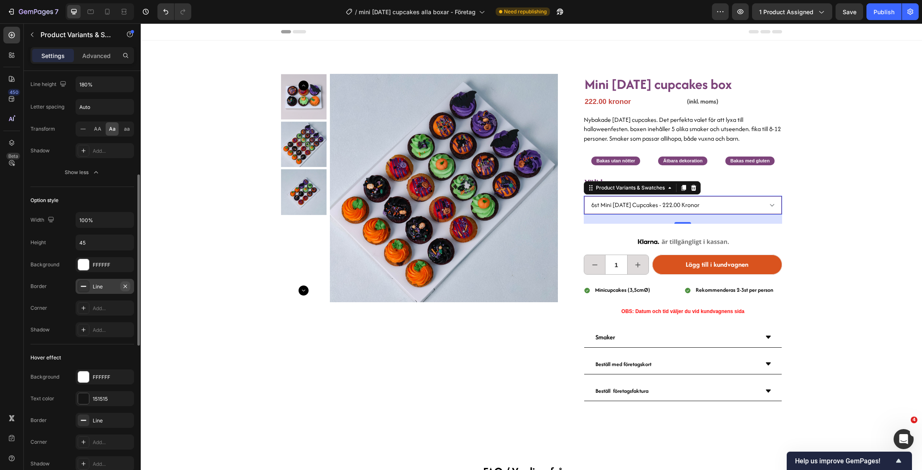
scroll to position [254, 0]
click at [97, 305] on div "Add..." at bounding box center [112, 308] width 39 height 8
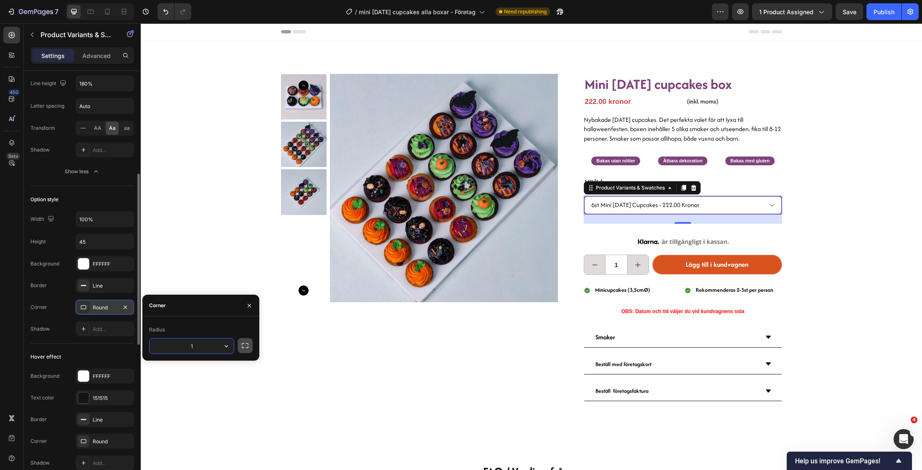
type input "10"
click at [200, 266] on div "Product Images Mini [DATE] cupcakes box Heading 222.00 kronor Product Price Pro…" at bounding box center [531, 233] width 781 height 384
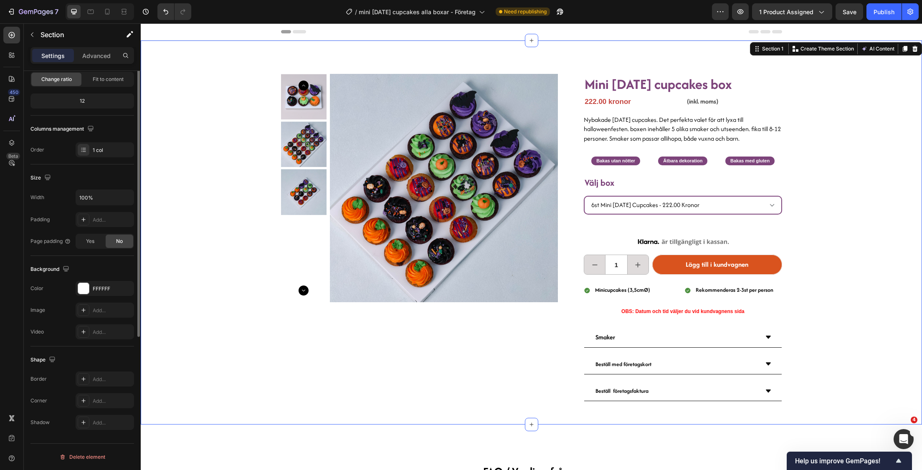
scroll to position [0, 0]
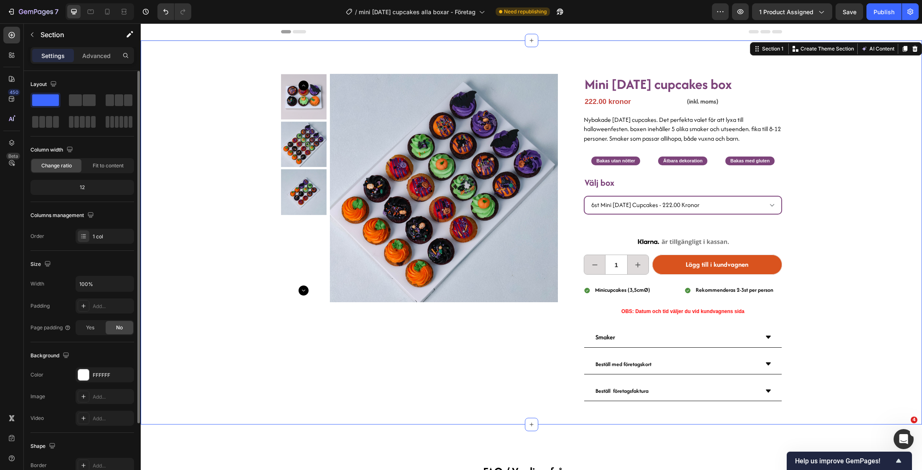
click at [859, 212] on div "Product Images Mini [DATE] cupcakes box Heading 222.00 kronor Product Price Pro…" at bounding box center [531, 233] width 781 height 384
click at [765, 204] on select "6st mini [DATE] cupcakes - 222.00 kronor 12st mini [DATE] cupcakes - 454.00 kro…" at bounding box center [683, 205] width 198 height 19
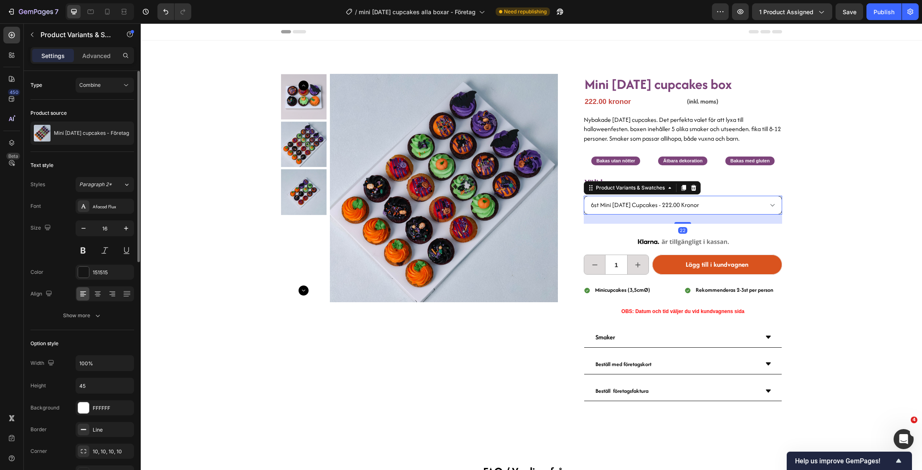
click at [767, 205] on select "6st mini [DATE] cupcakes - 222.00 kronor 12st mini [DATE] cupcakes - 454.00 kro…" at bounding box center [683, 205] width 198 height 19
click at [86, 314] on div "Show more" at bounding box center [82, 315] width 39 height 8
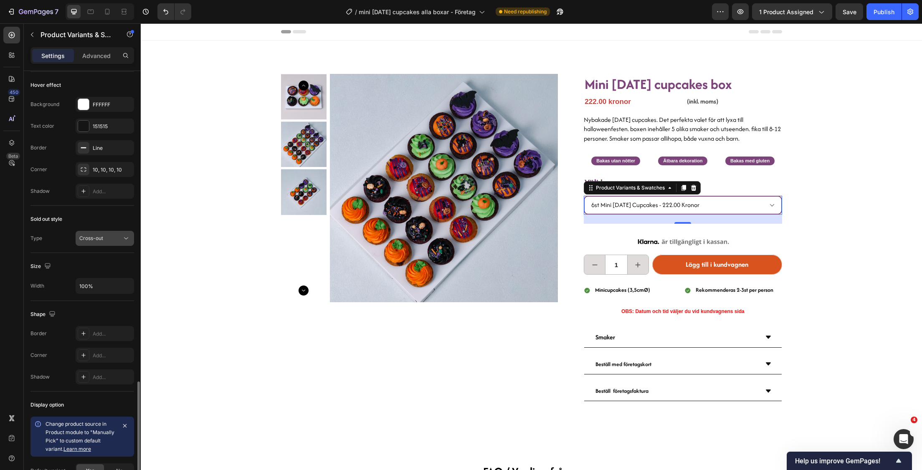
scroll to position [622, 0]
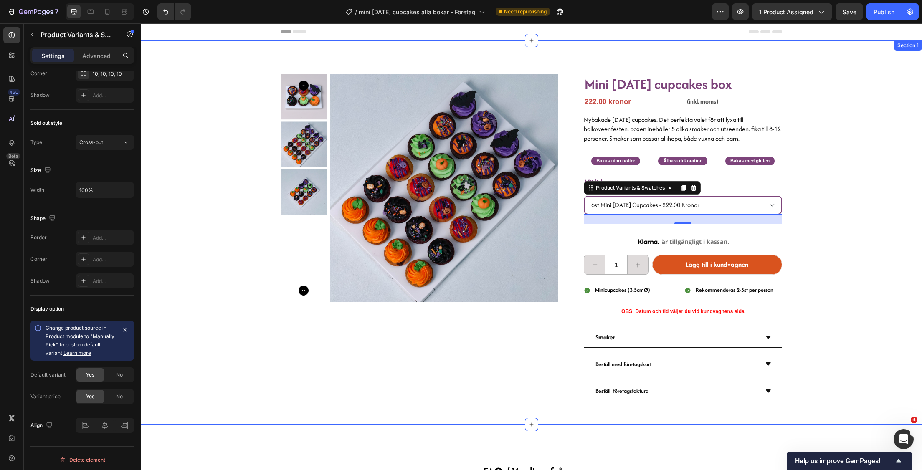
click at [835, 179] on div "Product Images Mini [DATE] cupcakes box Heading 222.00 kronor Product Price Pro…" at bounding box center [531, 233] width 781 height 384
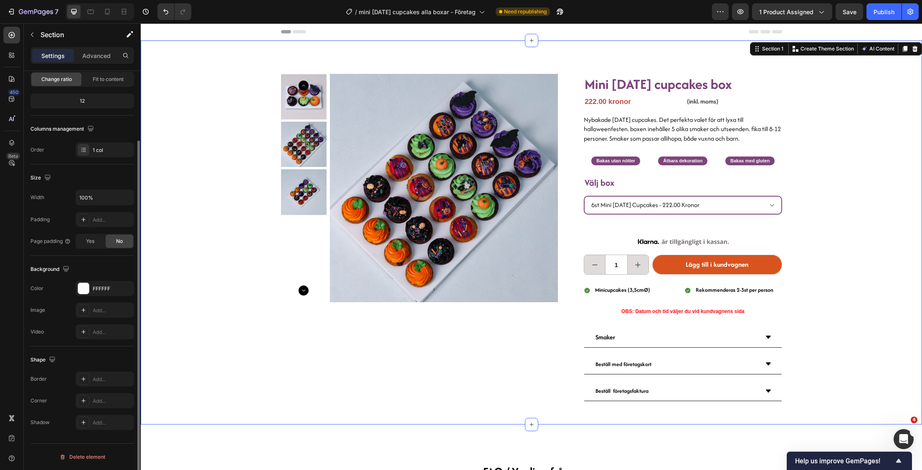
scroll to position [0, 0]
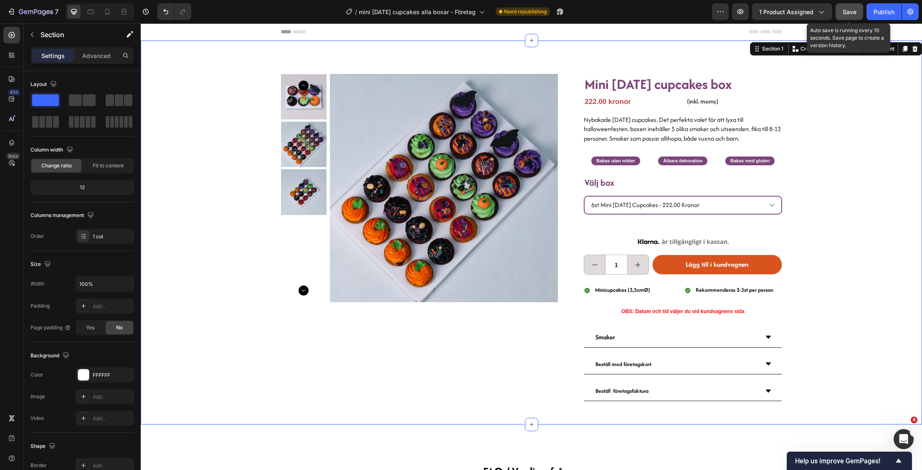
click at [843, 6] on button "Save" at bounding box center [849, 11] width 28 height 17
click at [883, 14] on div "Publish" at bounding box center [883, 12] width 21 height 9
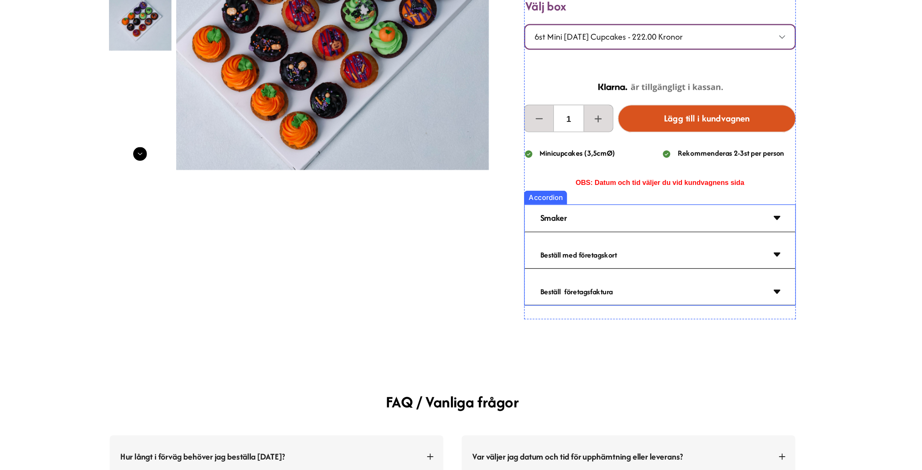
scroll to position [123, 0]
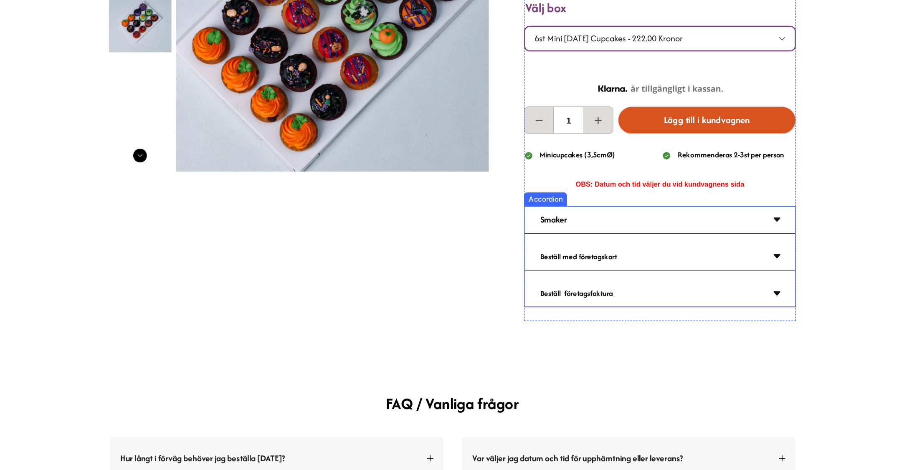
click at [451, 148] on div "Smaker" at bounding box center [452, 148] width 164 height 13
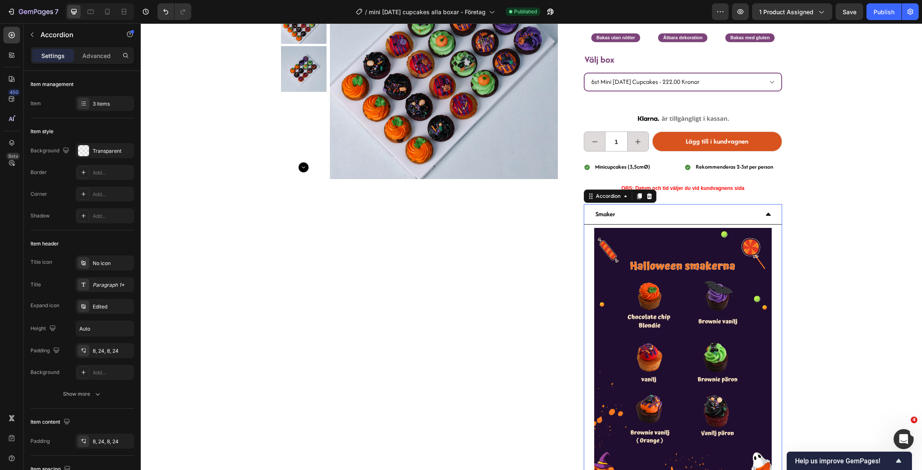
click at [616, 225] on div "Image" at bounding box center [682, 354] width 197 height 258
click at [609, 211] on strong "Smaker" at bounding box center [605, 214] width 20 height 9
click at [823, 230] on div "Product Images Mini [DATE] cupcakes box Heading 222.00 kronor Product Price Pro…" at bounding box center [531, 238] width 781 height 642
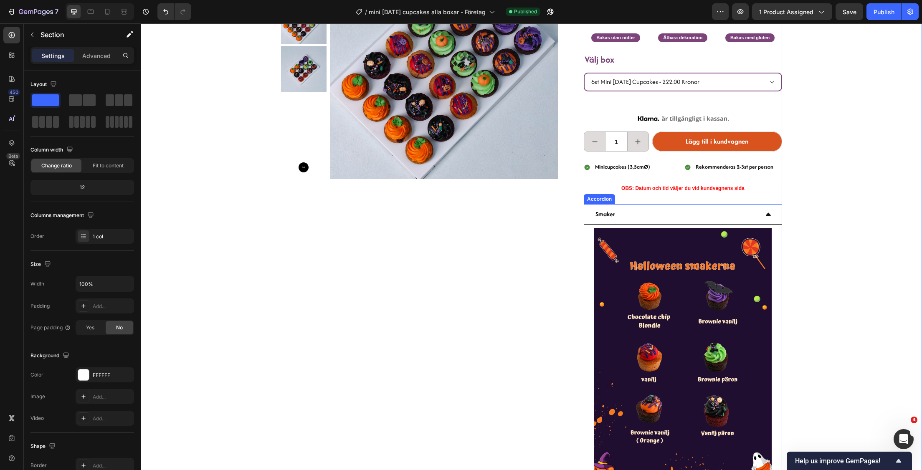
click at [770, 211] on div "Smaker" at bounding box center [682, 214] width 197 height 20
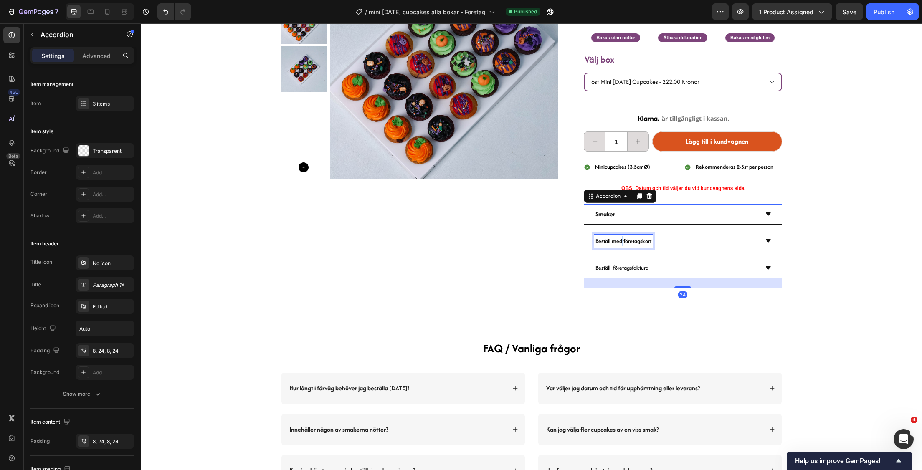
click at [617, 237] on strong "Beställ med företagskort" at bounding box center [623, 241] width 56 height 8
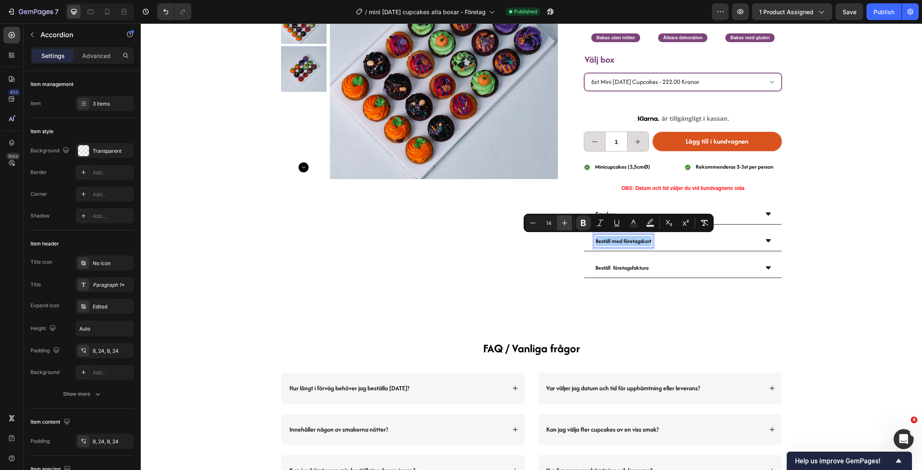
click at [567, 221] on icon "Editor contextual toolbar" at bounding box center [564, 223] width 8 height 8
drag, startPoint x: 567, startPoint y: 221, endPoint x: 627, endPoint y: 240, distance: 62.6
click at [567, 221] on icon "Editor contextual toolbar" at bounding box center [564, 223] width 8 height 8
type input "16"
click at [826, 254] on div "Product Images Mini [DATE] cupcakes box Heading 222.00 kronor Product Price Pro…" at bounding box center [531, 109] width 781 height 385
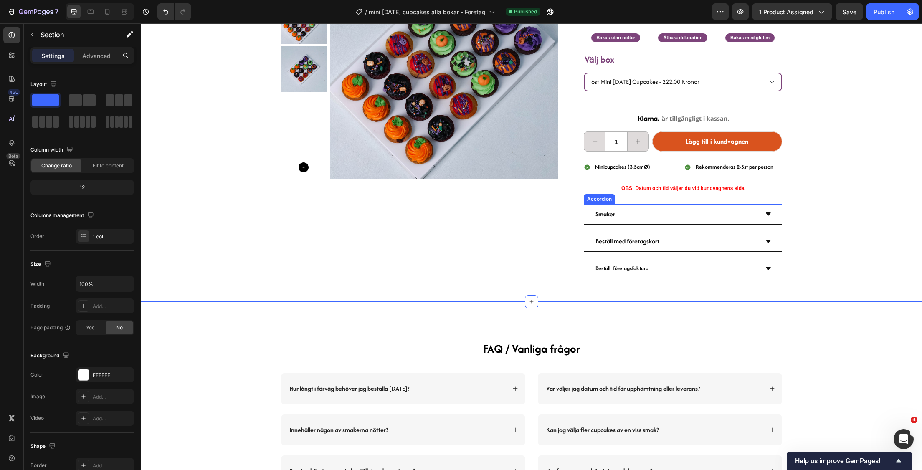
click at [600, 215] on strong "Smaker" at bounding box center [605, 214] width 20 height 9
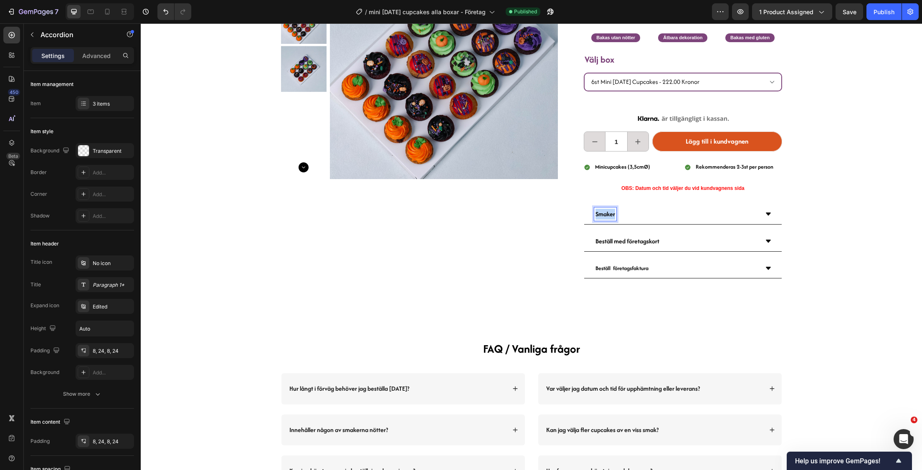
click at [598, 215] on strong "Smaker" at bounding box center [605, 214] width 20 height 9
click at [631, 264] on strong "Beställ företagsfaktura" at bounding box center [621, 268] width 53 height 8
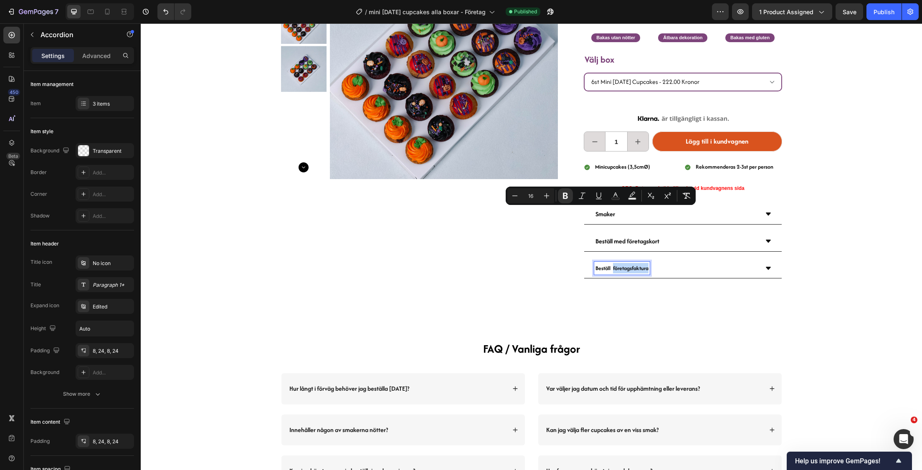
click at [631, 263] on p "Beställ företagsfaktura" at bounding box center [621, 268] width 53 height 10
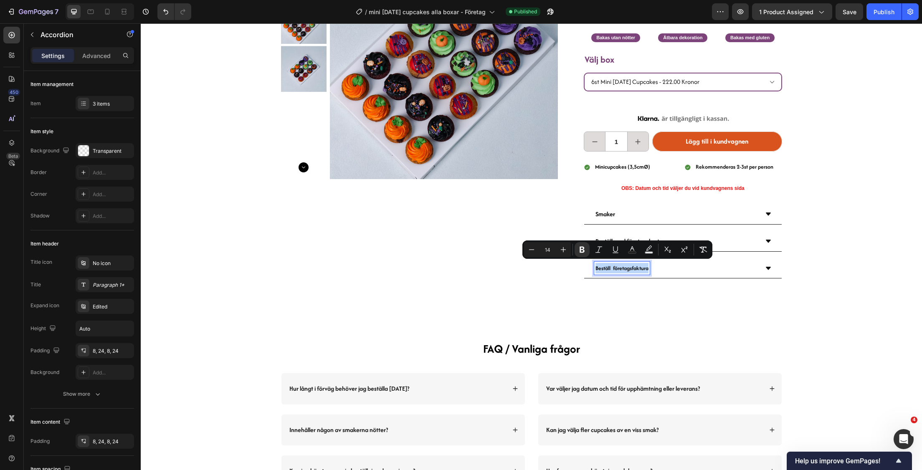
click at [631, 263] on p "Beställ företagsfaktura" at bounding box center [621, 268] width 53 height 10
click at [565, 249] on icon "Editor contextual toolbar" at bounding box center [563, 249] width 5 height 5
type input "16"
click at [822, 326] on div "FAQ / Vanliga frågor Heading Row Hur långt i förväg behöver jag beställa [DATE]…" at bounding box center [531, 449] width 781 height 294
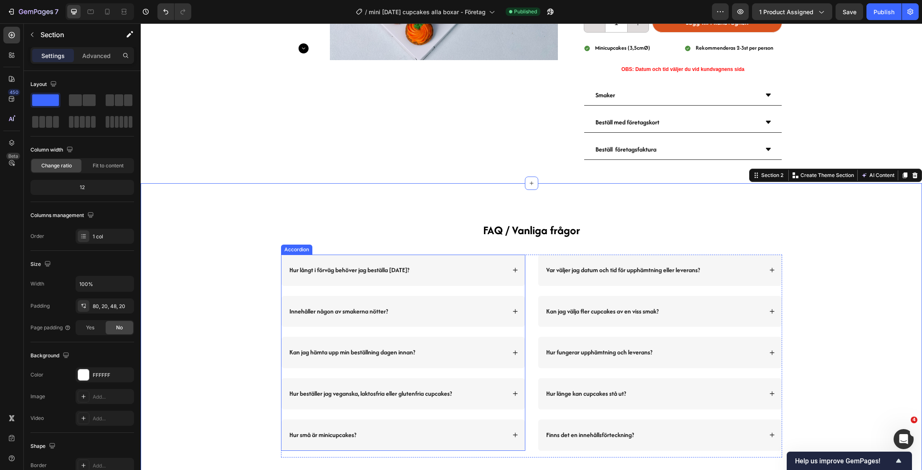
scroll to position [242, 0]
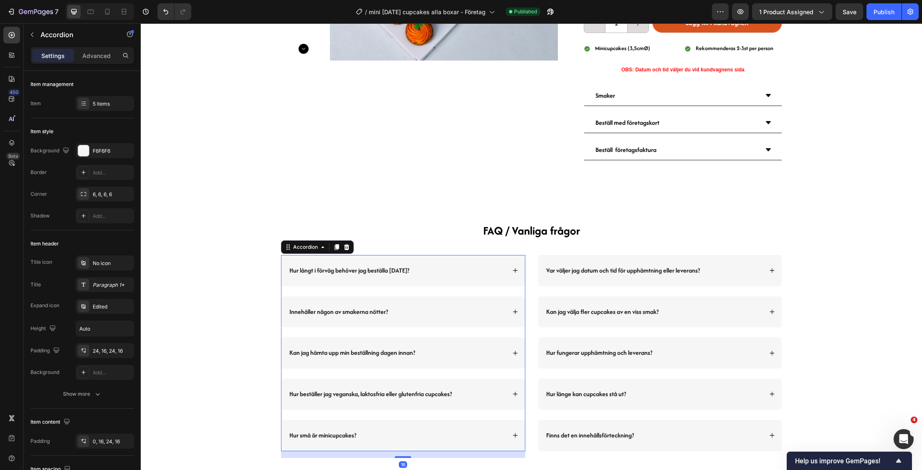
click at [461, 267] on div "Hur långt i förväg behöver jag beställa [DATE]?" at bounding box center [397, 270] width 218 height 11
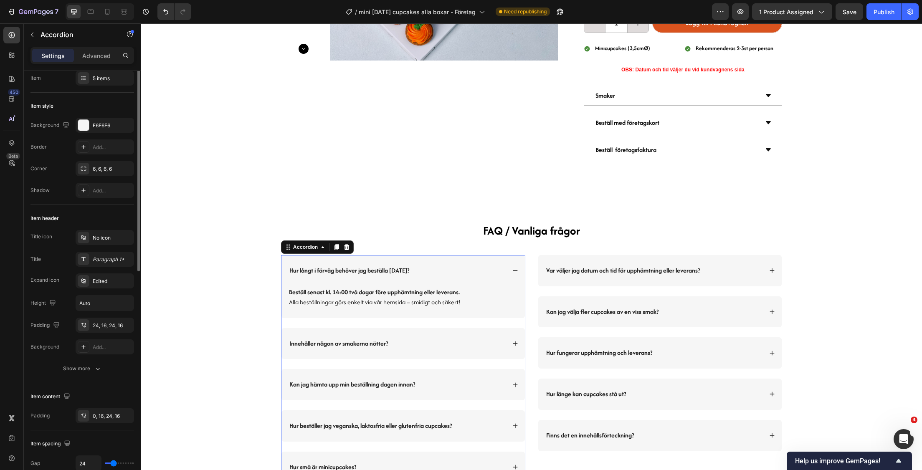
scroll to position [0, 0]
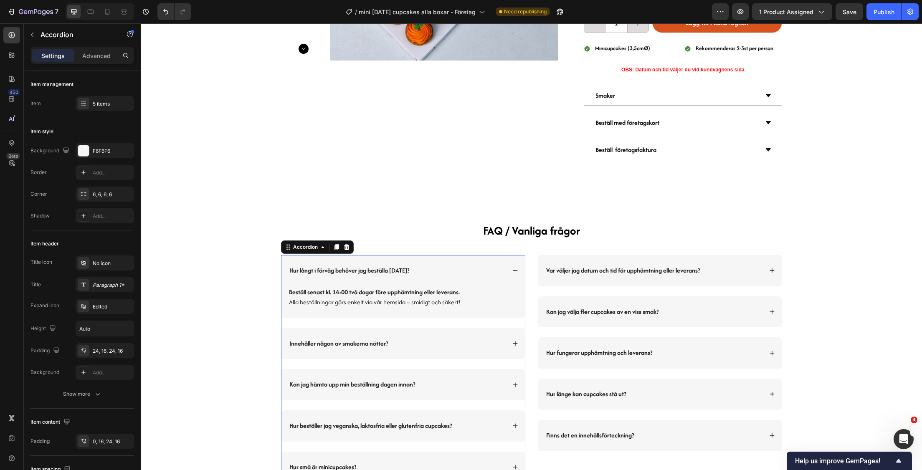
click at [323, 273] on div "Hur långt i förväg behöver jag beställa [DATE]?" at bounding box center [349, 270] width 122 height 11
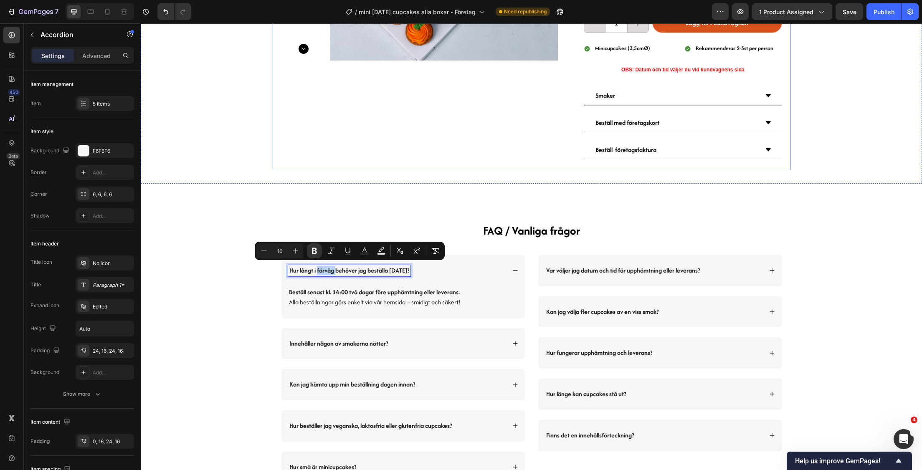
click at [283, 122] on div "Product Images" at bounding box center [419, 1] width 277 height 338
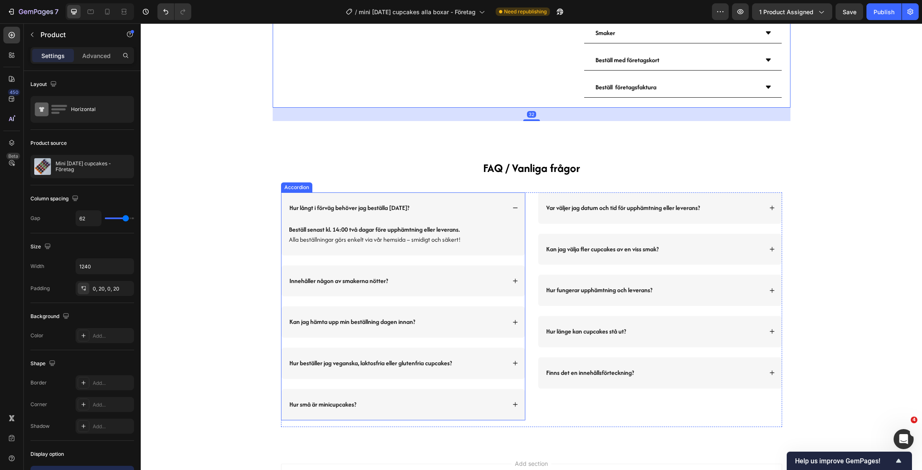
scroll to position [306, 0]
click at [513, 206] on icon at bounding box center [515, 206] width 5 height 0
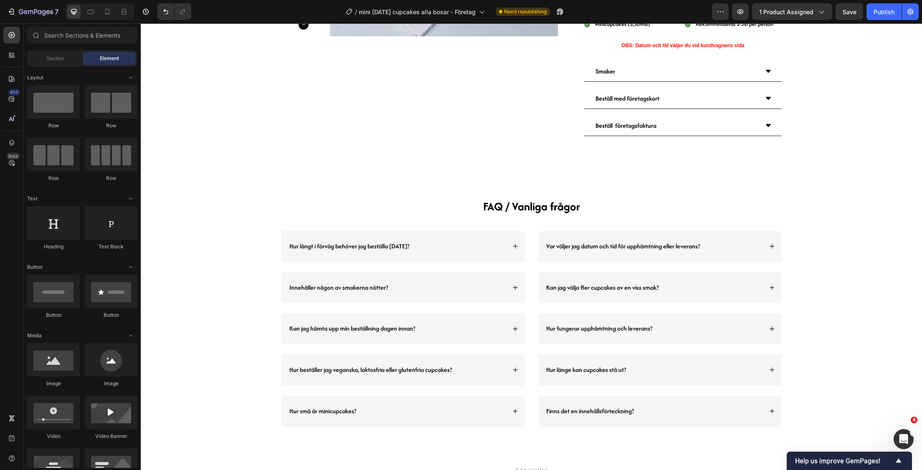
scroll to position [366, 0]
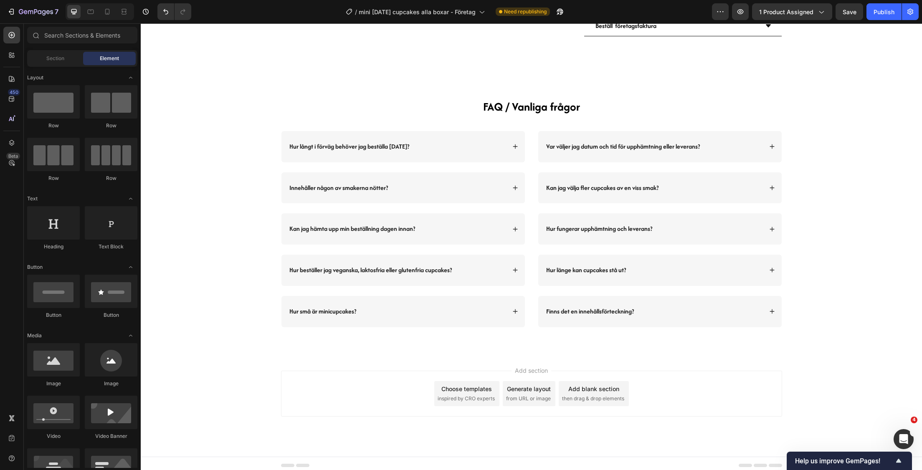
drag, startPoint x: 921, startPoint y: 208, endPoint x: 1031, endPoint y: 491, distance: 303.6
click at [855, 10] on span "Save" at bounding box center [850, 11] width 14 height 7
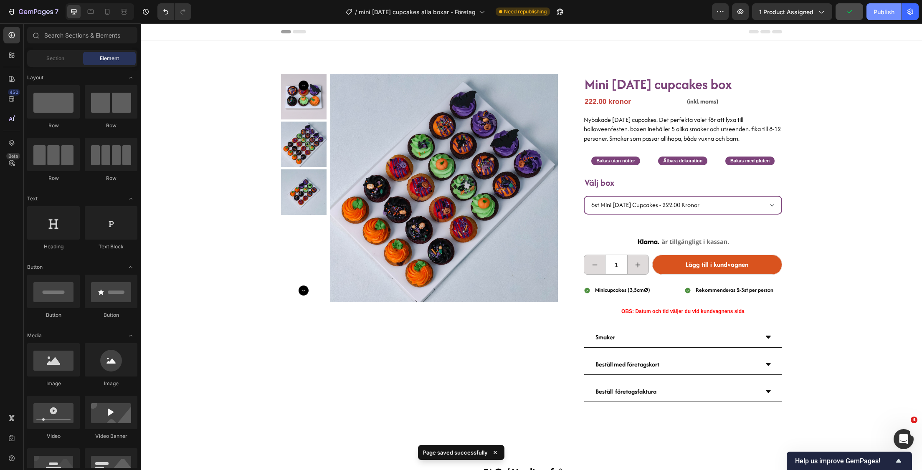
click at [886, 13] on div "Publish" at bounding box center [883, 12] width 21 height 9
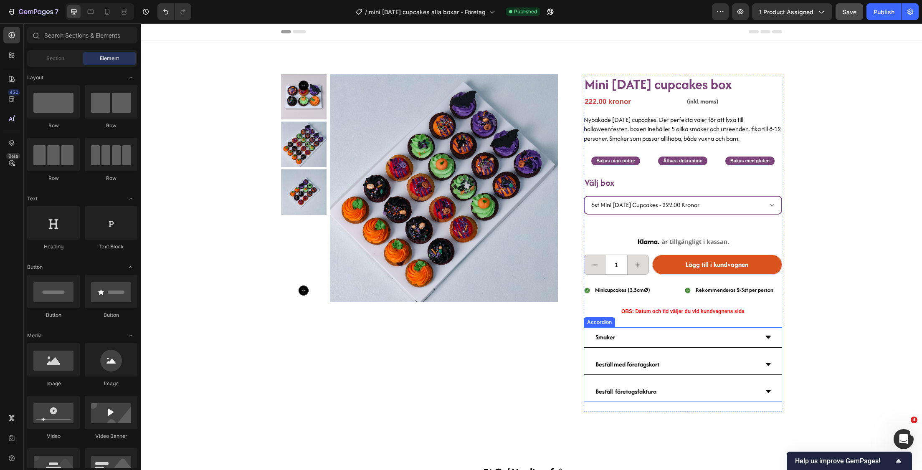
click at [626, 387] on strong "Beställ företagsfaktura" at bounding box center [625, 391] width 61 height 9
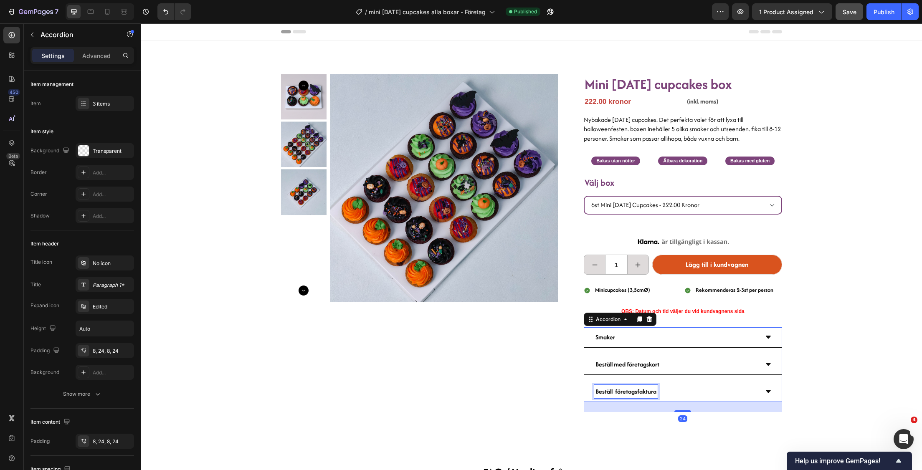
click at [626, 387] on strong "Beställ företagsfaktura" at bounding box center [625, 391] width 61 height 9
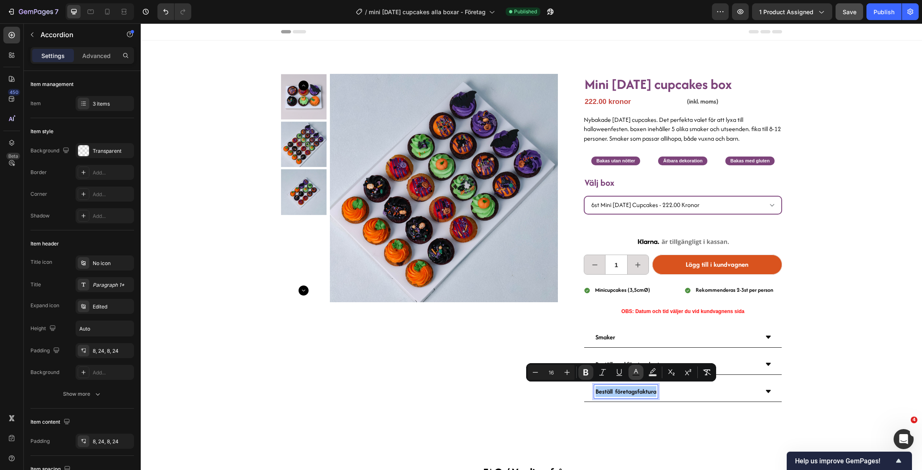
click at [635, 373] on icon "Editor contextual toolbar" at bounding box center [636, 372] width 8 height 8
type input "121212"
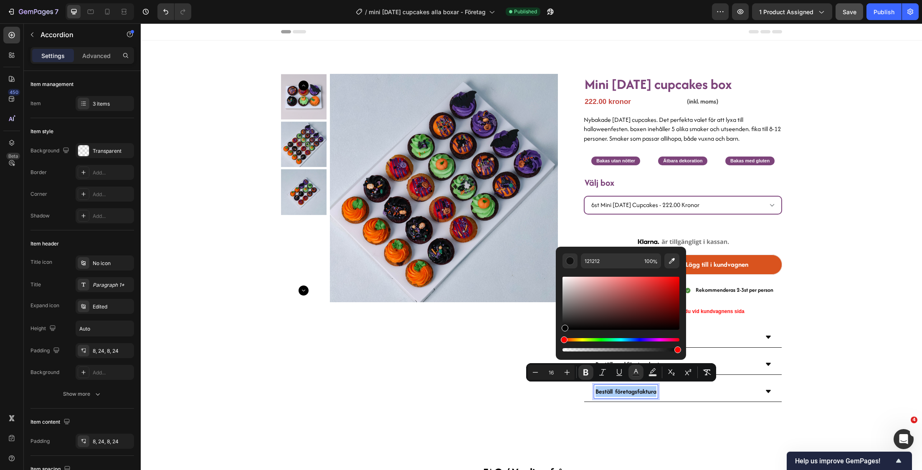
drag, startPoint x: 705, startPoint y: 352, endPoint x: 554, endPoint y: 357, distance: 151.6
type input "000000"
click at [836, 316] on div "Product Images Mini [DATE] cupcakes box Heading 222.00 kronor Product Price Pro…" at bounding box center [531, 233] width 781 height 385
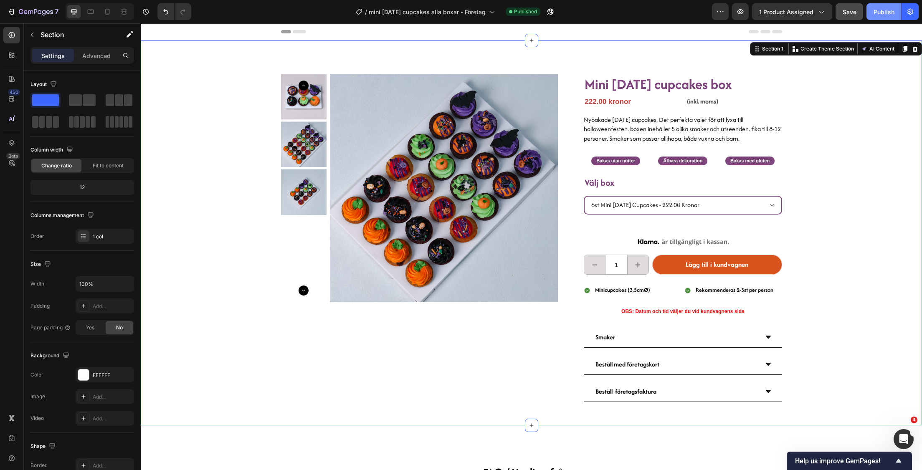
click at [887, 15] on div "Publish" at bounding box center [883, 12] width 21 height 9
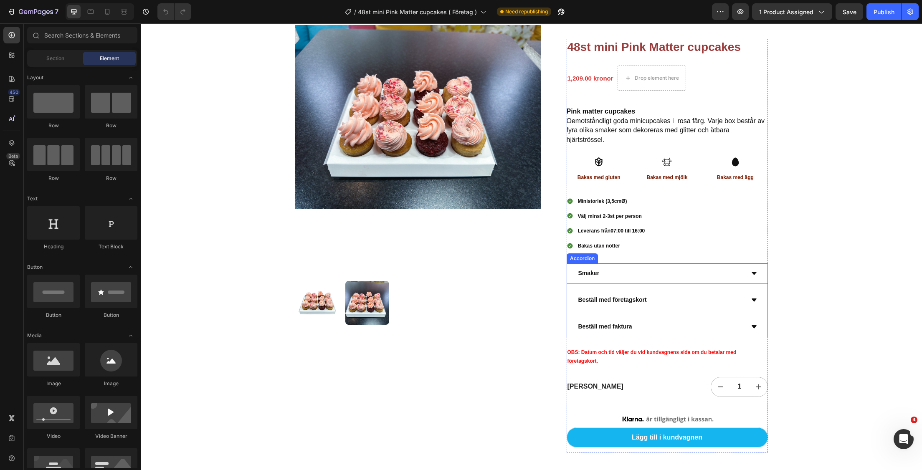
click at [749, 304] on div "Beställ med företagskort" at bounding box center [667, 300] width 200 height 20
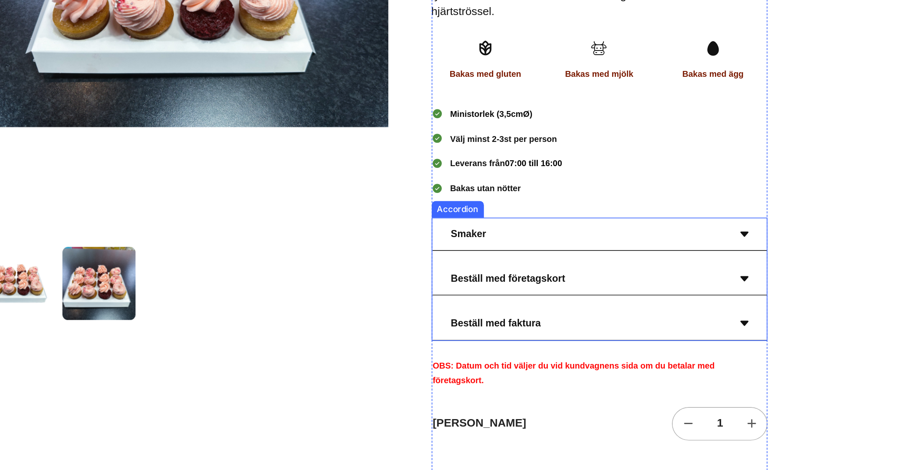
click at [332, 93] on icon at bounding box center [335, 94] width 7 height 7
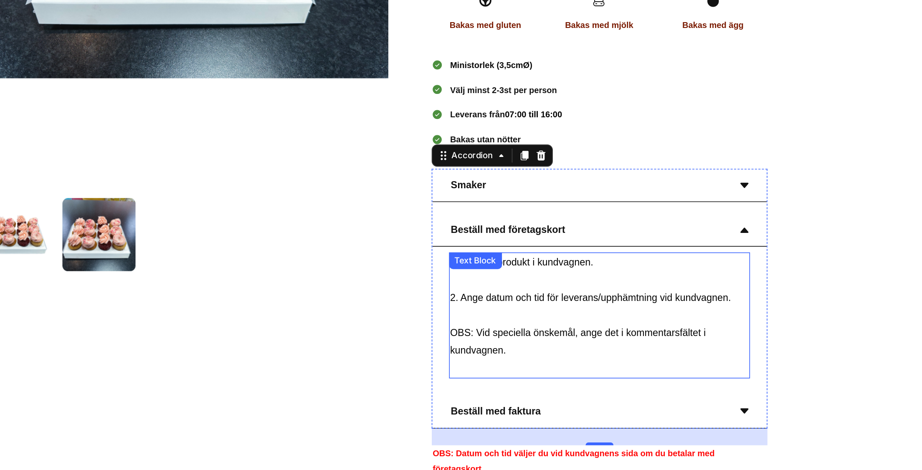
scroll to position [69, 0]
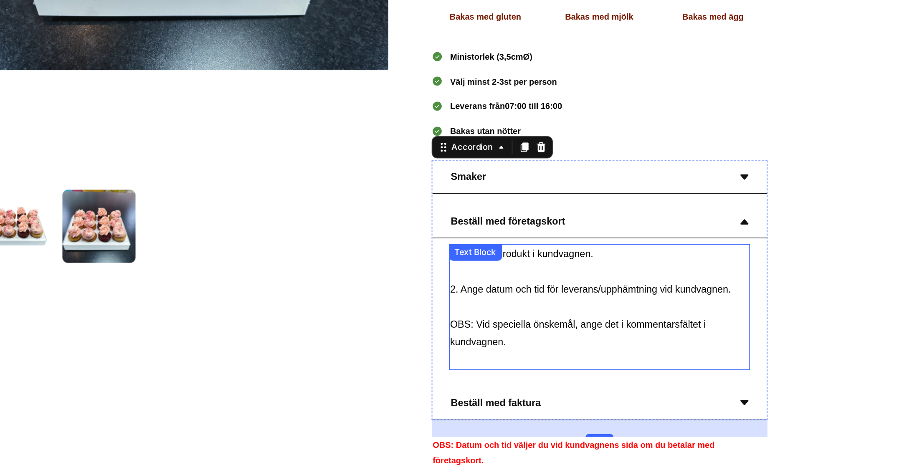
click at [314, 98] on span "2. Ange datum och tid för leverans/upphämtning vid kundvagnen." at bounding box center [243, 100] width 168 height 7
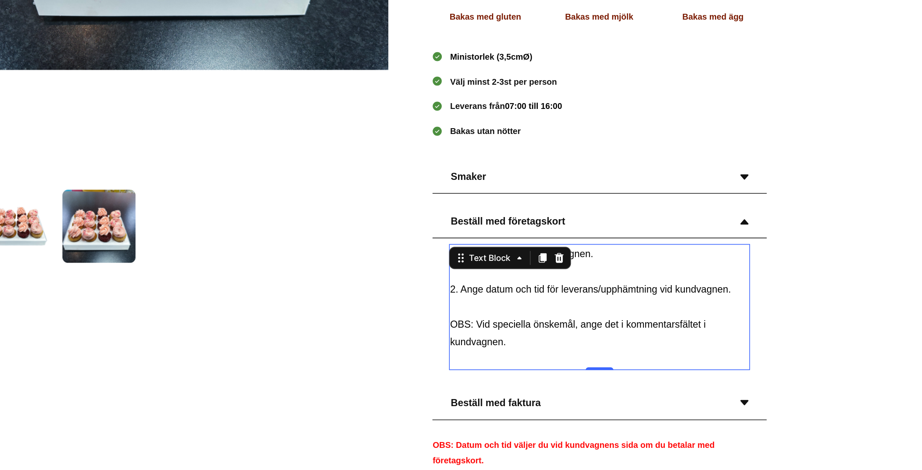
click at [314, 98] on span "2. Ange datum och tid för leverans/upphämtning vid kundvagnen." at bounding box center [243, 100] width 168 height 7
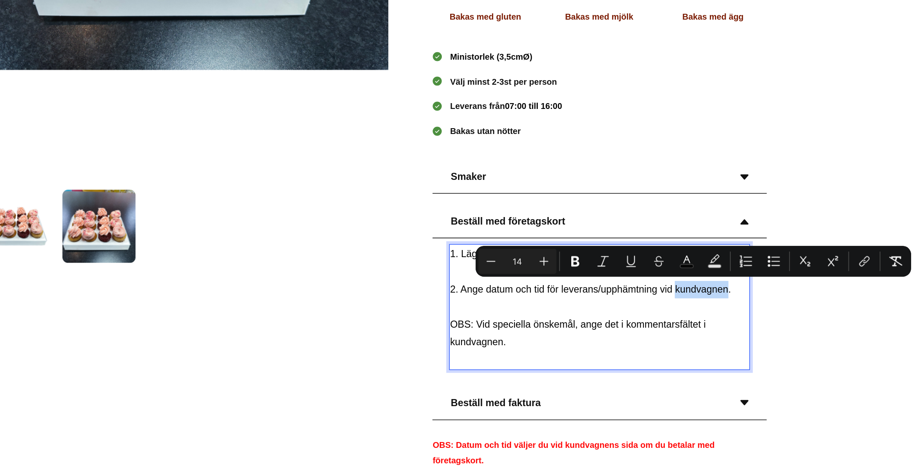
click at [314, 98] on span "2. Ange datum och tid för leverans/upphämtning vid kundvagnen." at bounding box center [243, 100] width 168 height 7
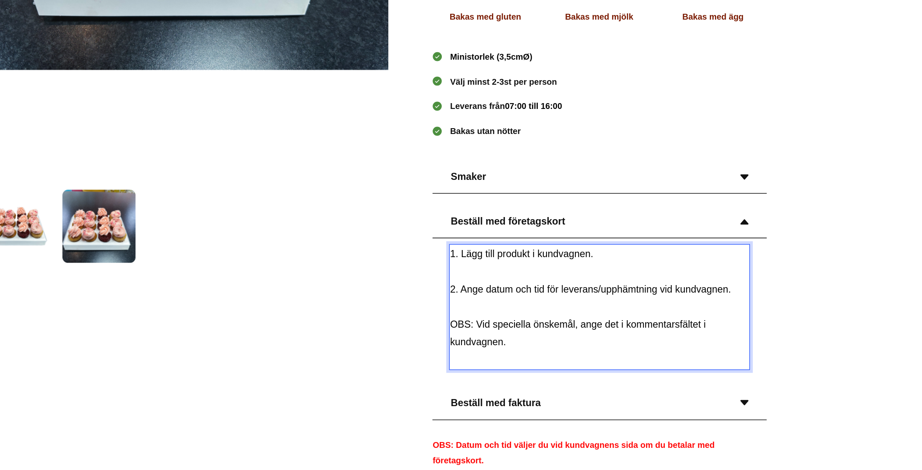
click at [322, 98] on span "2. Ange datum och tid för leverans/upphämtning vid kundvagnen." at bounding box center [243, 100] width 168 height 7
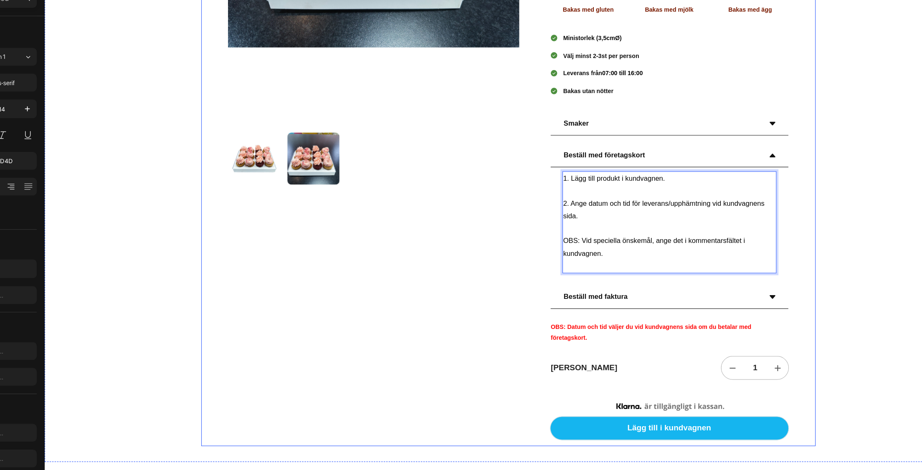
scroll to position [159, 0]
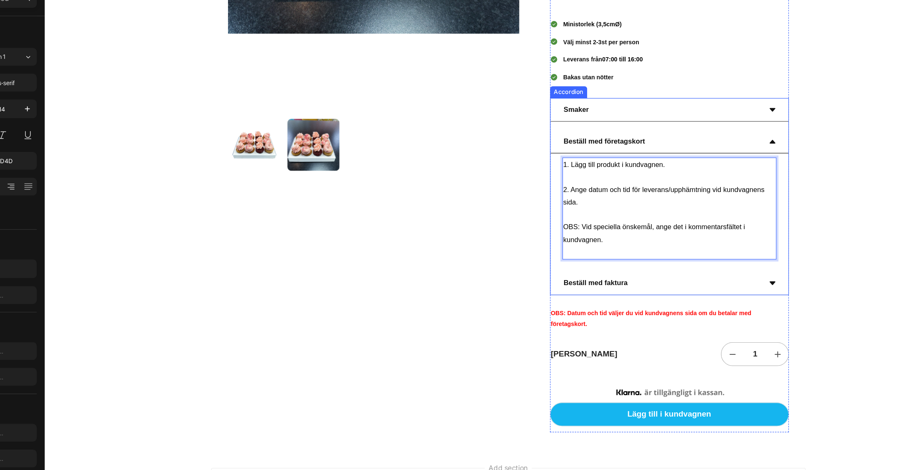
click at [655, 111] on icon at bounding box center [658, 113] width 7 height 7
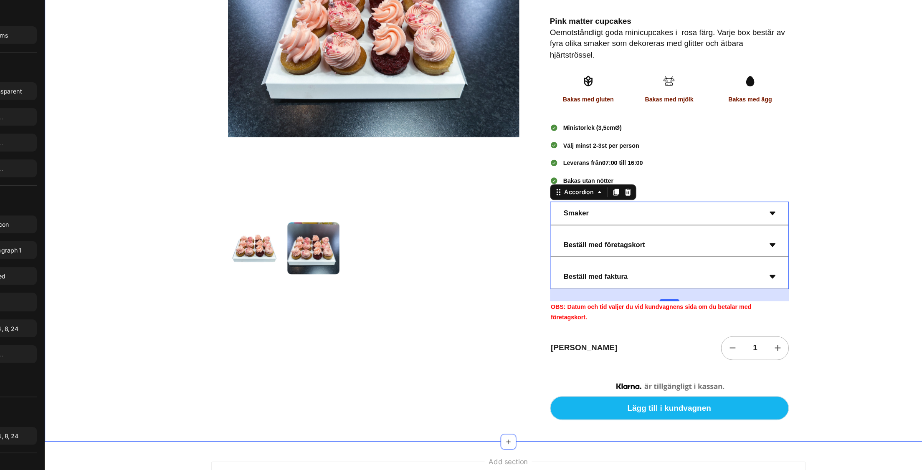
scroll to position [54, 0]
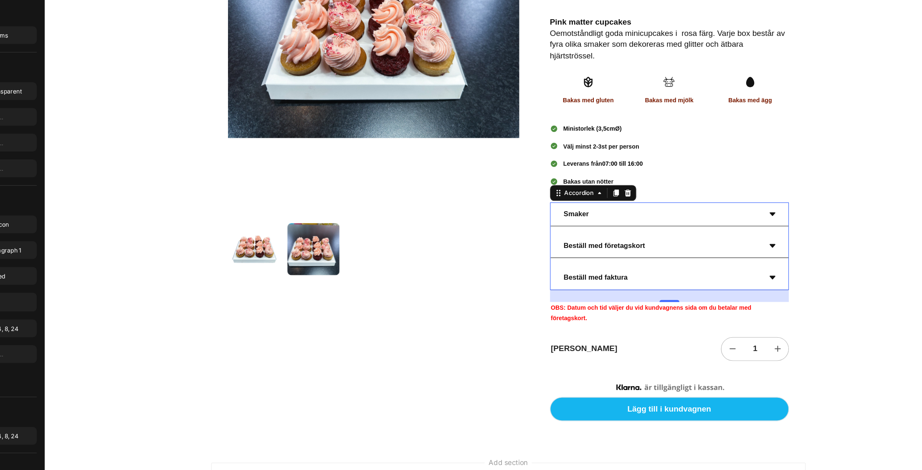
click at [598, 196] on div "Beställ med företagskort" at bounding box center [564, 198] width 167 height 13
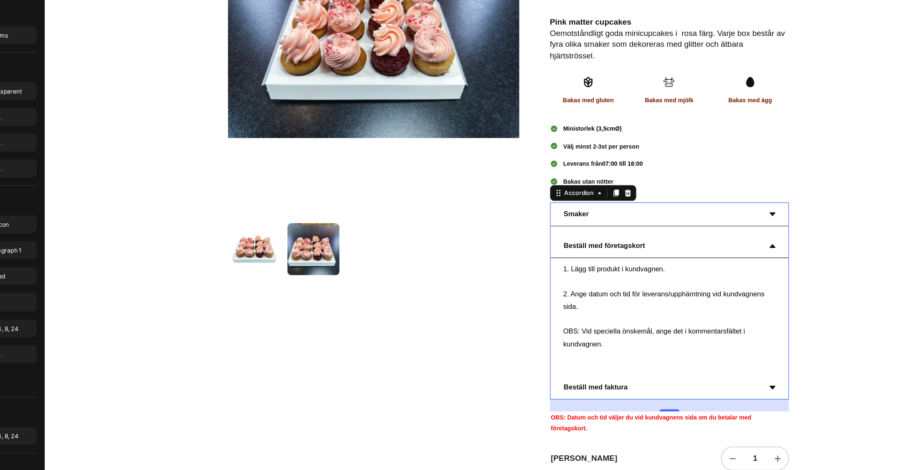
click at [542, 196] on strong "Beställ med företagskort" at bounding box center [516, 198] width 68 height 7
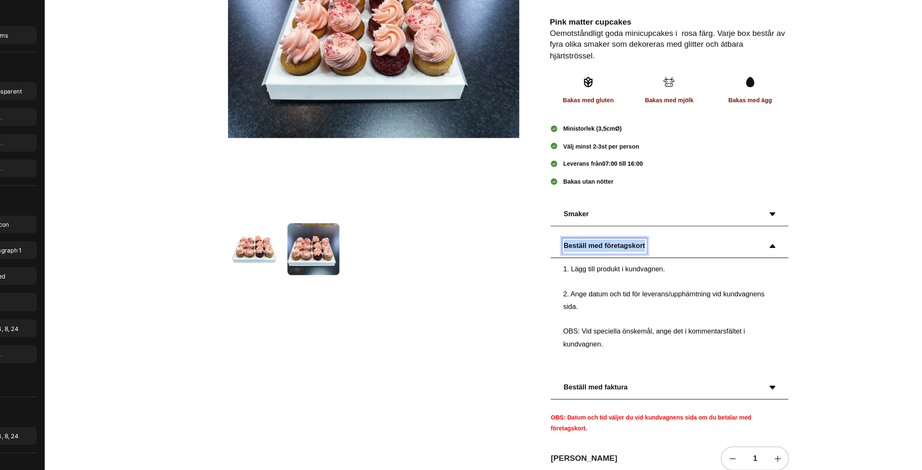
click at [542, 196] on strong "Beställ med företagskort" at bounding box center [516, 198] width 68 height 7
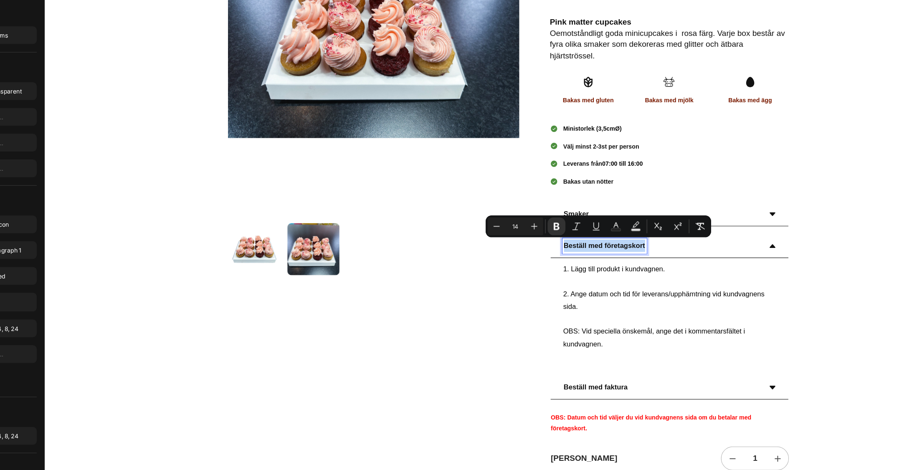
copy strong "Beställ med företagskort"
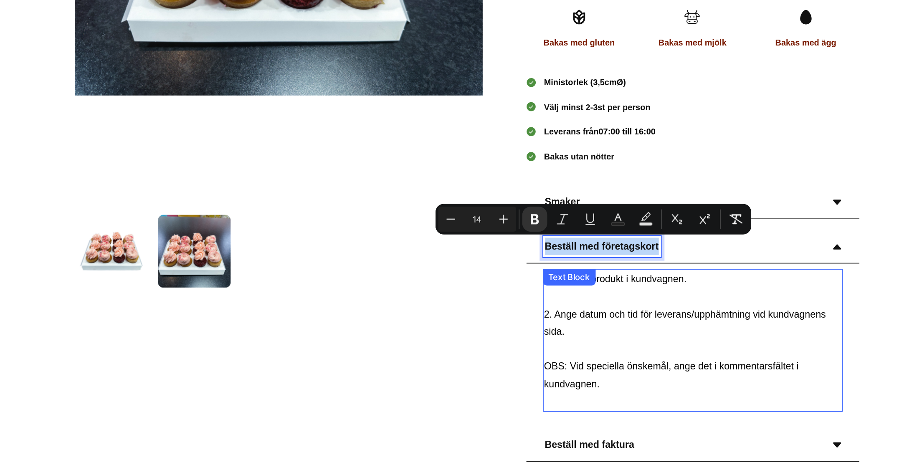
click at [286, 161] on p "OBS: Vid speciella önskemål, ange det i kommentarsfältet i kundvagnen." at bounding box center [345, 153] width 179 height 21
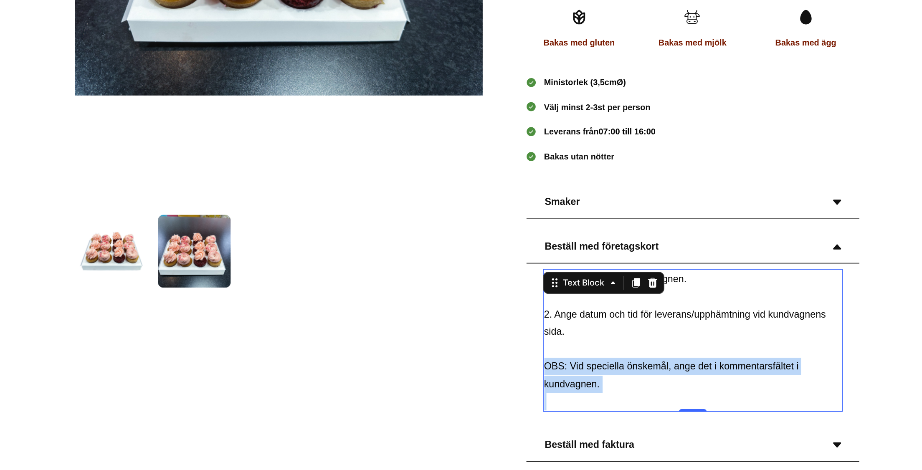
click at [286, 161] on p "OBS: Vid speciella önskemål, ange det i kommentarsfältet i kundvagnen." at bounding box center [345, 153] width 179 height 21
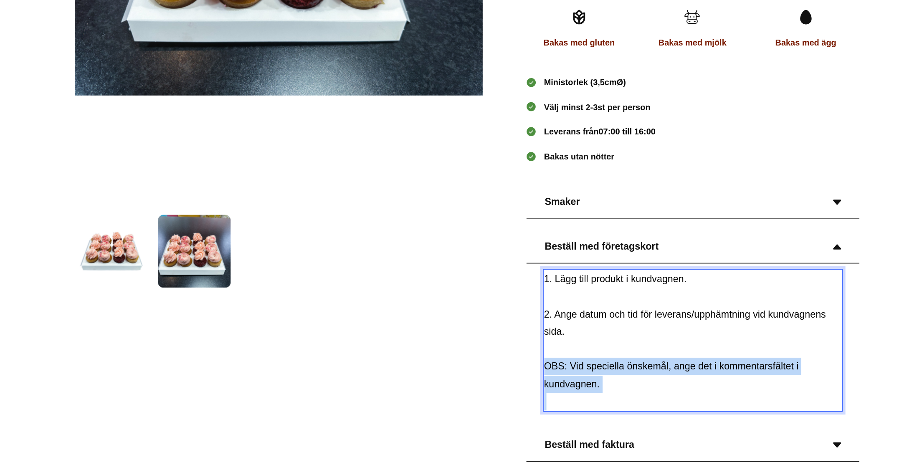
click at [286, 161] on p "OBS: Vid speciella önskemål, ange det i kommentarsfältet i kundvagnen." at bounding box center [345, 153] width 179 height 21
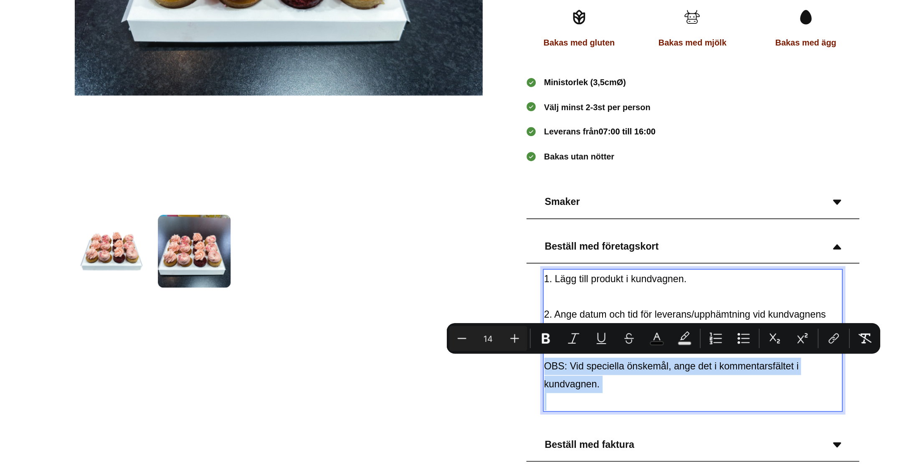
click at [294, 158] on p "OBS: Vid speciella önskemål, ange det i kommentarsfältet i kundvagnen." at bounding box center [345, 153] width 179 height 21
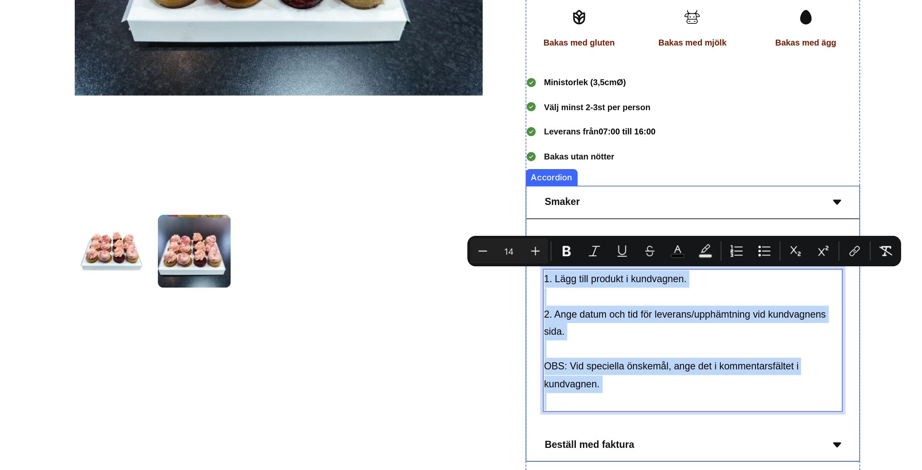
drag, startPoint x: 294, startPoint y: 158, endPoint x: 245, endPoint y: 84, distance: 88.6
click at [245, 84] on div "Beställ med företagskort 1. Lägg till produkt i kundvagnen. 2. Ange datum och t…" at bounding box center [345, 122] width 200 height 113
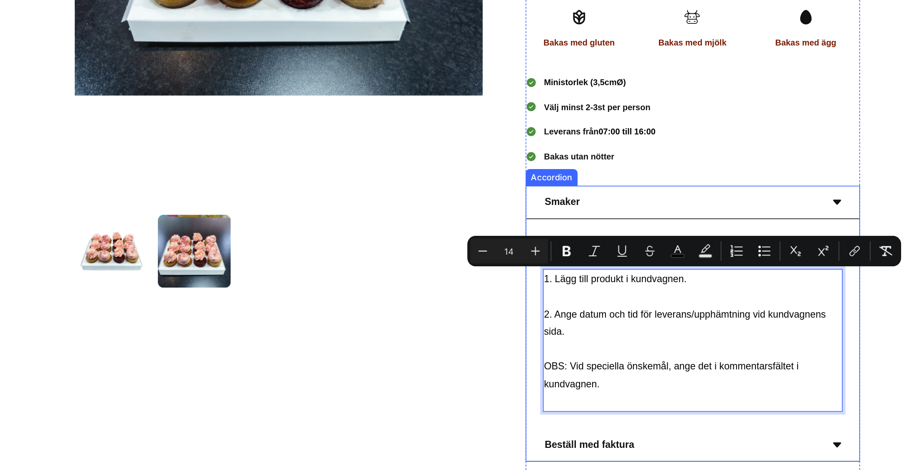
click at [473, 30] on div "Product Images 48st mini Pink Matter cupcakes Product Title 1,209.00 kronor Pro…" at bounding box center [208, 58] width 781 height 553
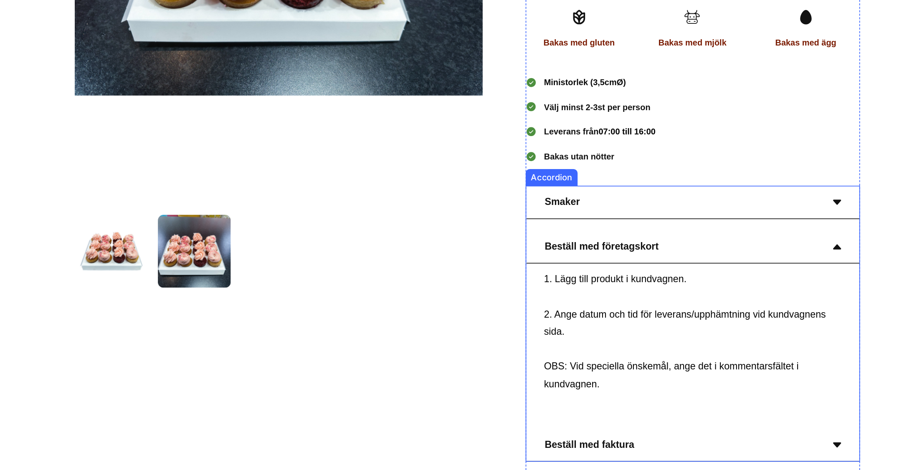
click at [421, 77] on div "Beställ med företagskort" at bounding box center [345, 76] width 200 height 20
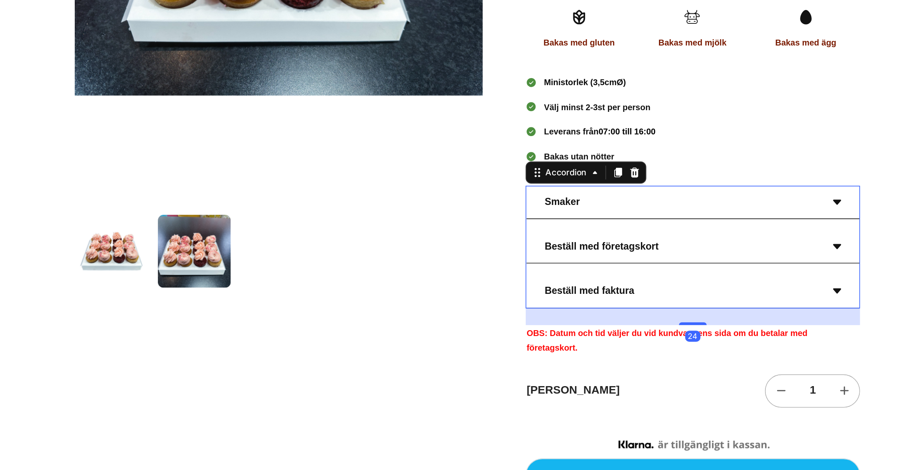
click at [429, 101] on icon at bounding box center [431, 102] width 5 height 3
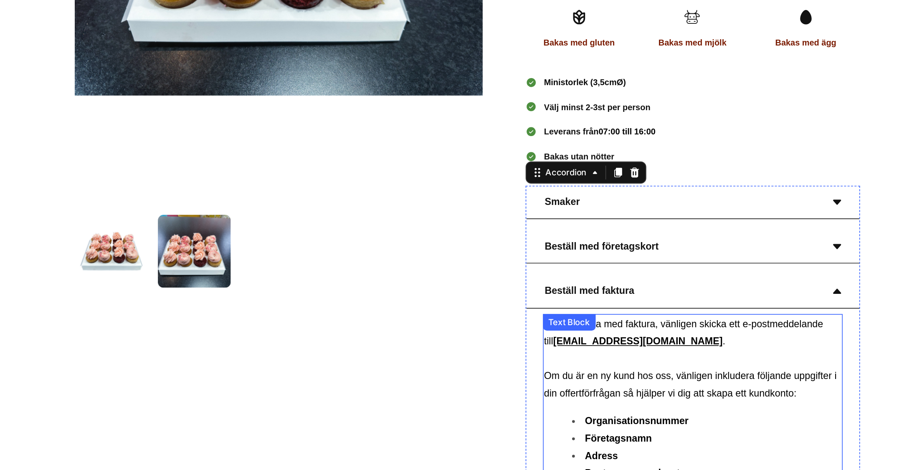
scroll to position [93, 0]
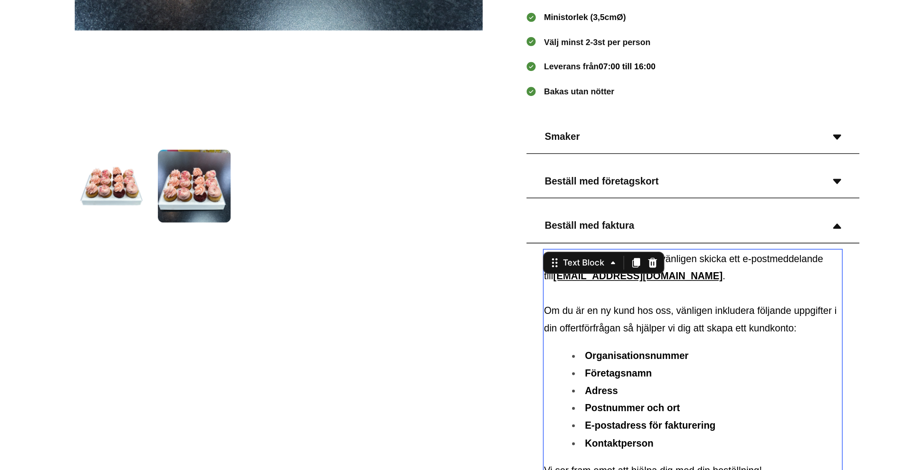
click at [367, 84] on span "För att betala med faktura, vänligen skicka ett e-postmeddelande till" at bounding box center [340, 88] width 168 height 17
click at [367, 85] on span "För att betala med faktura, vänligen skicka ett e-postmeddelande till" at bounding box center [340, 88] width 168 height 17
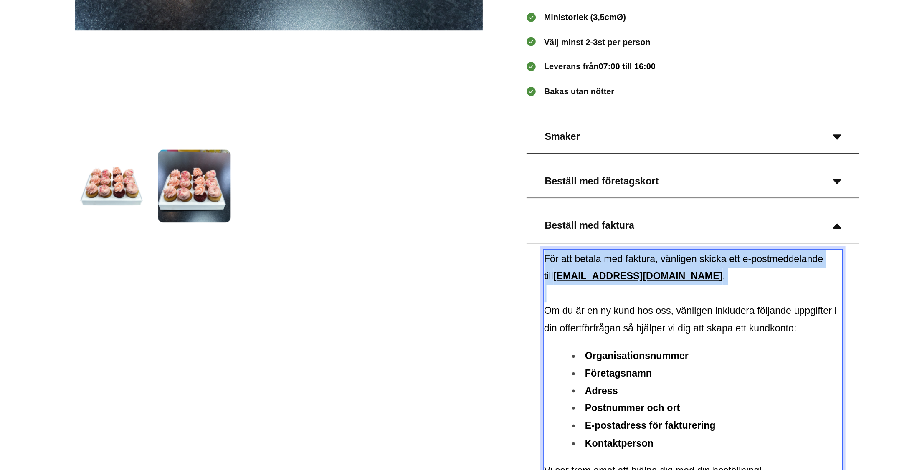
click at [367, 85] on span "För att betala med faktura, vänligen skicka ett e-postmeddelande till" at bounding box center [340, 88] width 168 height 17
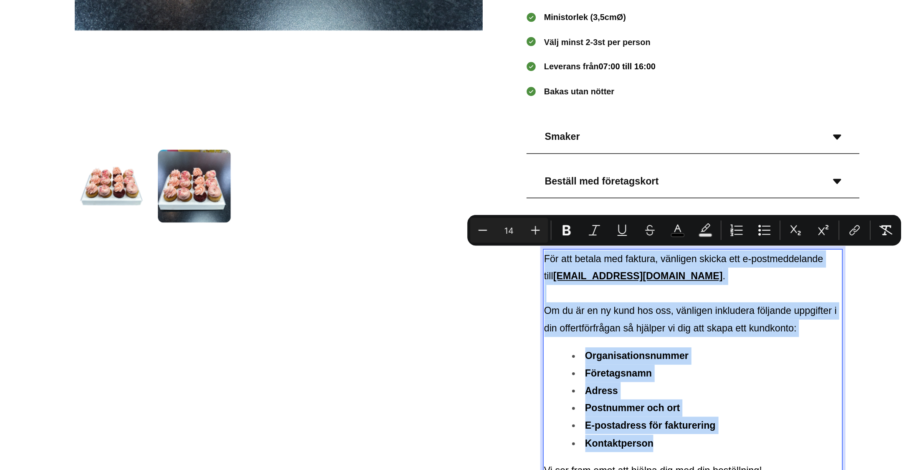
copy div "För att betala med faktura, vänligen skicka ett e-postmeddelande till info@cupc…"
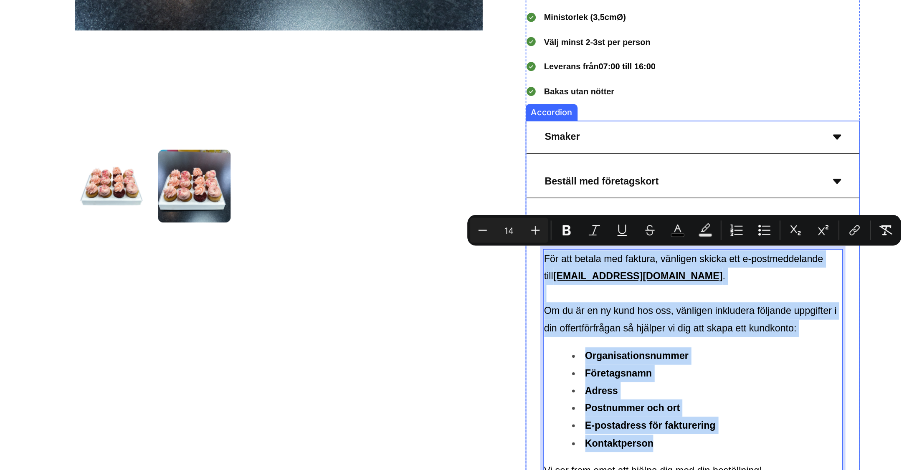
click at [432, 40] on div "Beställ med företagskort" at bounding box center [345, 37] width 200 height 20
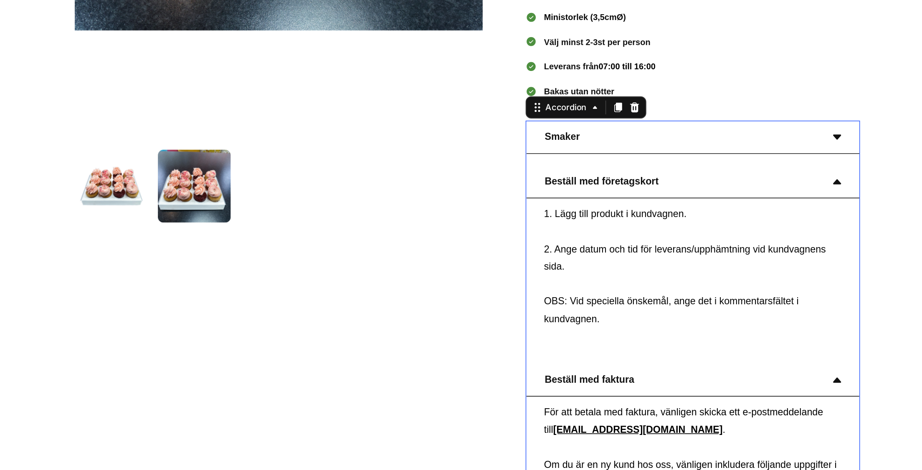
click at [433, 38] on div "Beställ med företagskort" at bounding box center [345, 37] width 200 height 20
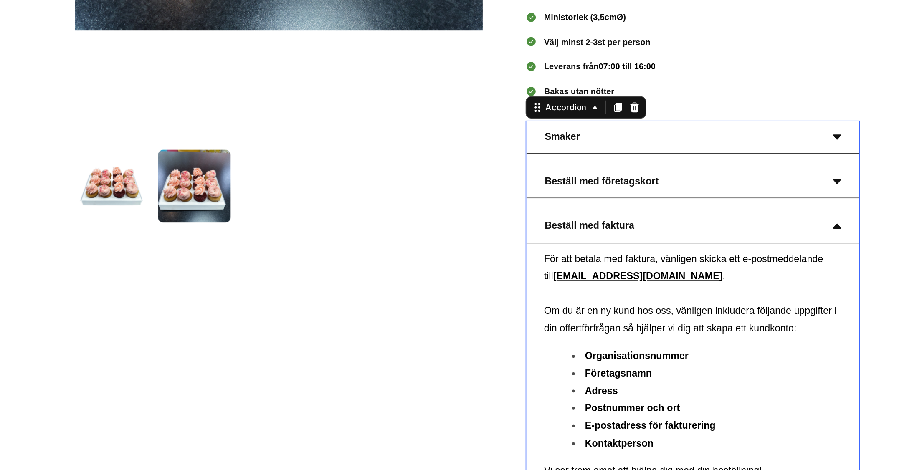
click at [429, 63] on icon at bounding box center [431, 63] width 5 height 3
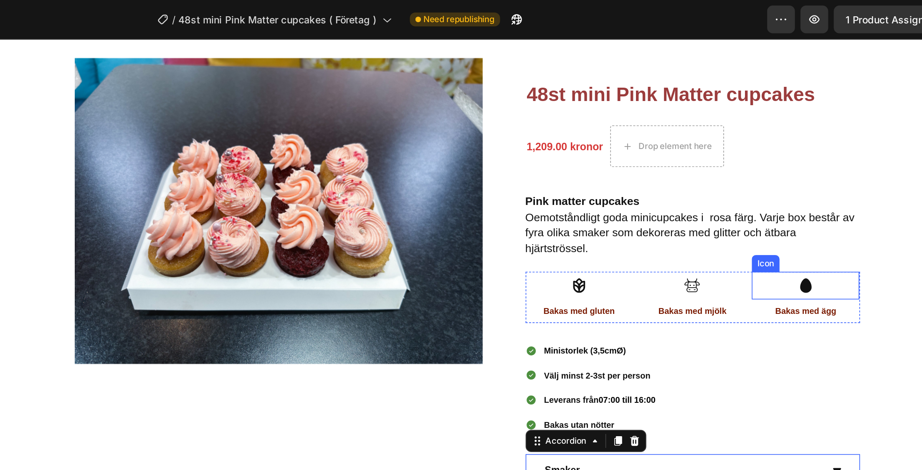
scroll to position [0, 0]
